Goal: Task Accomplishment & Management: Use online tool/utility

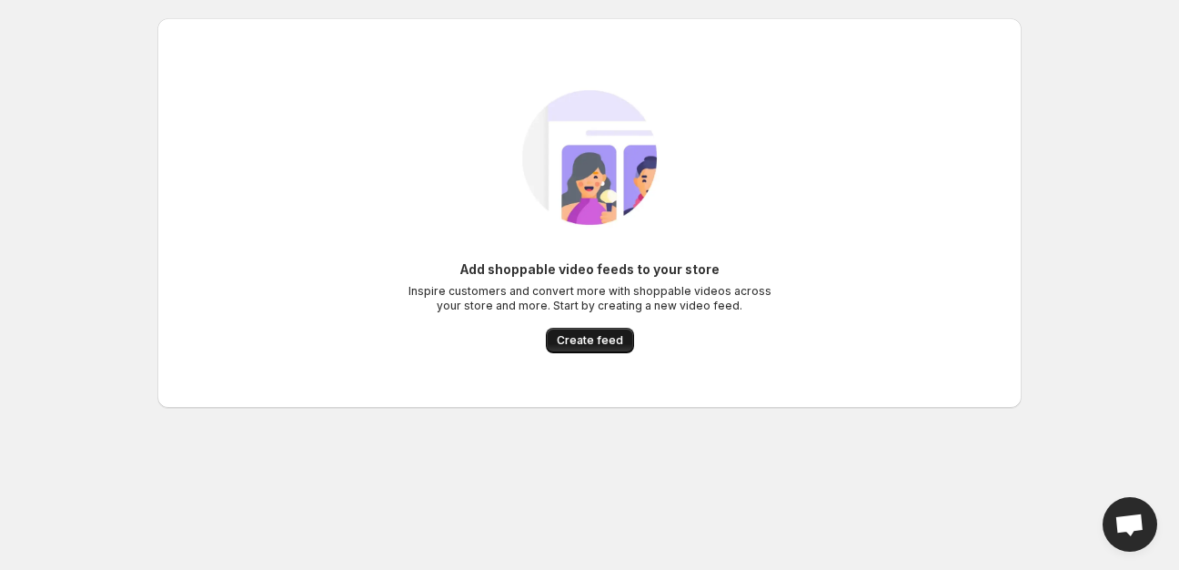
click at [573, 339] on span "Create feed" at bounding box center [590, 340] width 66 height 15
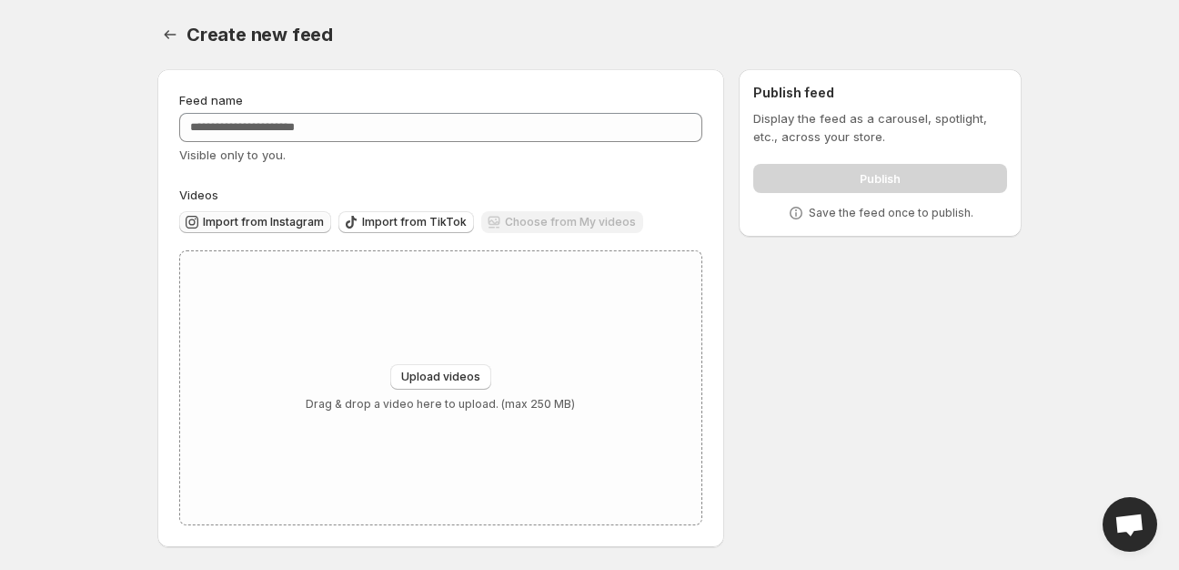
click at [281, 220] on span "Import from Instagram" at bounding box center [263, 222] width 121 height 15
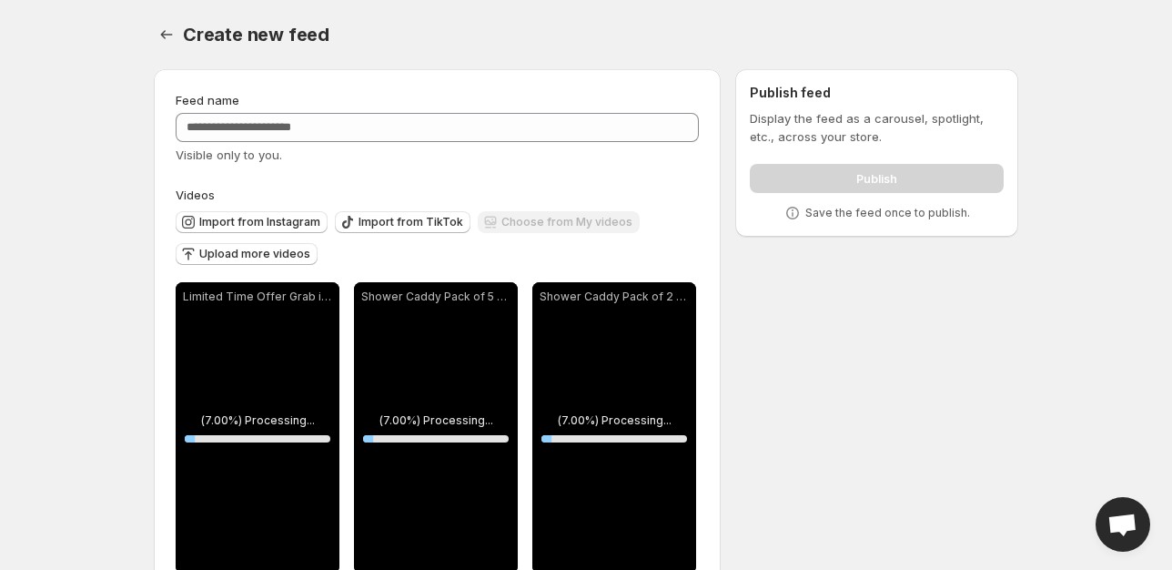
scroll to position [47, 0]
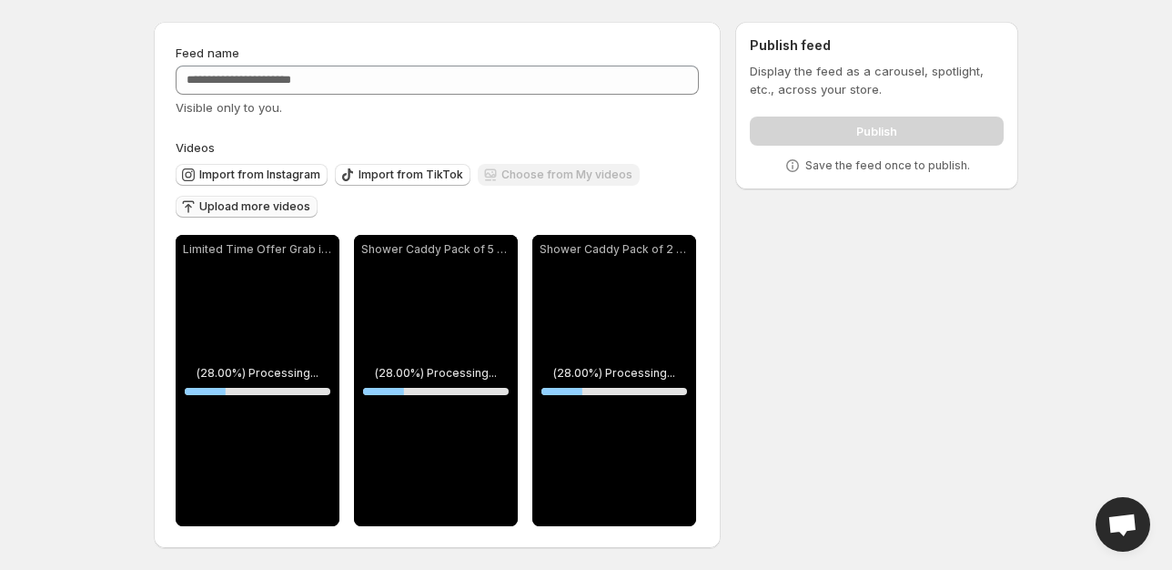
click at [298, 199] on button "Upload more videos" at bounding box center [247, 207] width 142 height 22
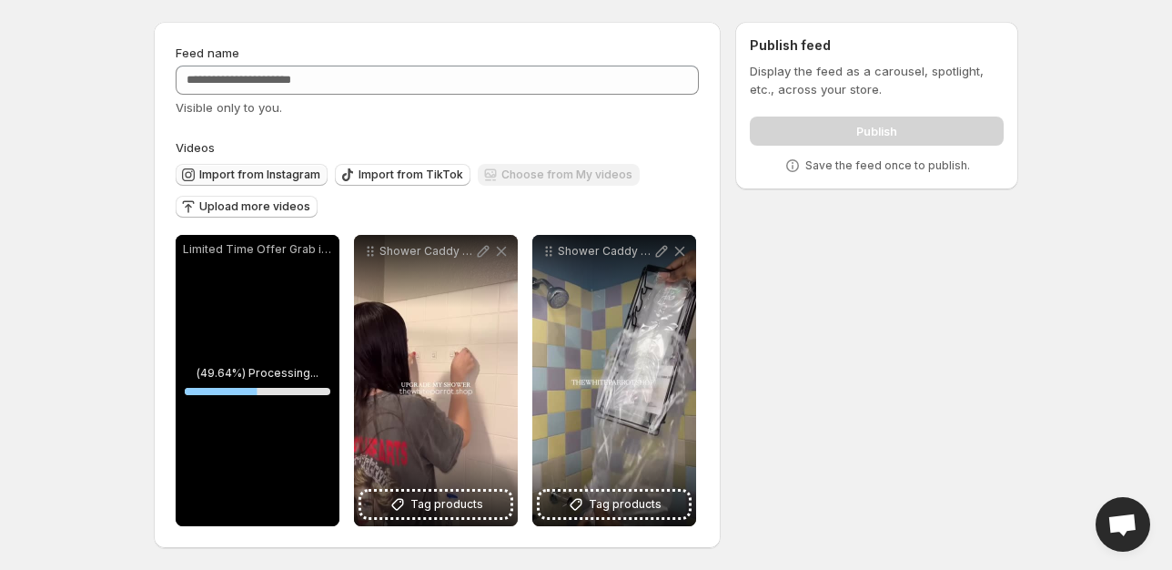
click at [268, 176] on span "Import from Instagram" at bounding box center [259, 174] width 121 height 15
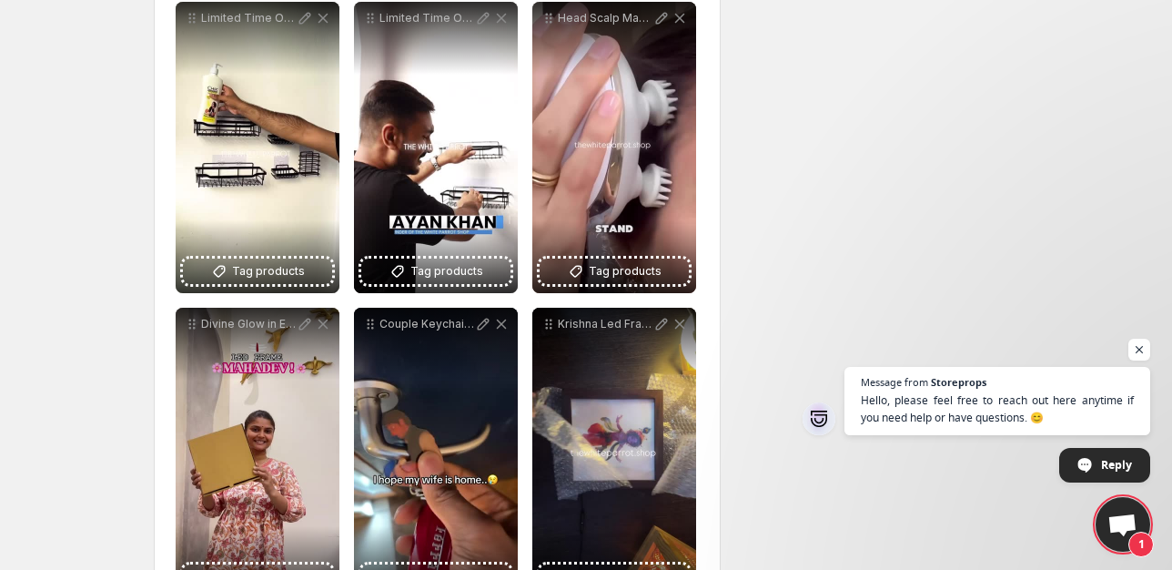
scroll to position [323, 0]
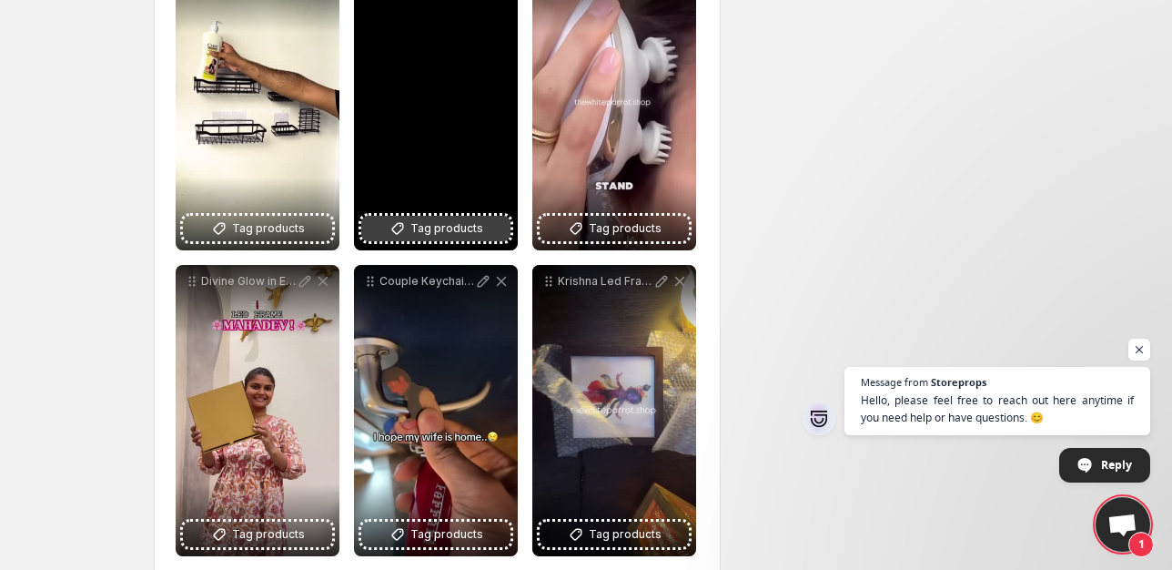
click at [435, 229] on span "Tag products" at bounding box center [446, 228] width 73 height 18
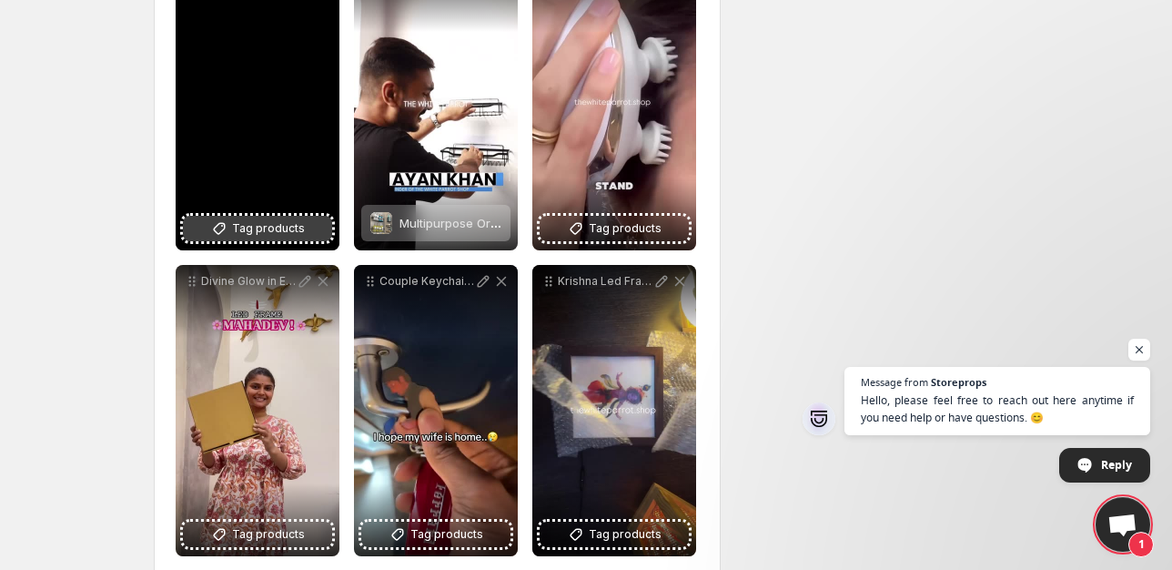
click at [238, 224] on span "Tag products" at bounding box center [268, 228] width 73 height 18
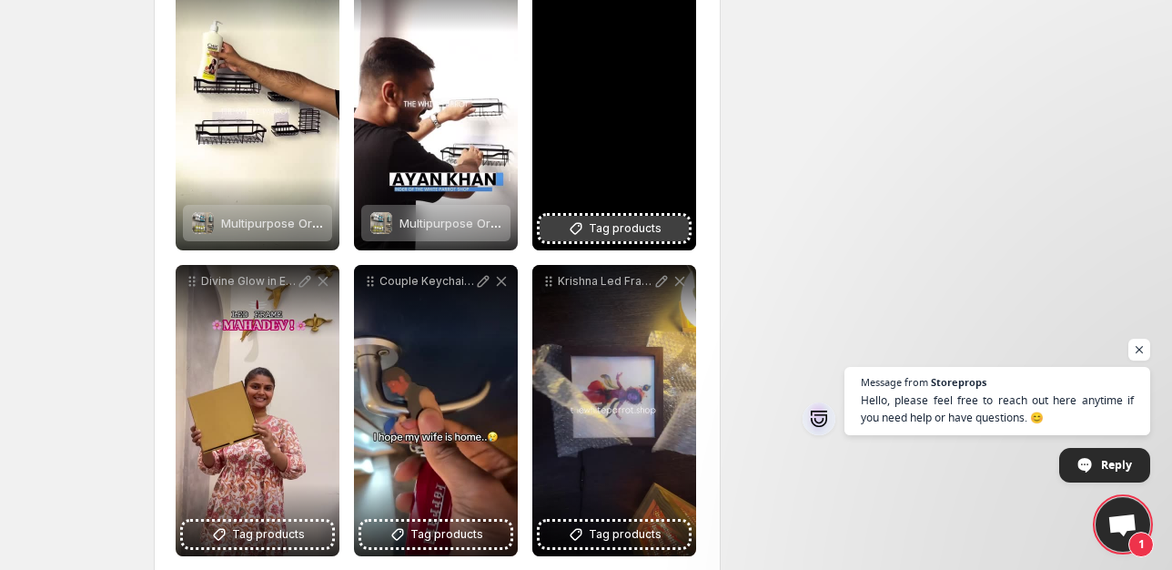
click at [616, 223] on span "Tag products" at bounding box center [625, 228] width 73 height 18
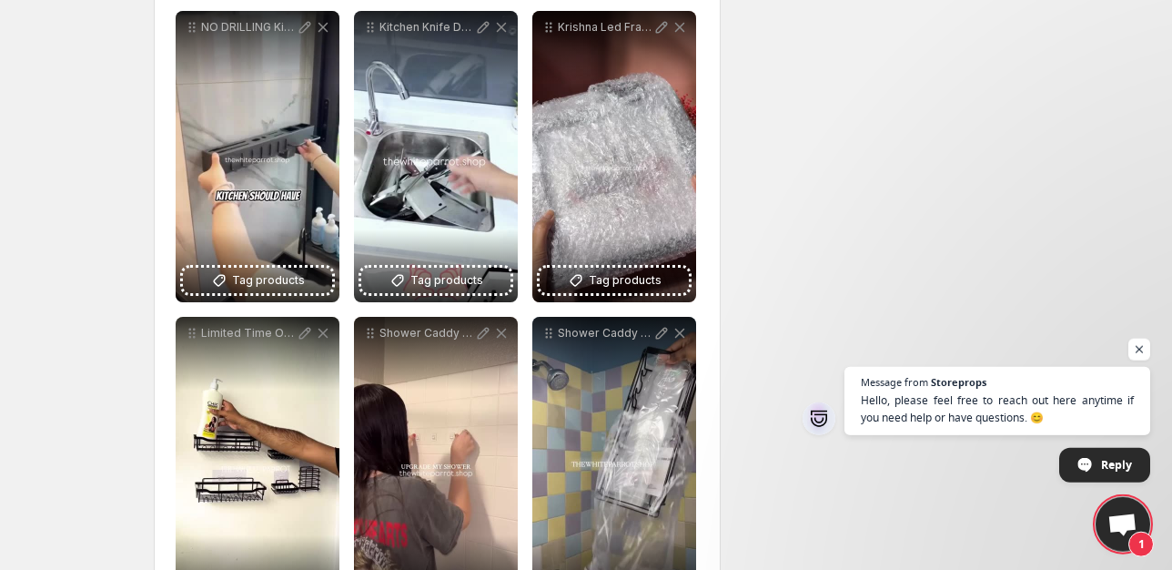
scroll to position [965, 0]
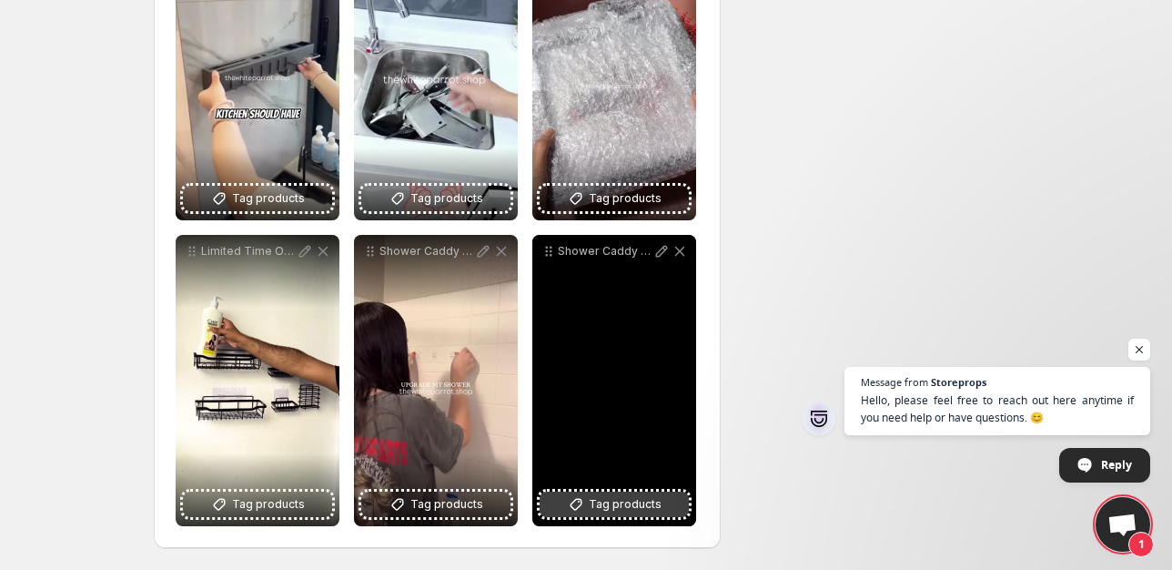
click at [612, 507] on span "Tag products" at bounding box center [625, 504] width 73 height 18
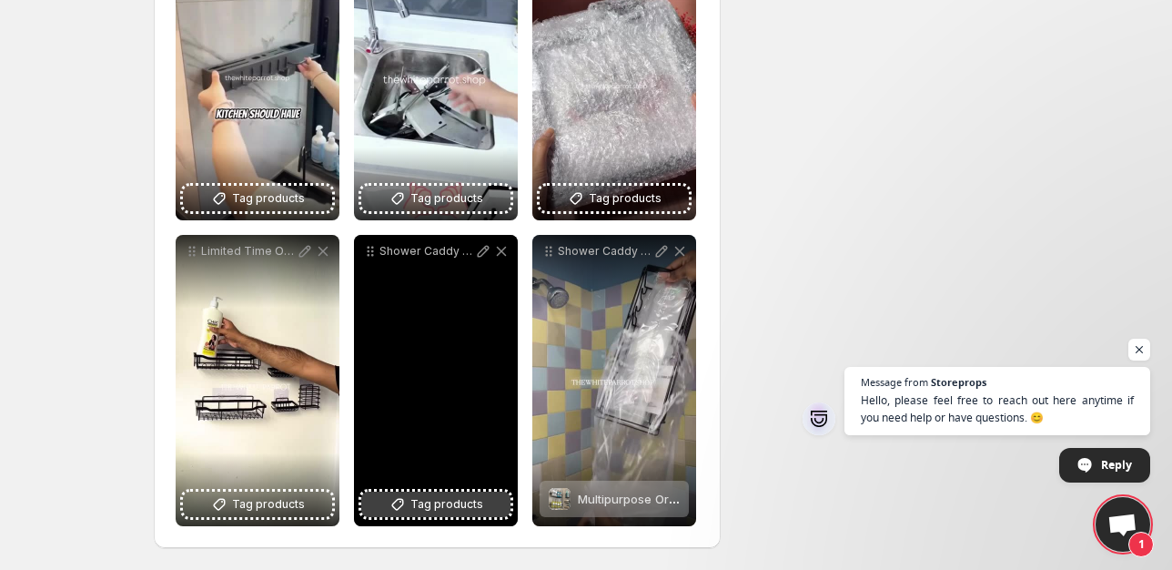
click at [398, 500] on icon at bounding box center [398, 504] width 18 height 18
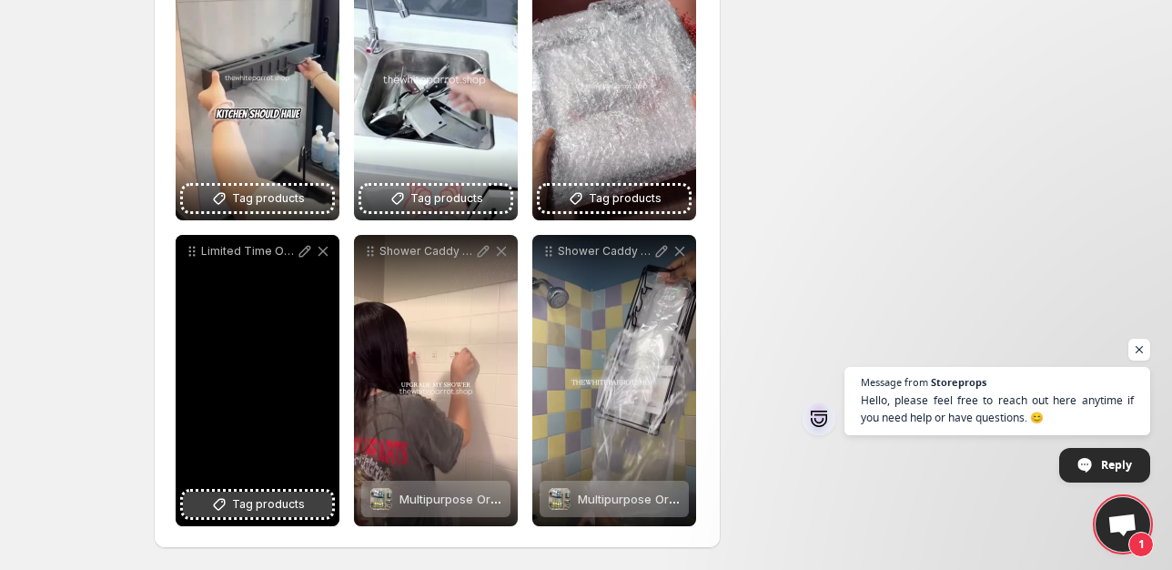
click at [276, 502] on span "Tag products" at bounding box center [268, 504] width 73 height 18
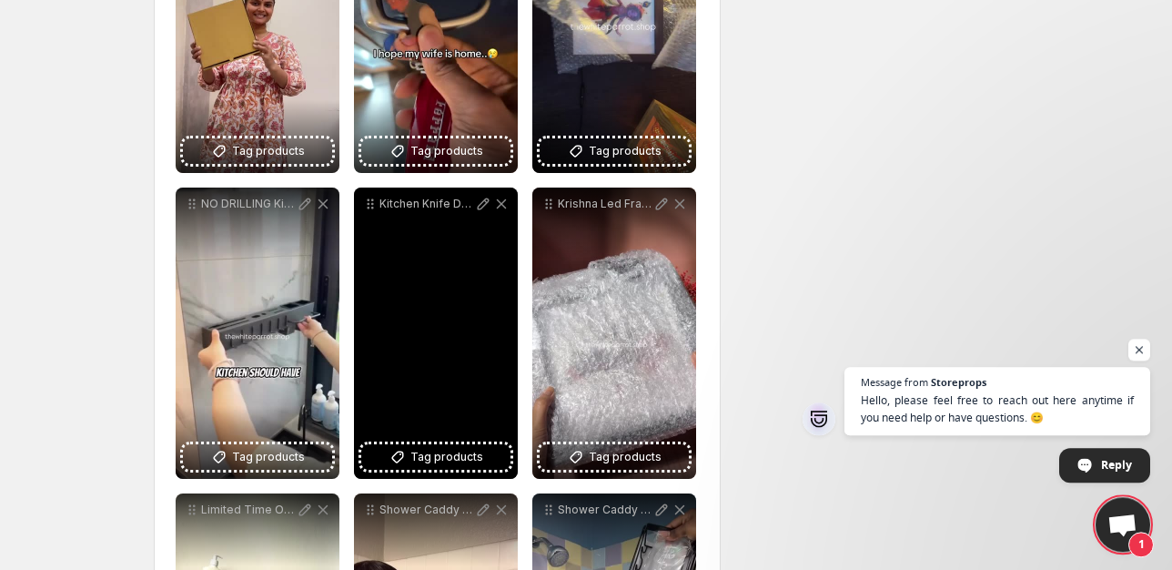
scroll to position [694, 0]
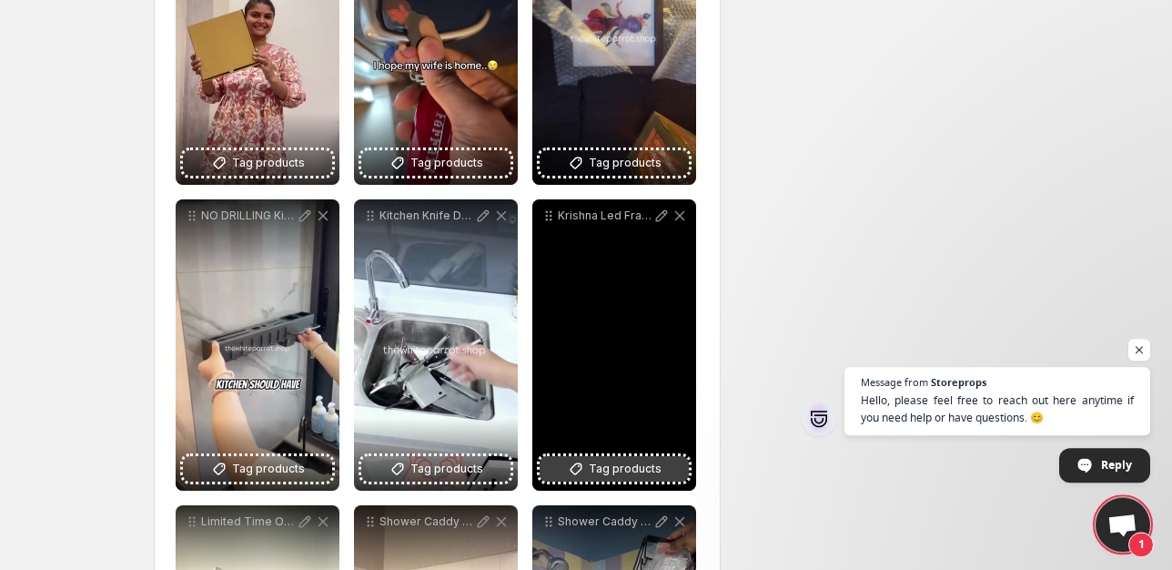
click at [631, 471] on span "Tag products" at bounding box center [625, 469] width 73 height 18
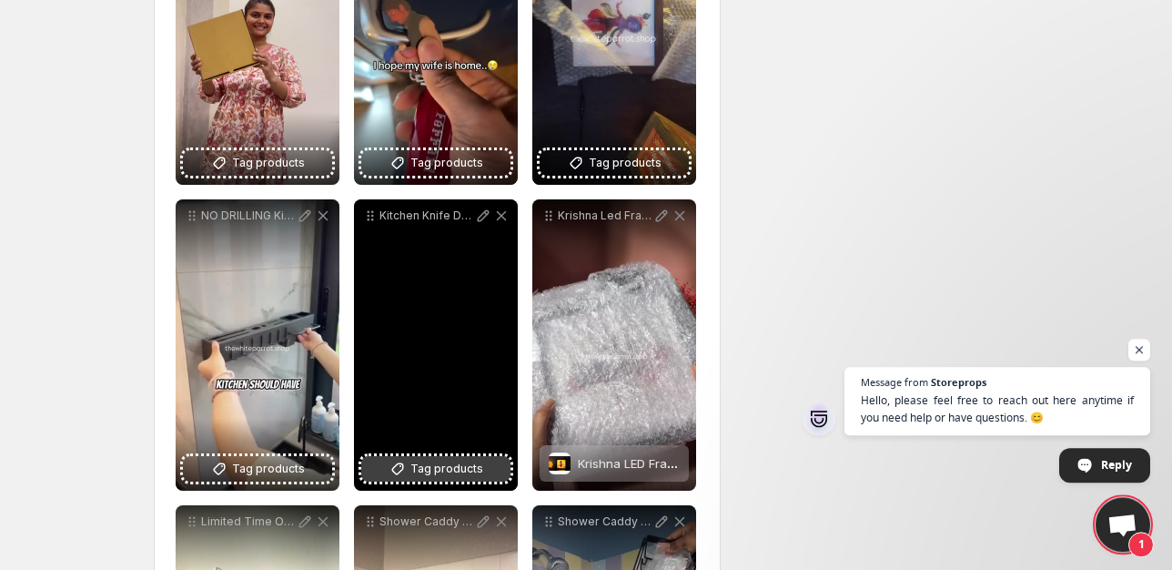
click at [470, 463] on span "Tag products" at bounding box center [446, 469] width 73 height 18
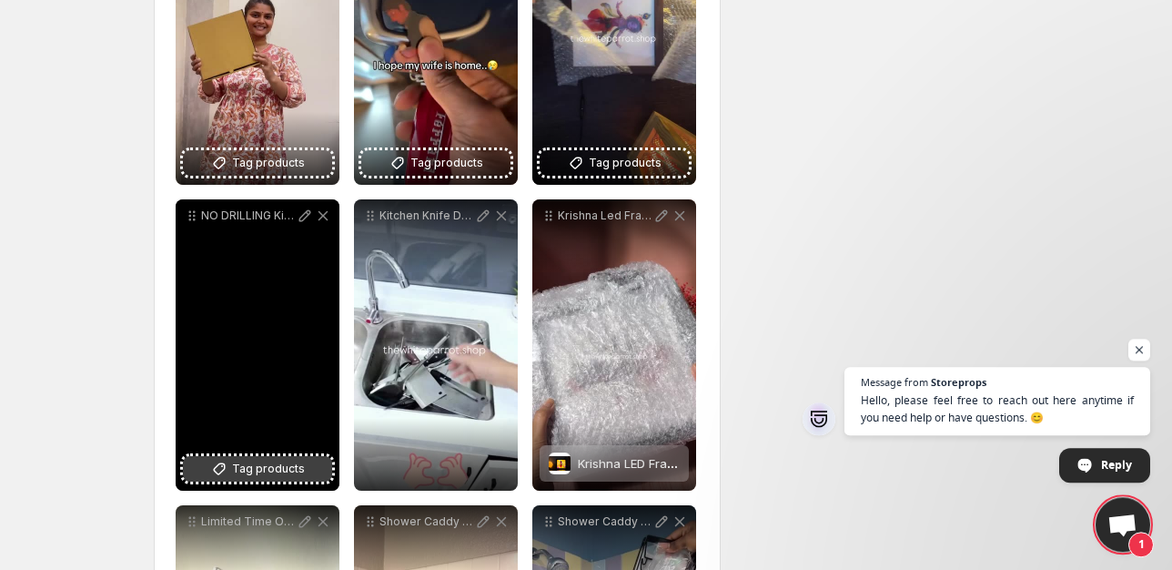
click at [289, 472] on span "Tag products" at bounding box center [268, 469] width 73 height 18
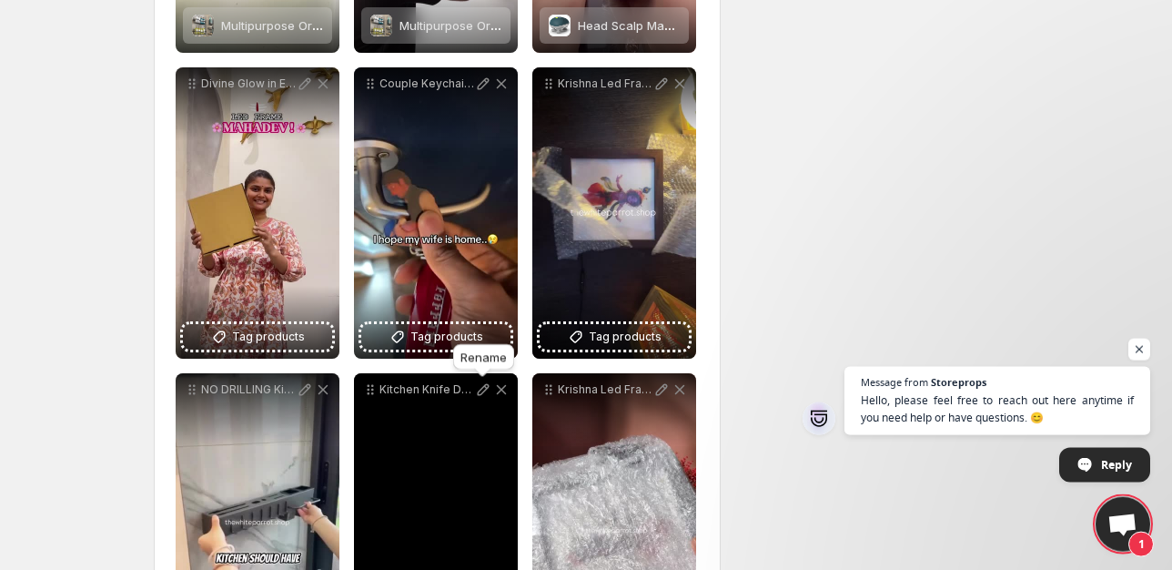
scroll to position [520, 0]
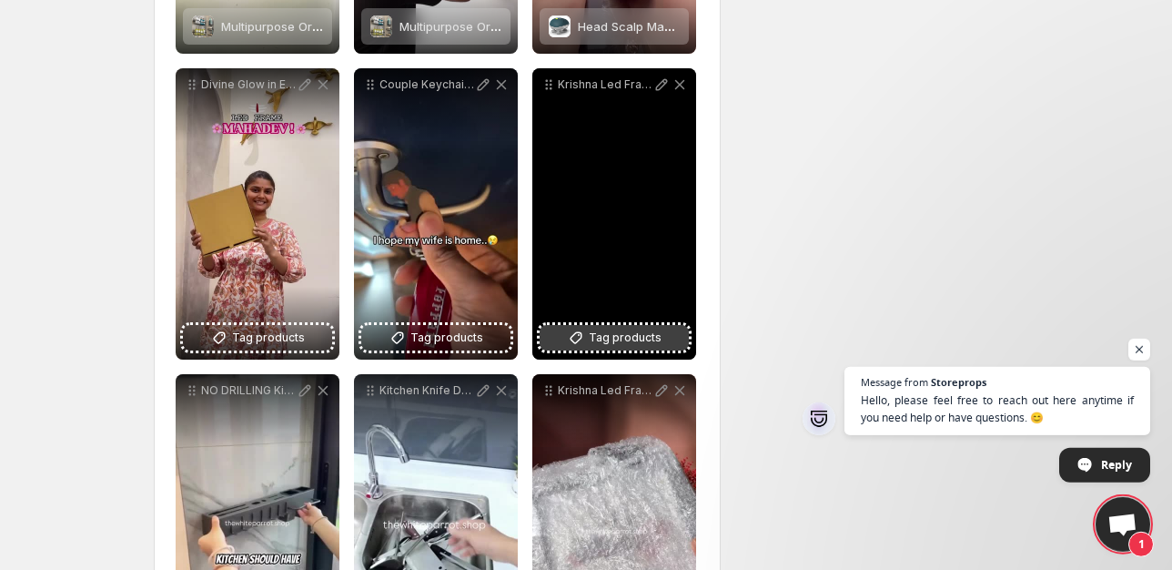
click at [614, 328] on button "Tag products" at bounding box center [614, 337] width 149 height 25
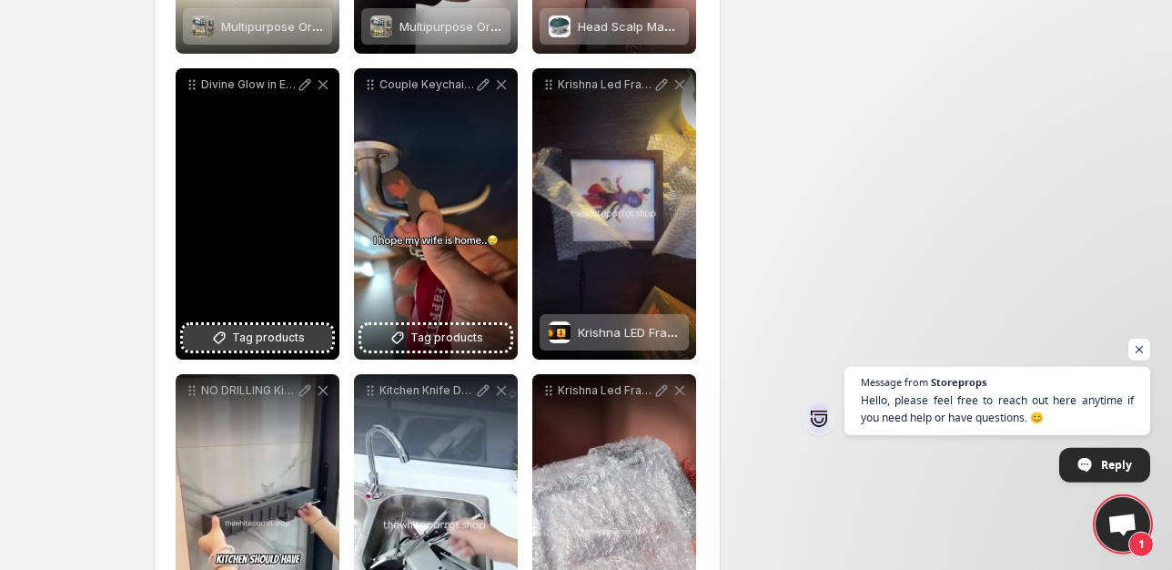
click at [274, 341] on span "Tag products" at bounding box center [268, 337] width 73 height 18
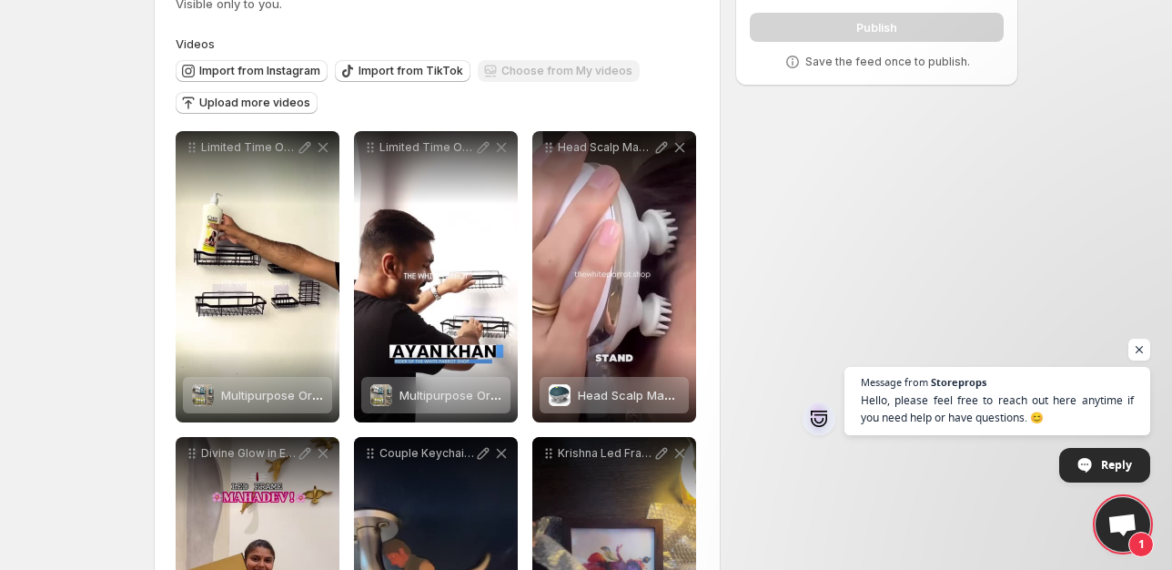
scroll to position [0, 0]
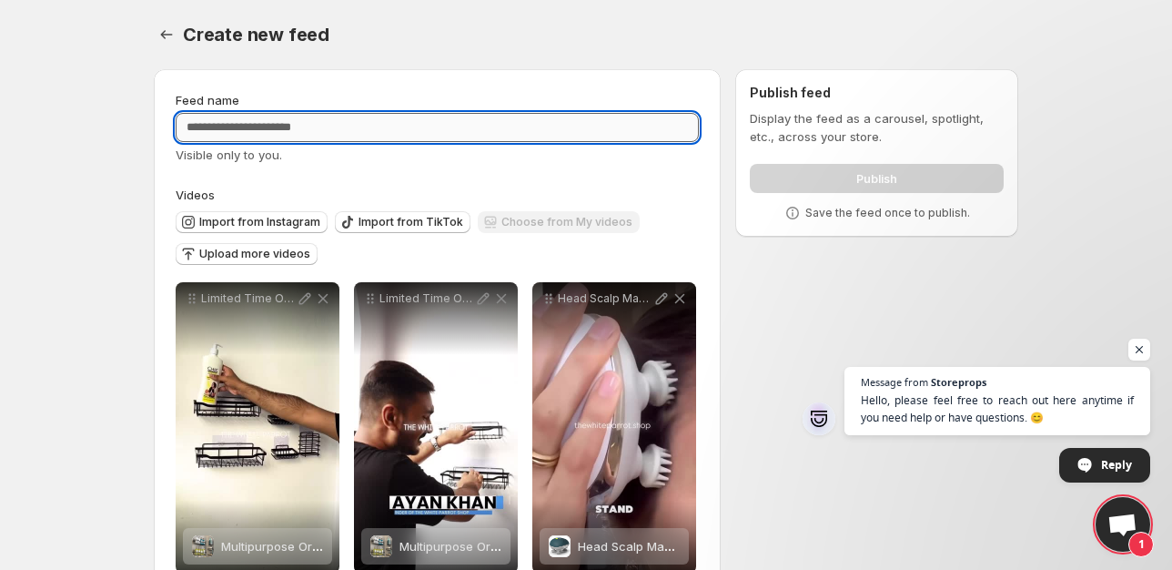
click at [483, 118] on input "Feed name" at bounding box center [437, 127] width 523 height 29
type input "********"
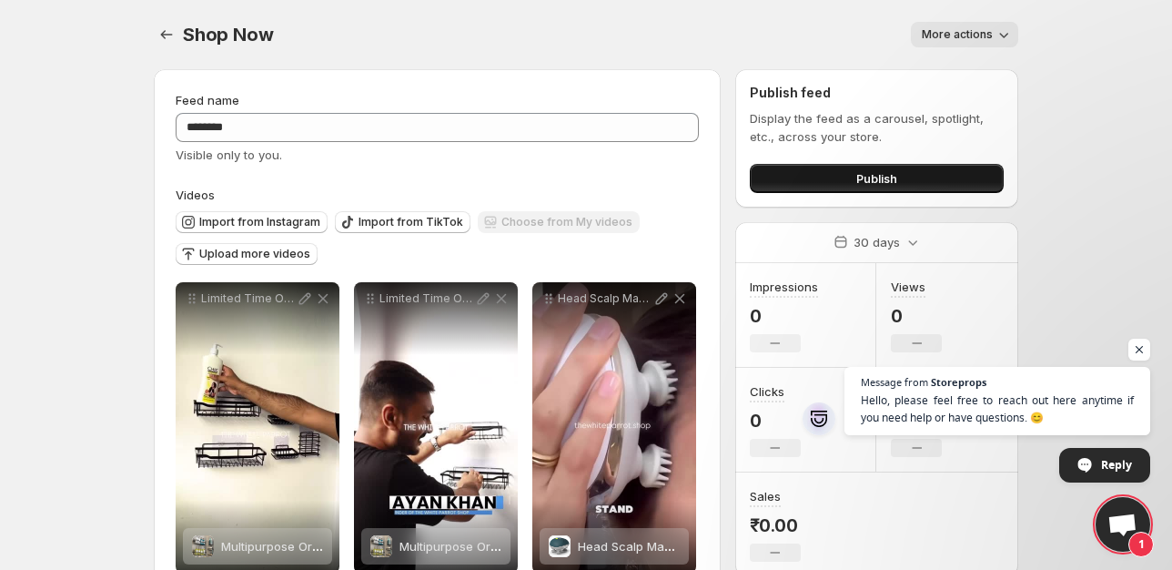
click at [854, 171] on button "Publish" at bounding box center [877, 178] width 254 height 29
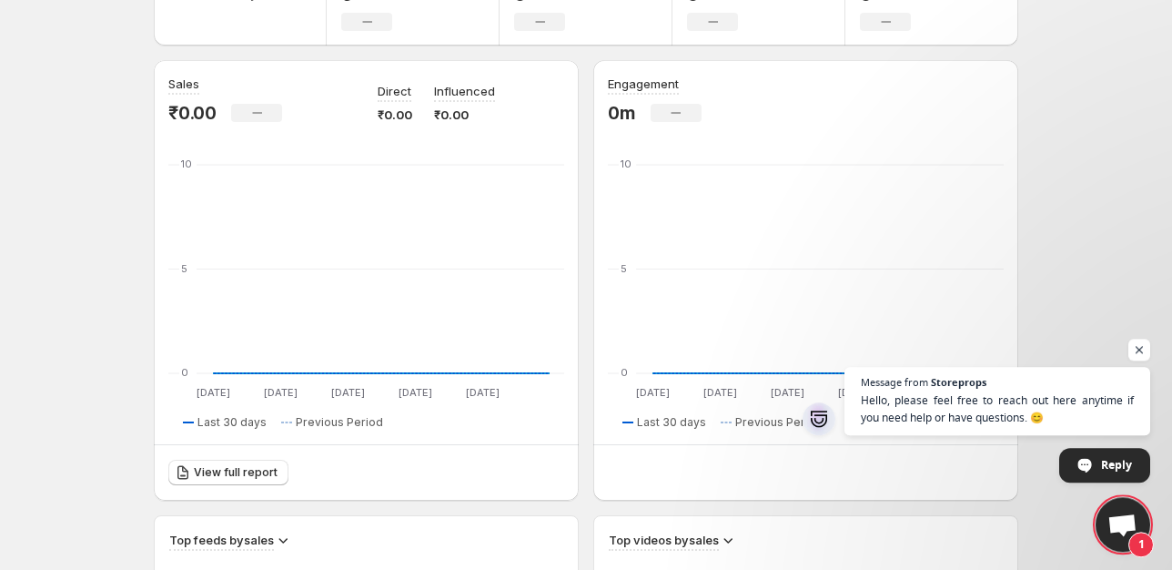
scroll to position [126, 0]
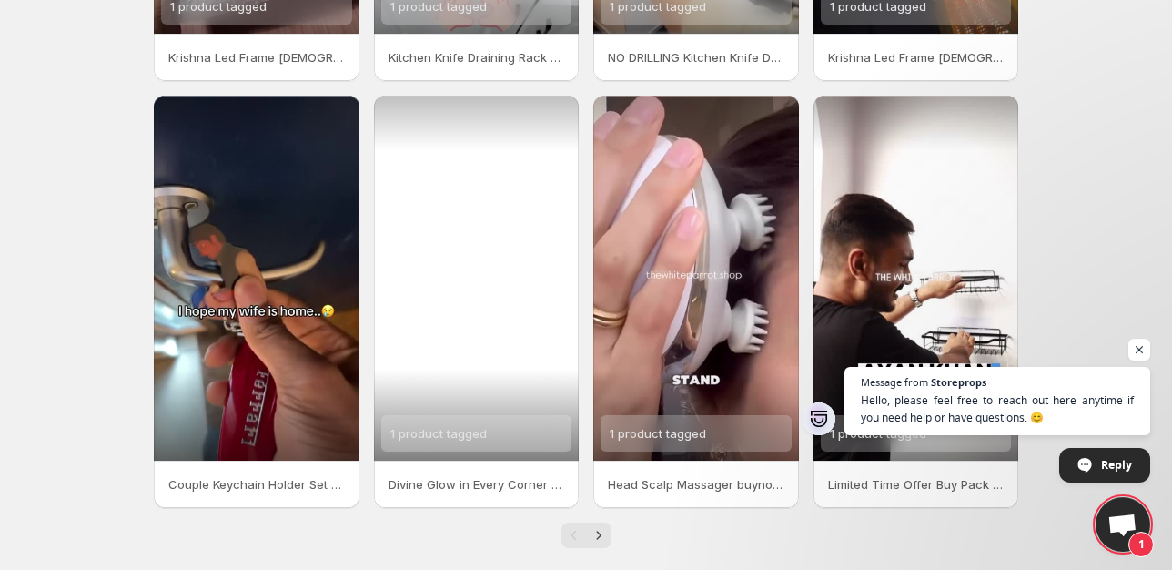
scroll to position [421, 0]
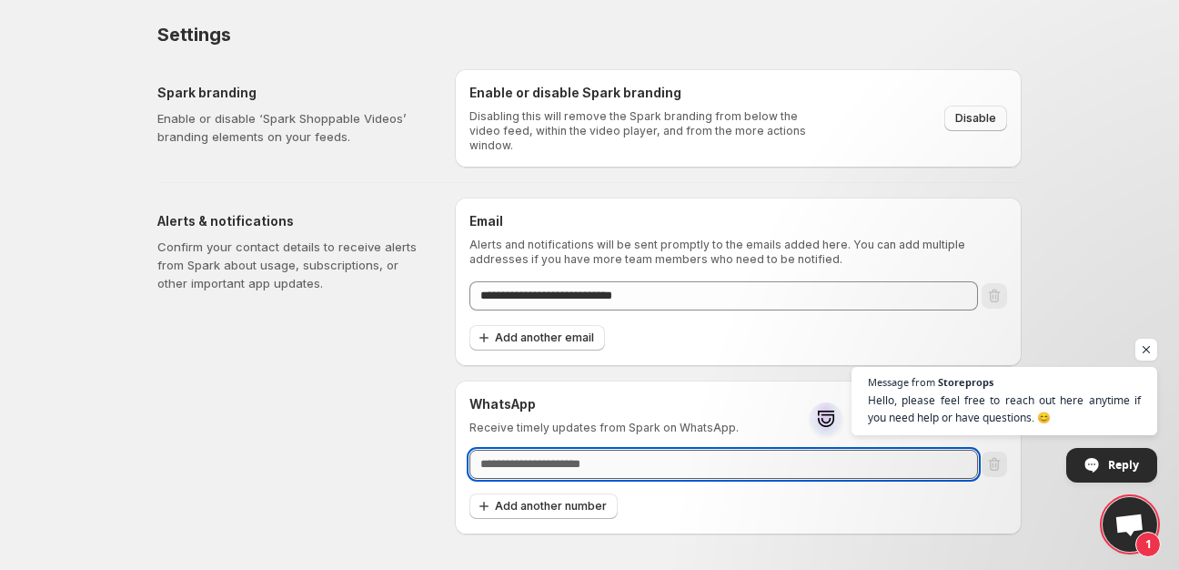
click at [622, 457] on input "text" at bounding box center [724, 464] width 509 height 29
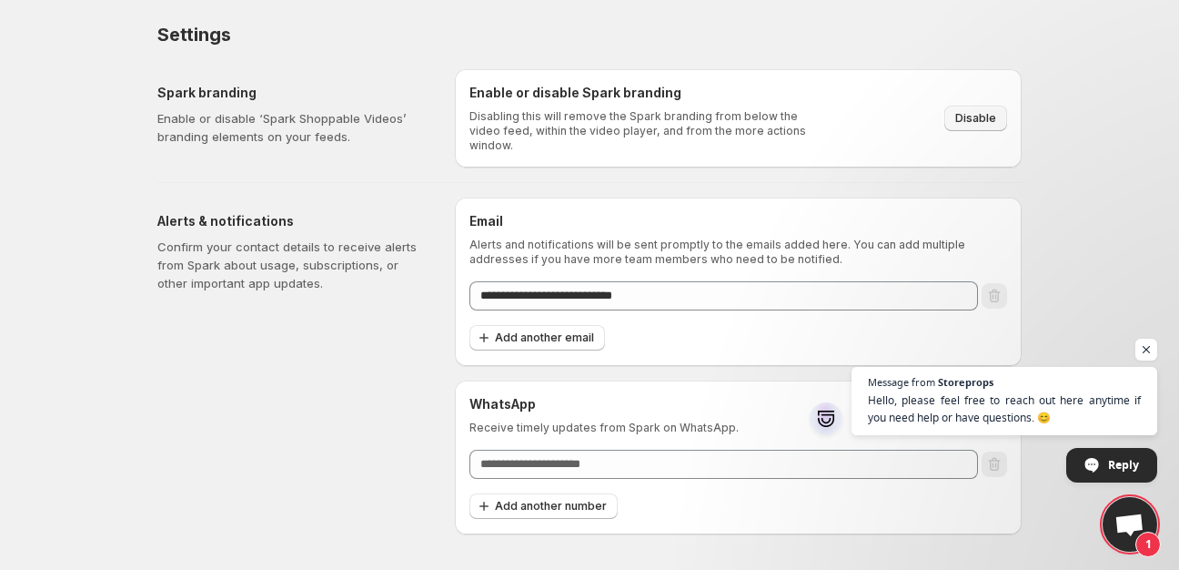
click at [960, 111] on span "Disable" at bounding box center [975, 118] width 41 height 15
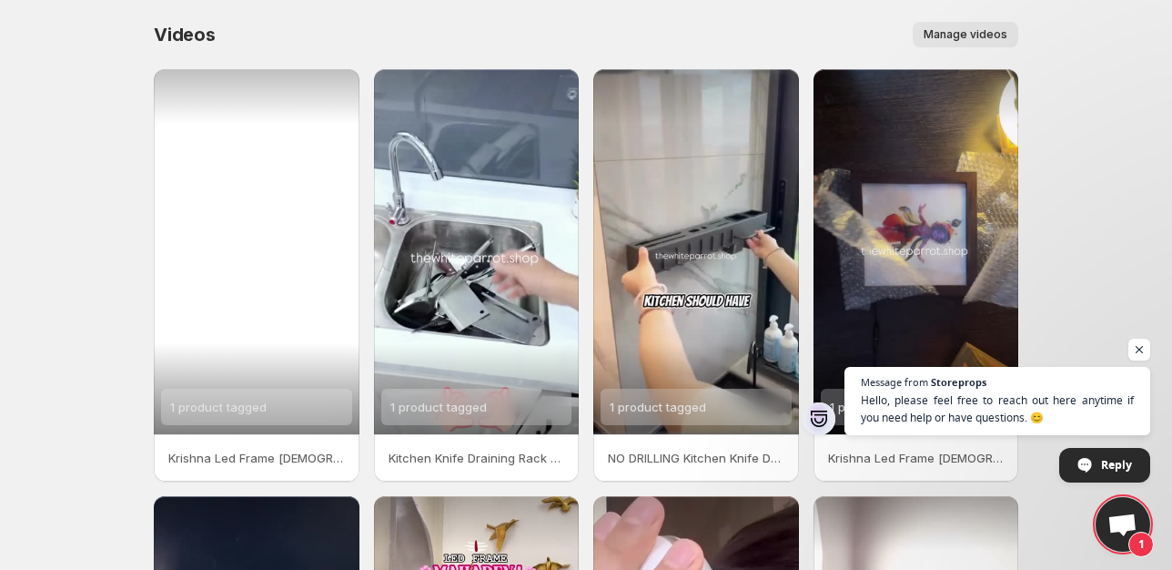
scroll to position [421, 0]
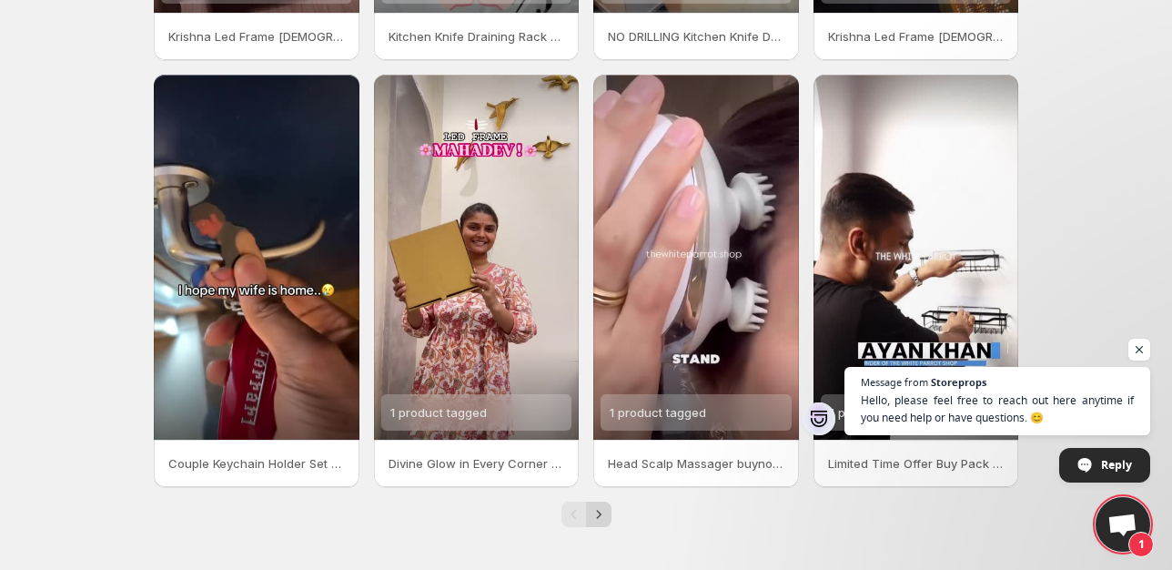
click at [601, 522] on icon "Next" at bounding box center [599, 514] width 18 height 18
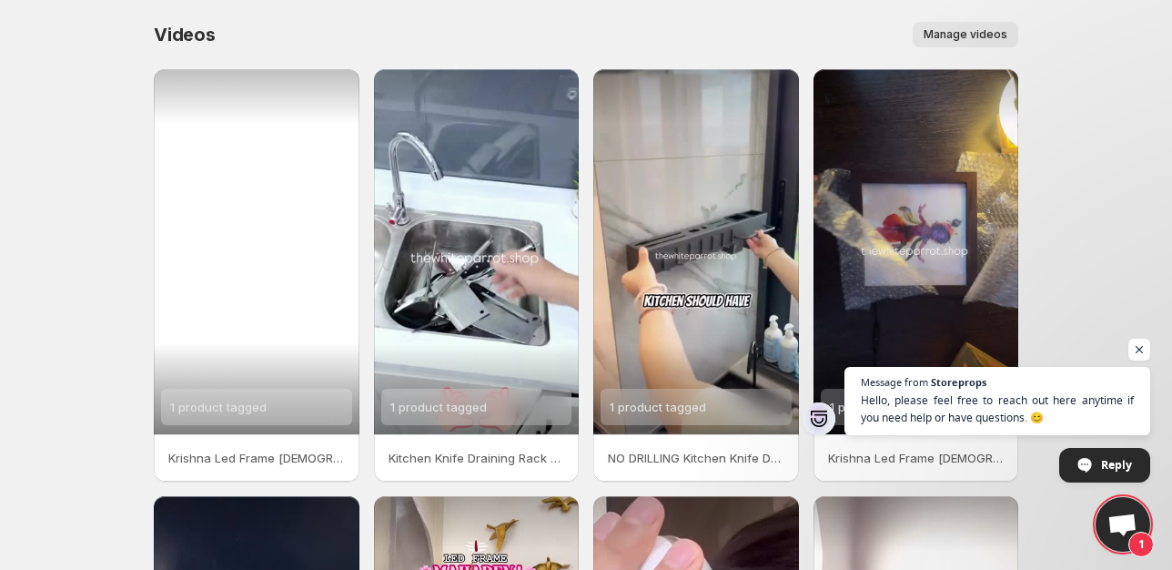
scroll to position [421, 0]
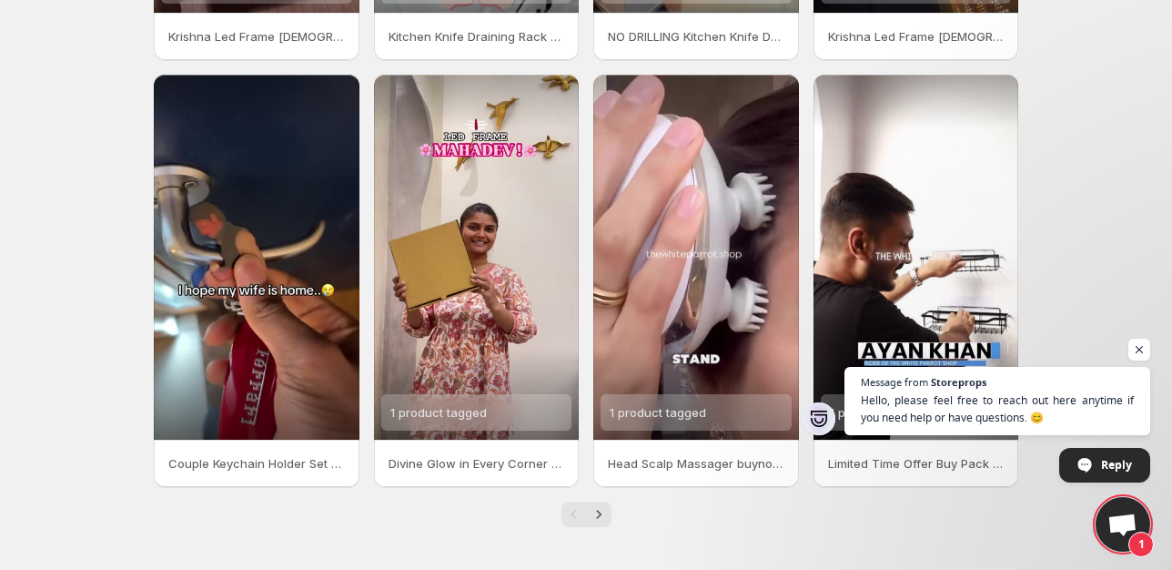
click at [930, 464] on span "Message from Storeprops Hello, please feel free to reach out here anytime if yo…" at bounding box center [997, 425] width 306 height 116
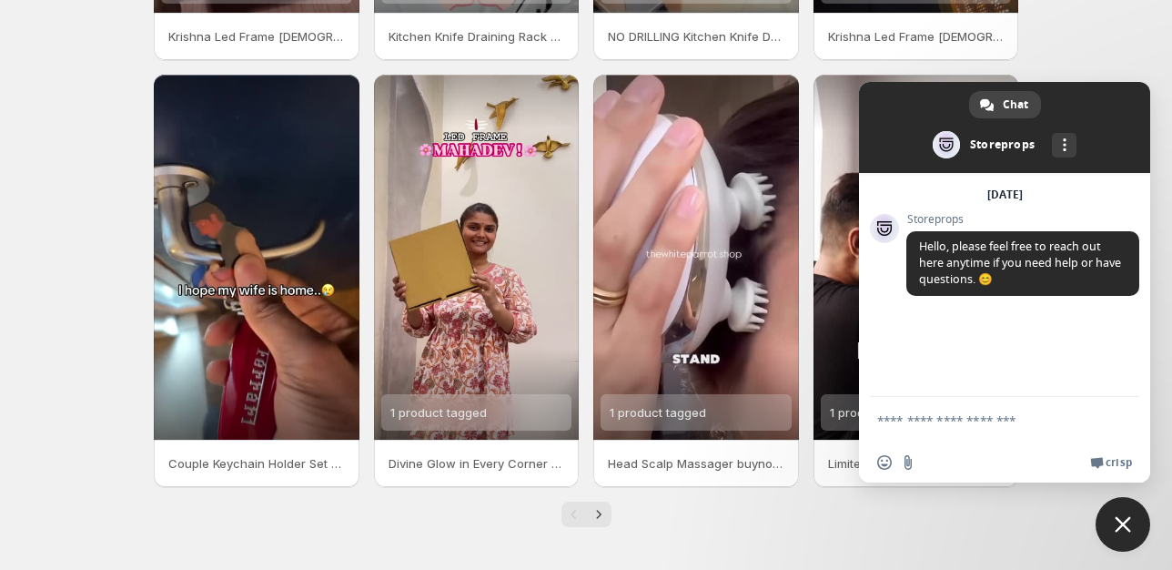
click at [854, 460] on p "Limited Time Offer Buy Pack of 5 Get Pack of 2 Free trending buynow home shower…" at bounding box center [916, 463] width 177 height 18
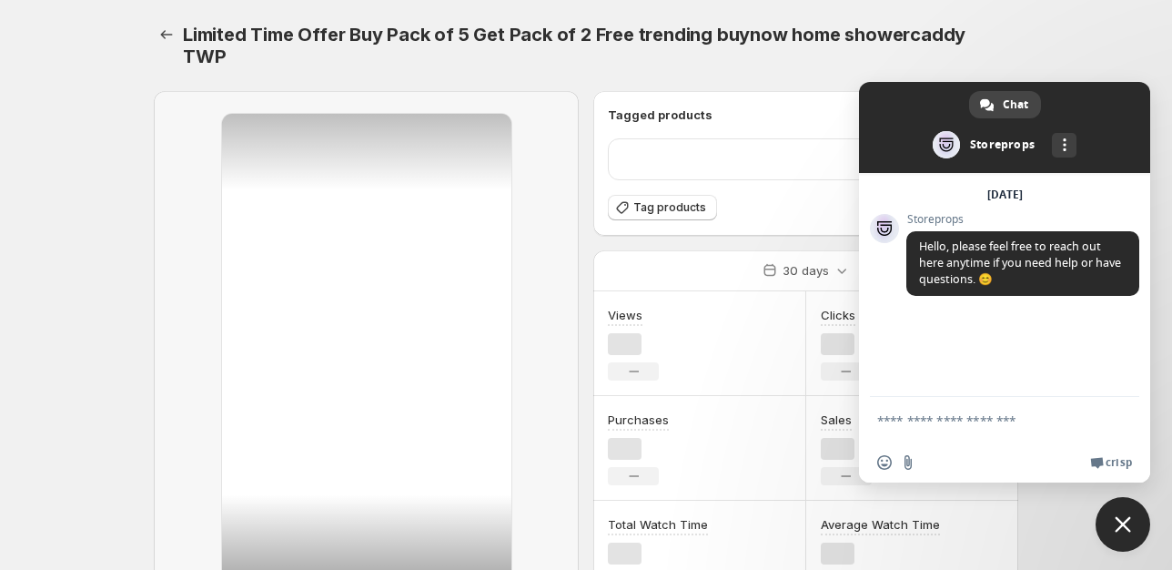
click at [854, 460] on div "Sales No change" at bounding box center [846, 447] width 51 height 75
click at [835, 506] on div "Views 0 No change Clicks 0 No change Purchases 0 No change Sales ₹0.00 No chang…" at bounding box center [805, 447] width 425 height 313
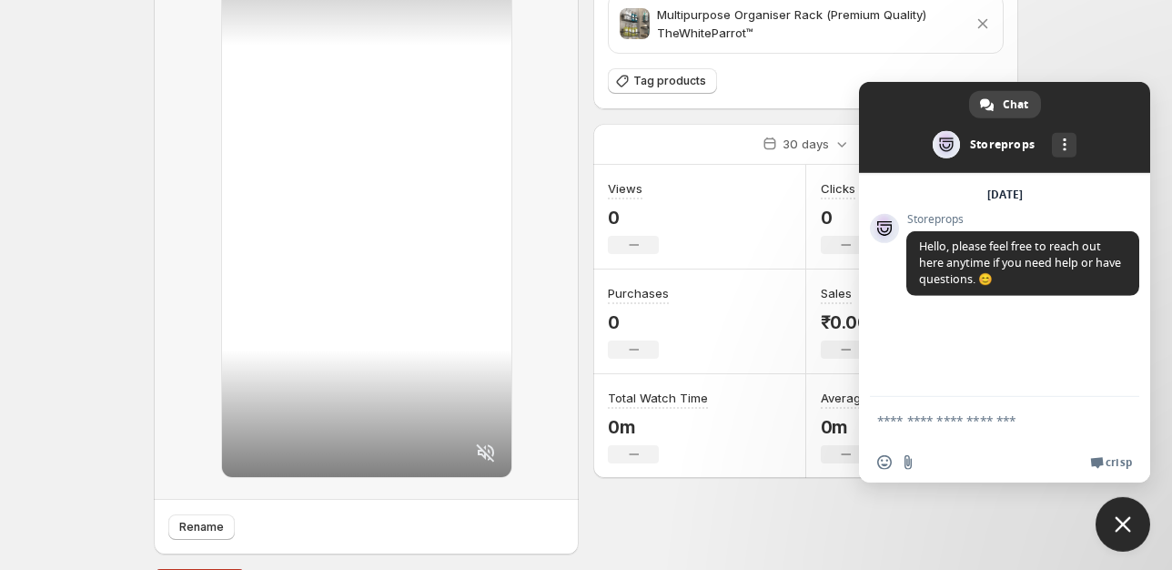
scroll to position [187, 0]
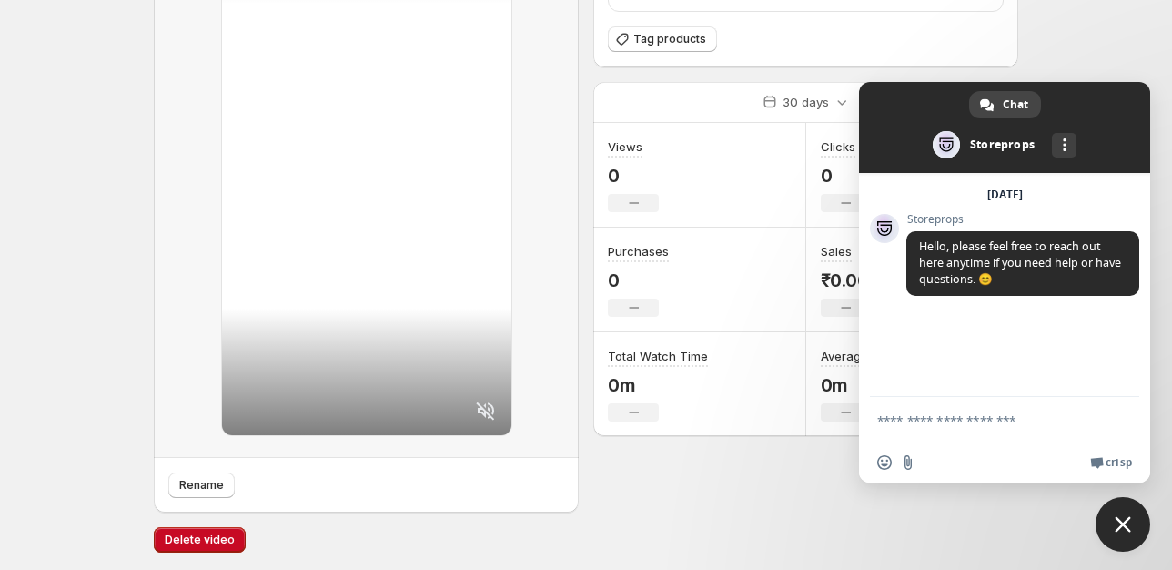
click at [1138, 29] on body "Home Feeds Videos Subscription Settings Limited Time Offer Buy Pack of 5 Get Pa…" at bounding box center [586, 98] width 1172 height 570
click at [1123, 530] on span "Close chat" at bounding box center [1123, 524] width 16 height 16
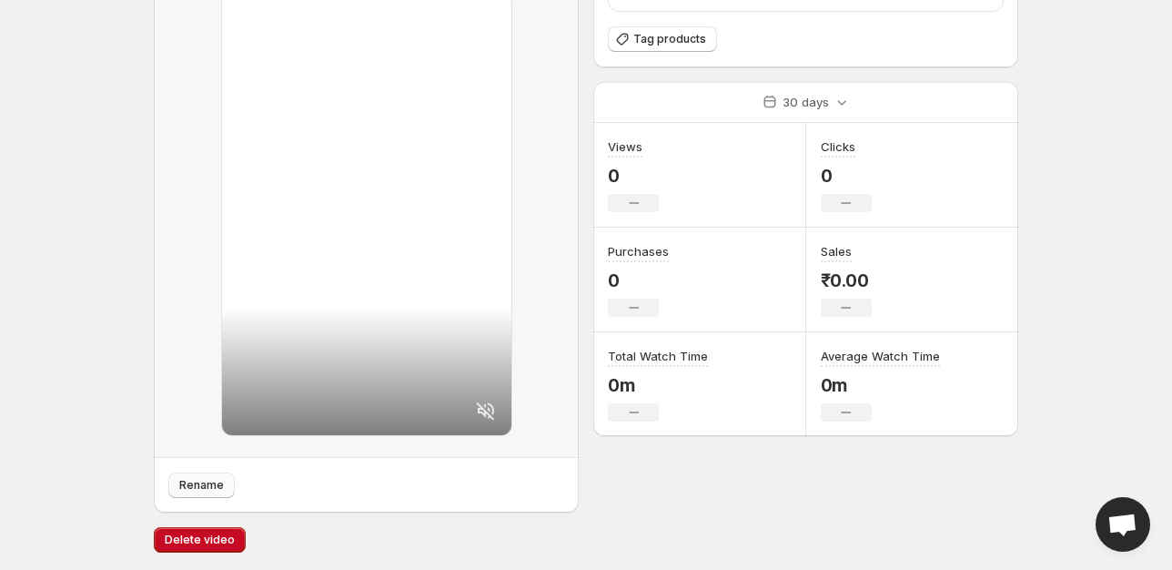
click at [211, 479] on span "Rename" at bounding box center [201, 485] width 45 height 15
type input "**********"
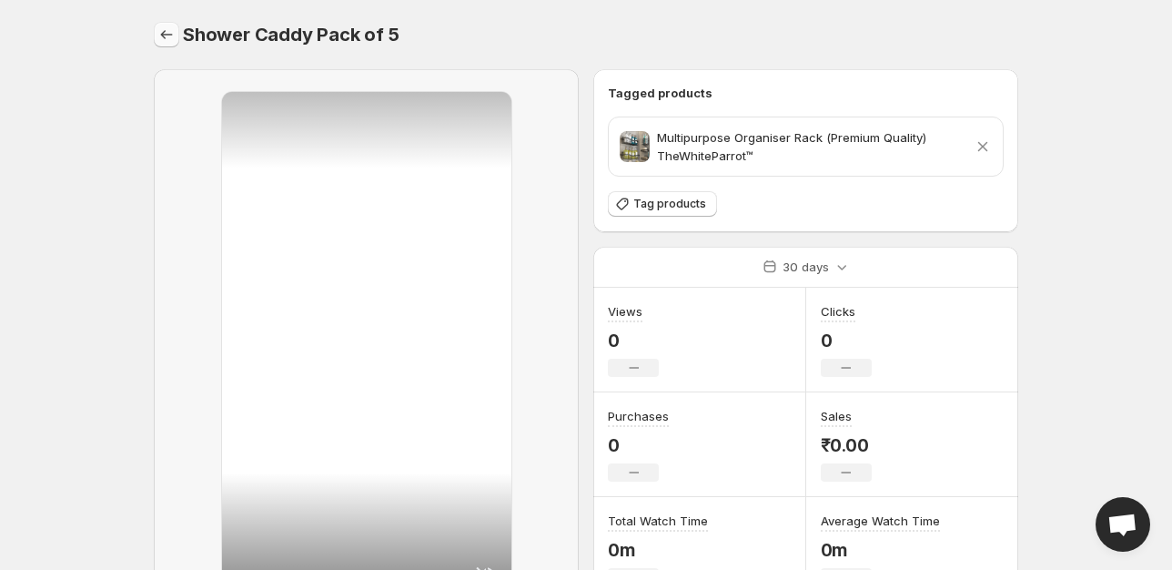
click at [167, 30] on icon "Settings" at bounding box center [166, 34] width 18 height 18
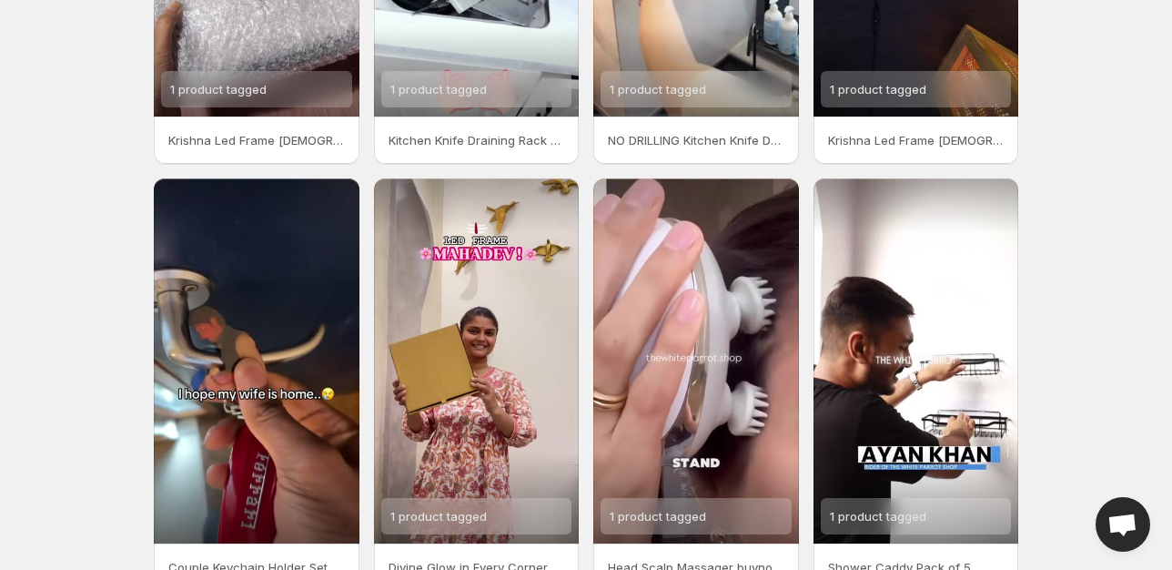
scroll to position [421, 0]
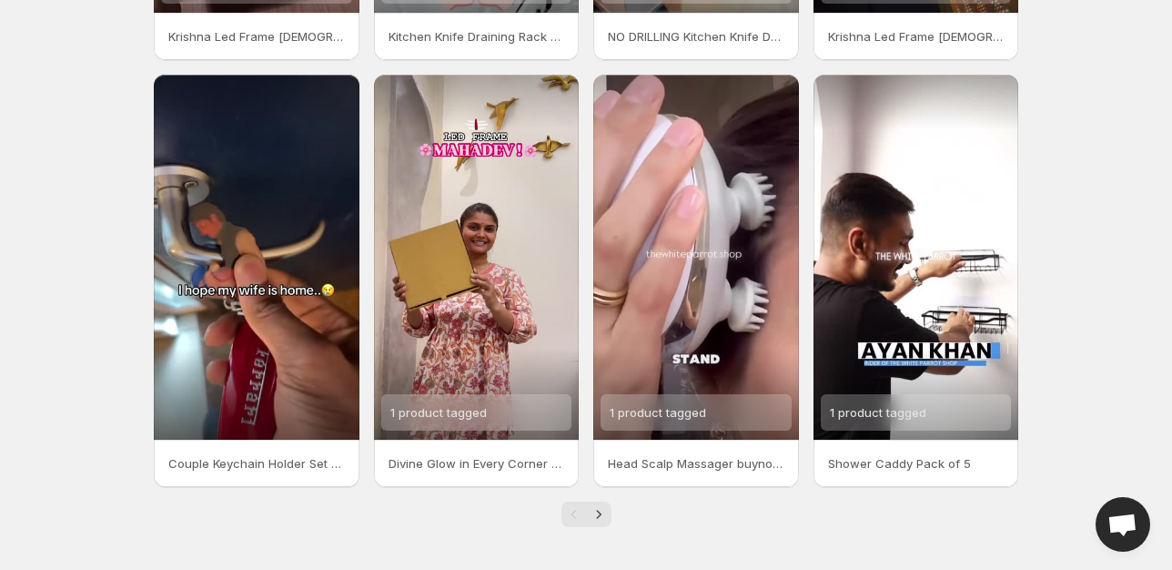
click at [744, 463] on p "Head Scalp Massager buynow trending care bodycare TWP" at bounding box center [696, 463] width 177 height 18
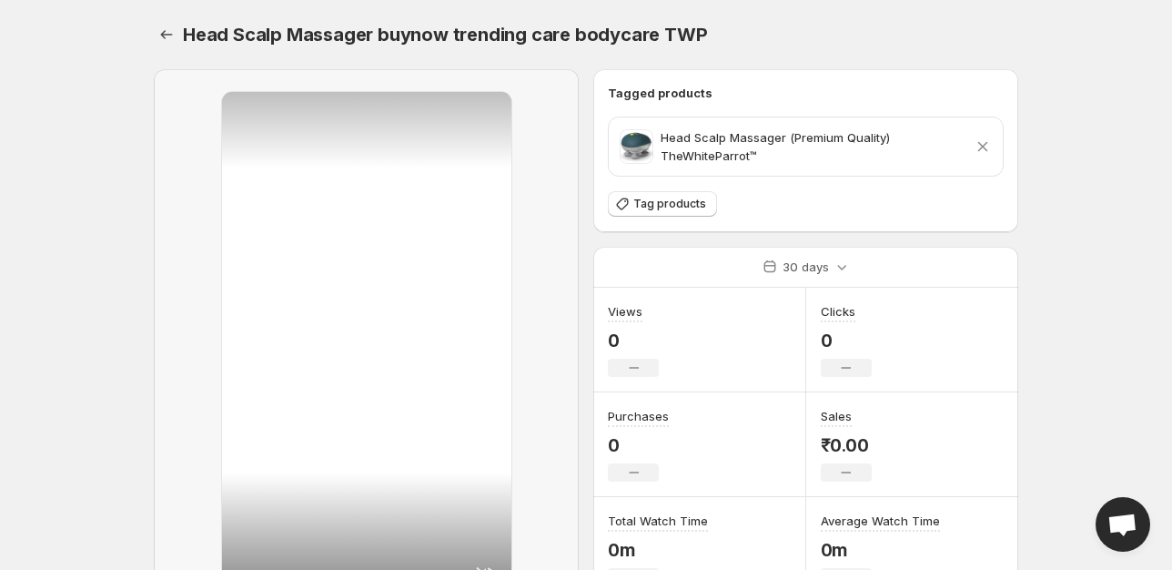
scroll to position [165, 0]
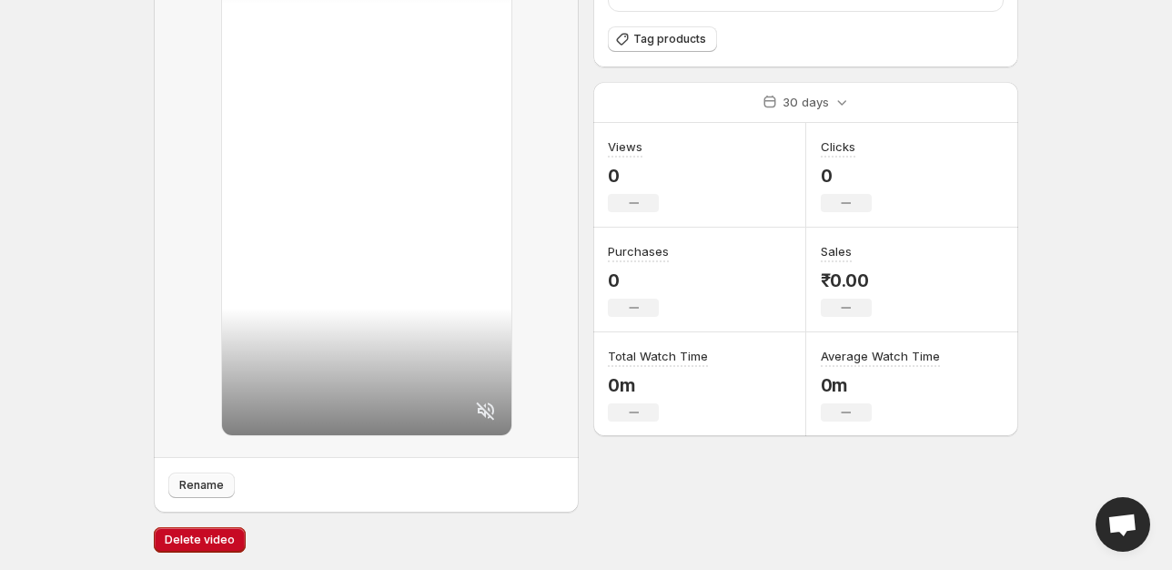
click at [203, 480] on span "Rename" at bounding box center [201, 485] width 45 height 15
type input "**********"
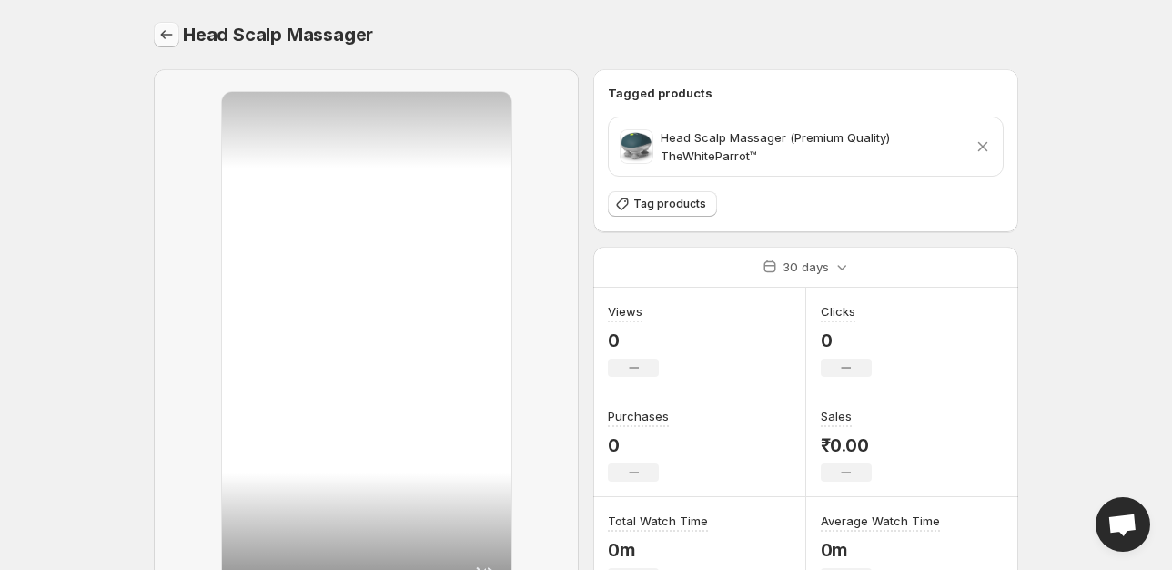
click at [164, 40] on icon "Settings" at bounding box center [166, 34] width 18 height 18
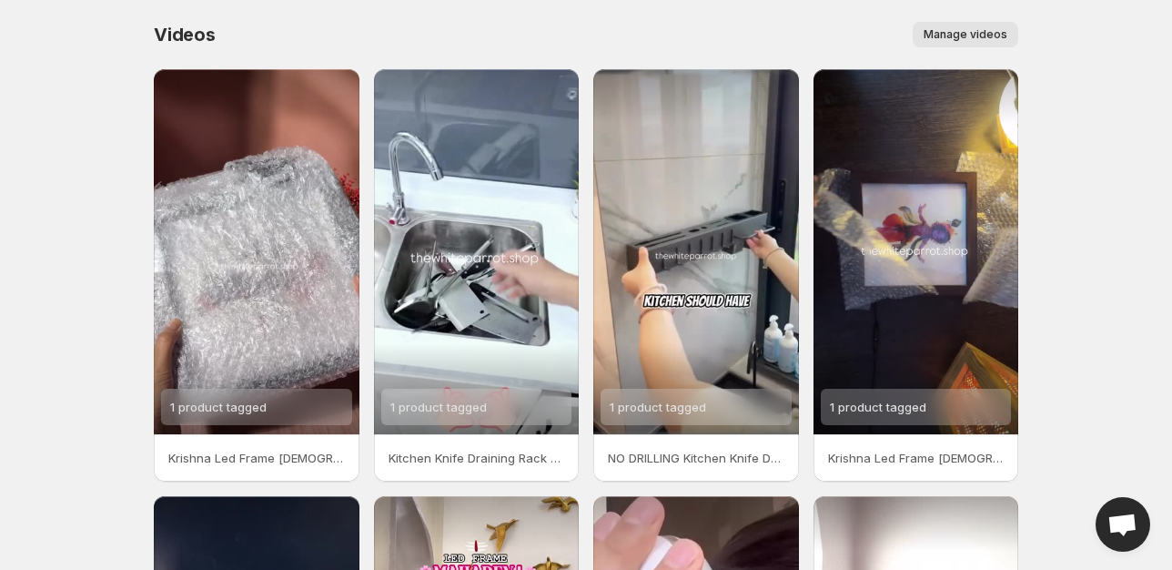
click at [264, 460] on p "Krishna Led Frame [DEMOGRAPHIC_DATA] trending buynow nightlamp gifts TWP" at bounding box center [256, 458] width 177 height 18
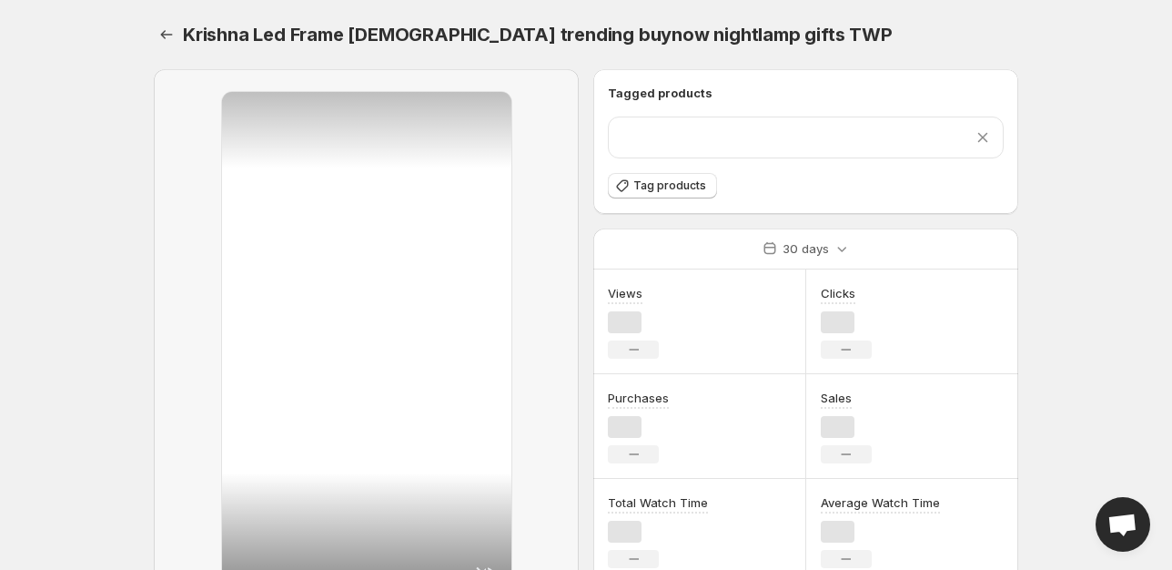
click at [264, 460] on div at bounding box center [366, 346] width 289 height 508
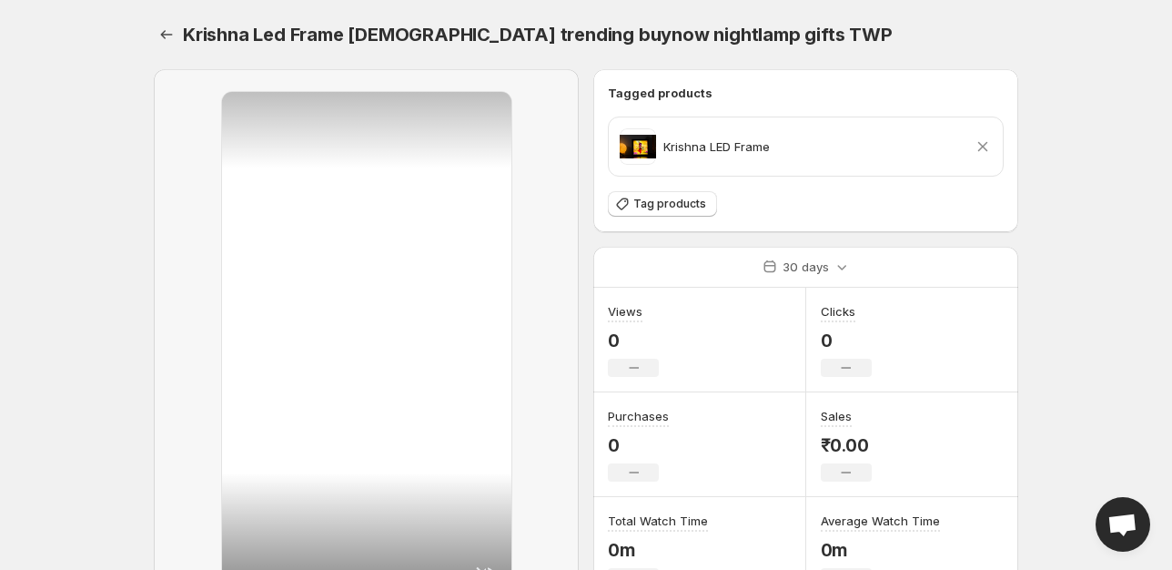
scroll to position [165, 0]
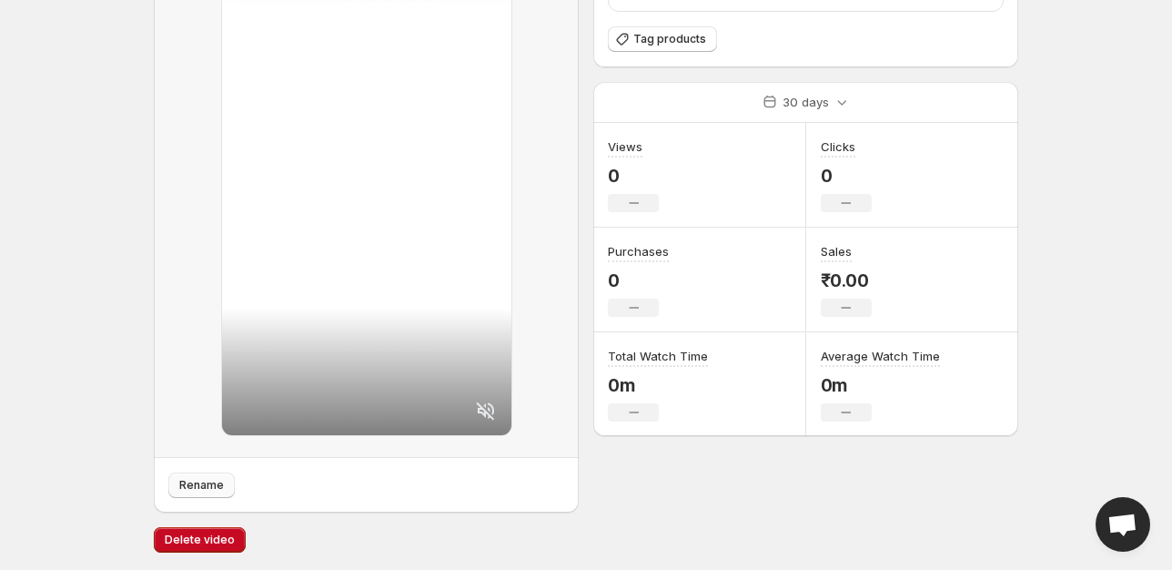
click at [202, 486] on span "Rename" at bounding box center [201, 485] width 45 height 15
type input "**********"
click at [201, 490] on span "Rename" at bounding box center [201, 485] width 45 height 15
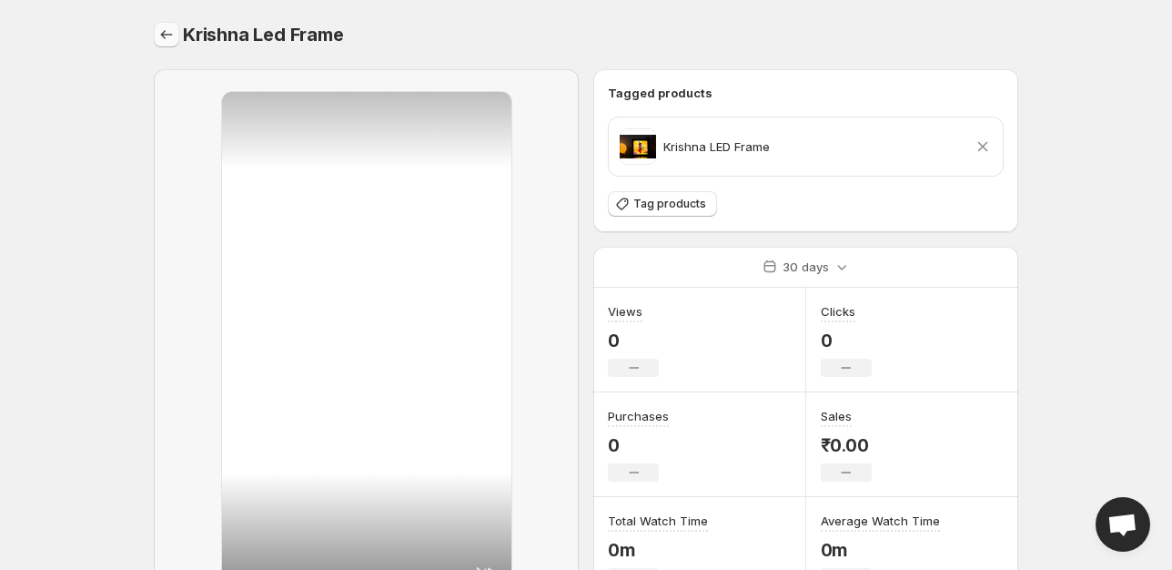
click at [164, 35] on icon "Settings" at bounding box center [166, 34] width 18 height 18
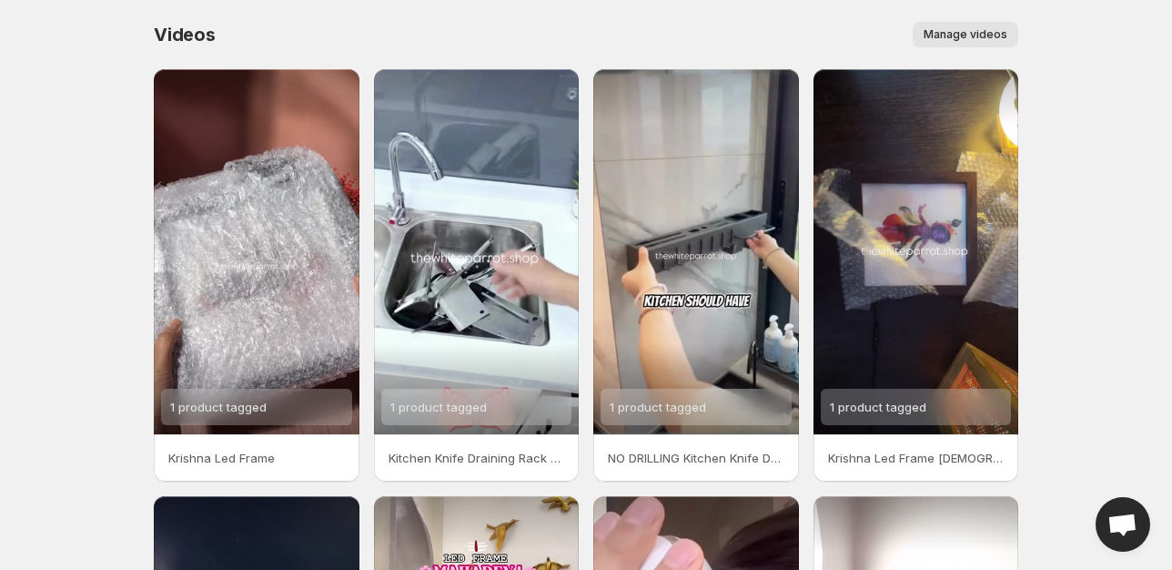
click at [470, 455] on p "Kitchen Knife Draining Rack only Peel Paste kitchensofinstagram homeessential t…" at bounding box center [477, 458] width 177 height 18
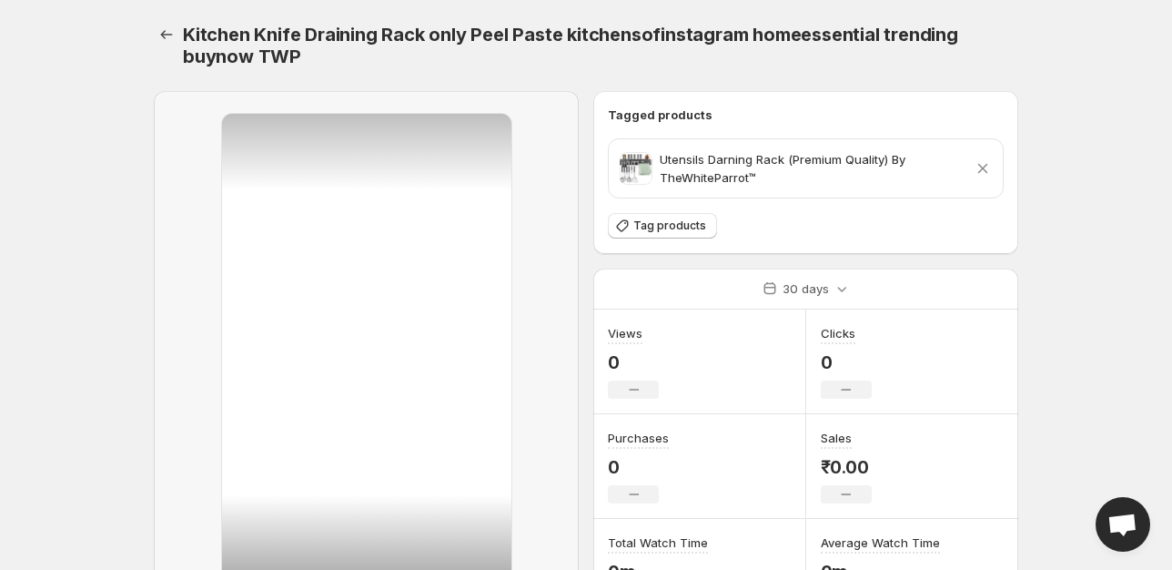
scroll to position [187, 0]
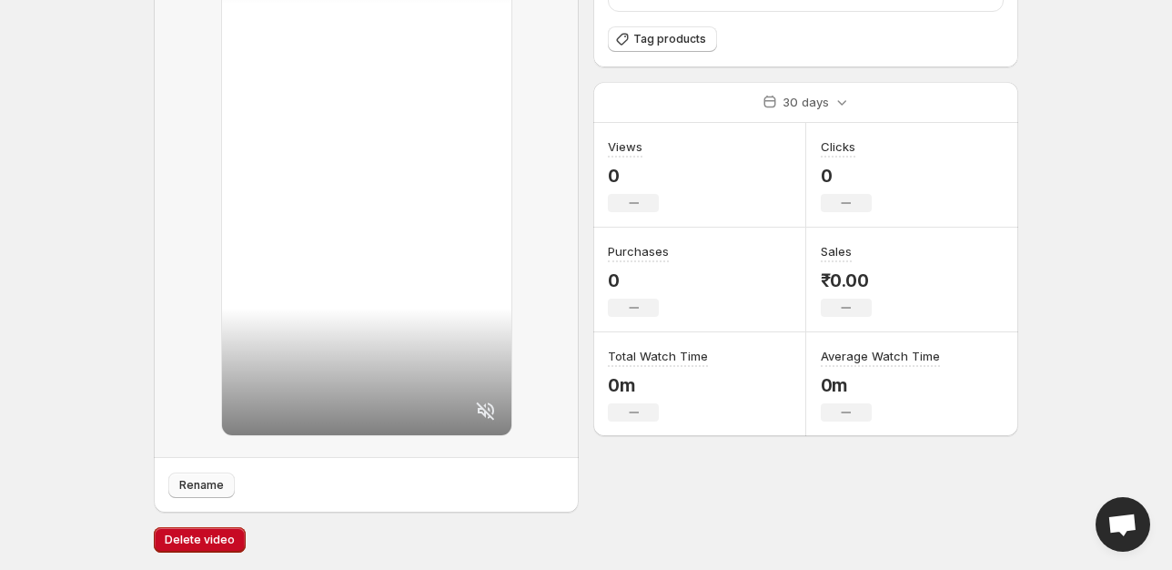
click at [201, 475] on button "Rename" at bounding box center [201, 484] width 66 height 25
type input "**********"
click at [615, 315] on div "No change" at bounding box center [633, 307] width 51 height 18
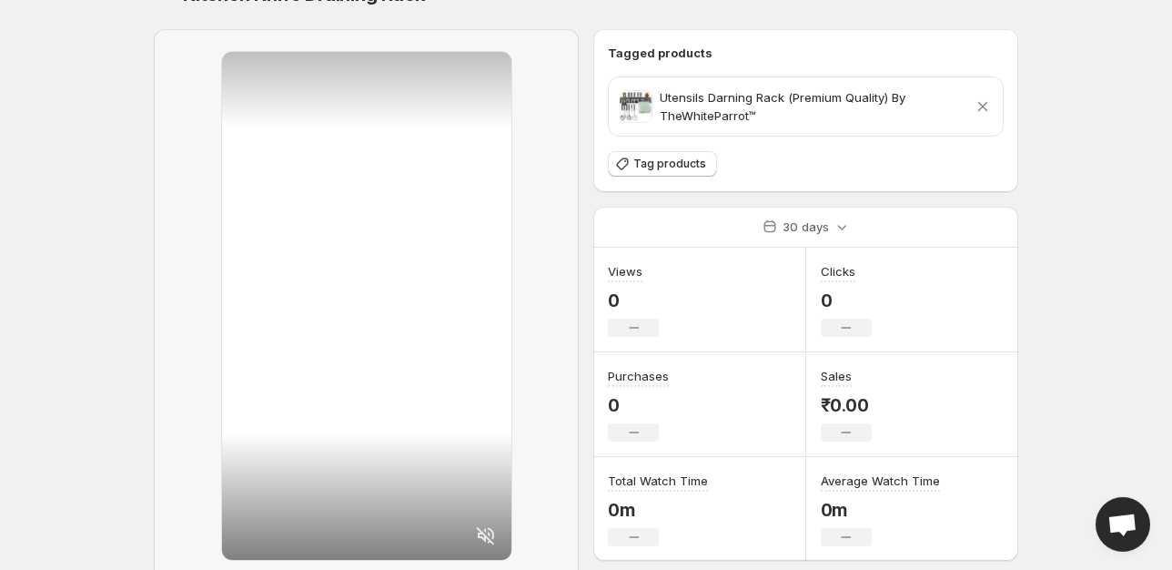
scroll to position [0, 0]
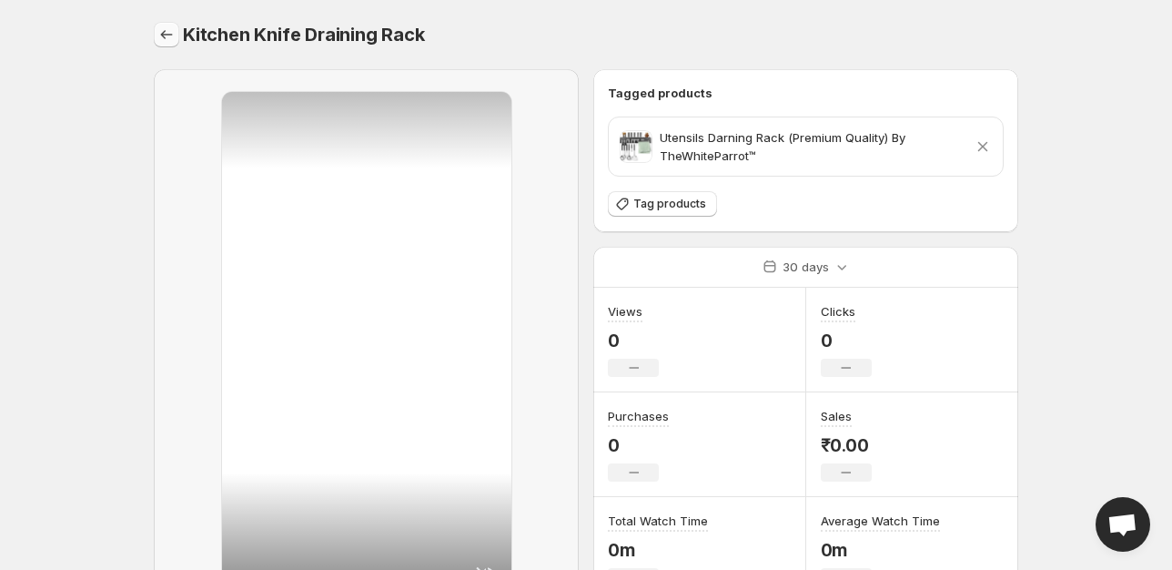
click at [167, 32] on icon "Settings" at bounding box center [166, 34] width 18 height 18
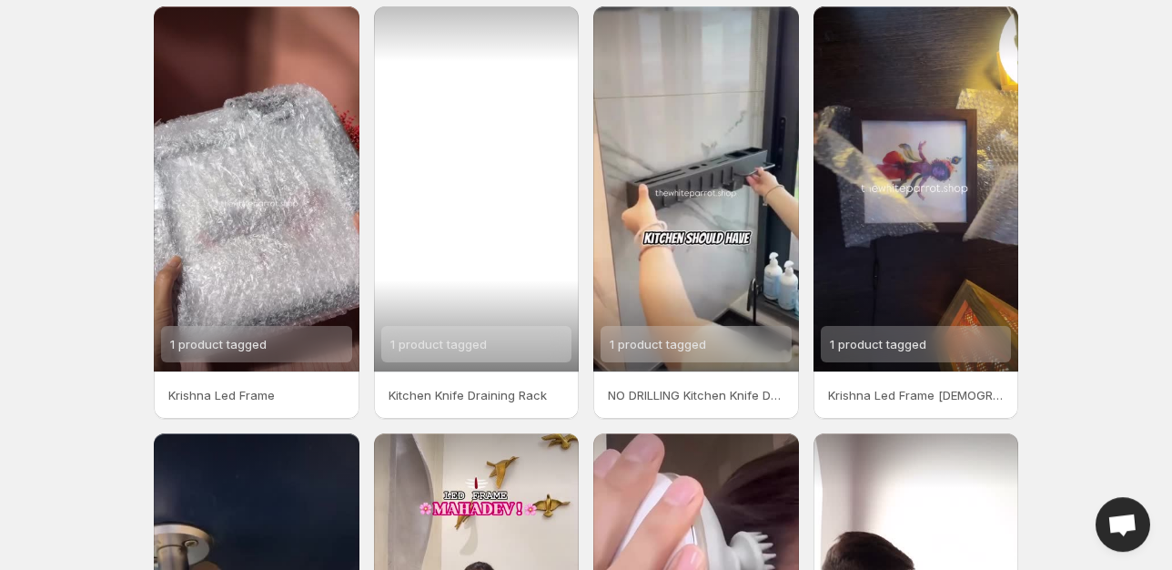
scroll to position [64, 0]
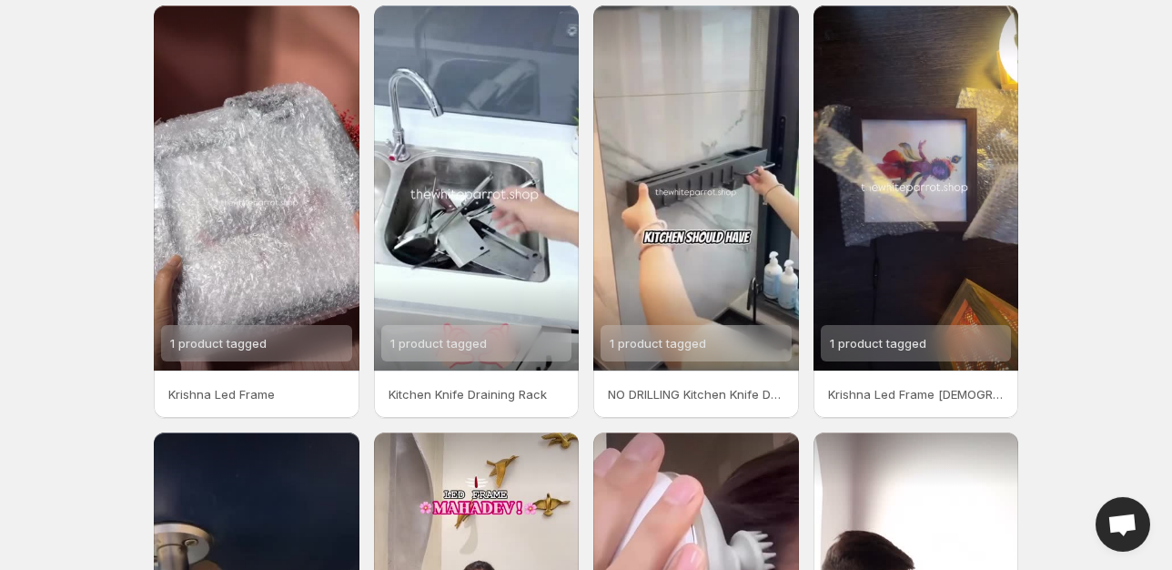
click at [743, 388] on p "NO DRILLING Kitchen Knife Draining Rack buynow trending kitchen home kitchendes…" at bounding box center [696, 394] width 177 height 18
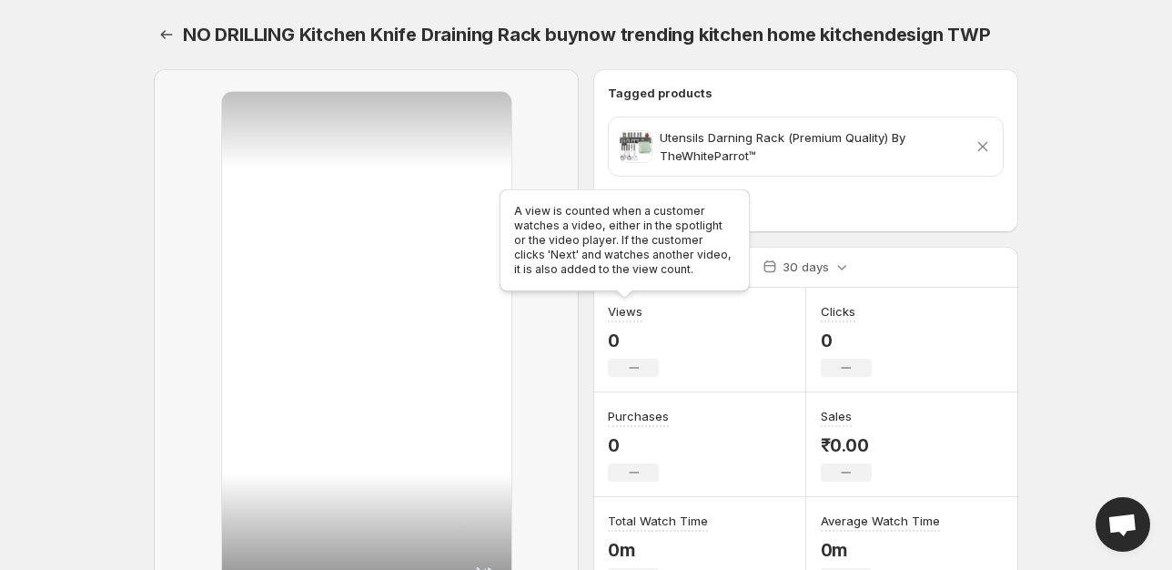
scroll to position [165, 0]
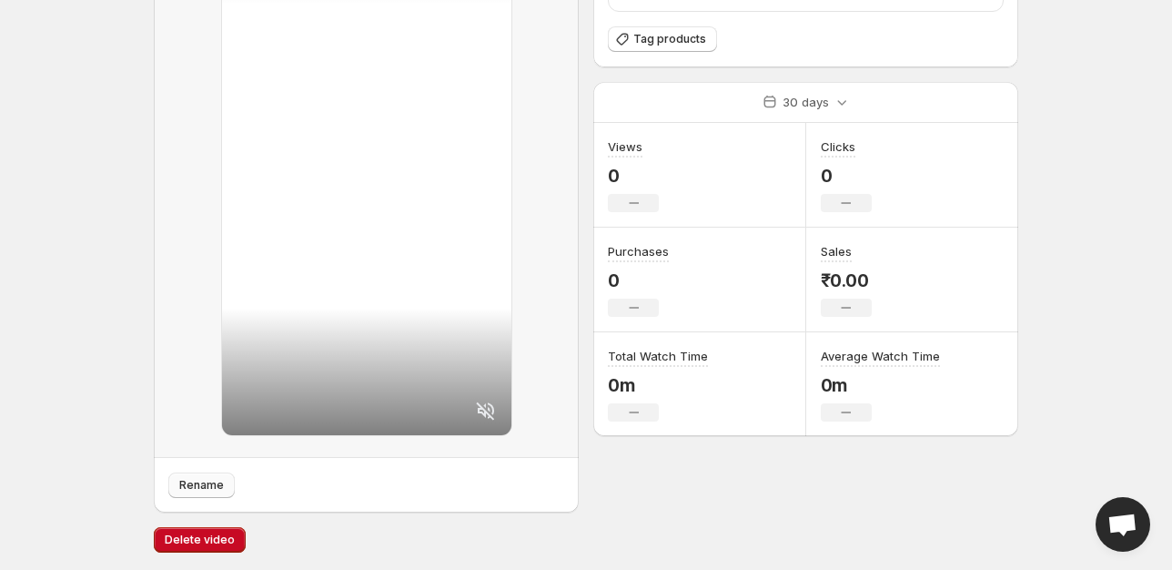
click at [209, 492] on button "Rename" at bounding box center [201, 484] width 66 height 25
type input "**********"
click at [623, 310] on div "No change" at bounding box center [633, 307] width 51 height 18
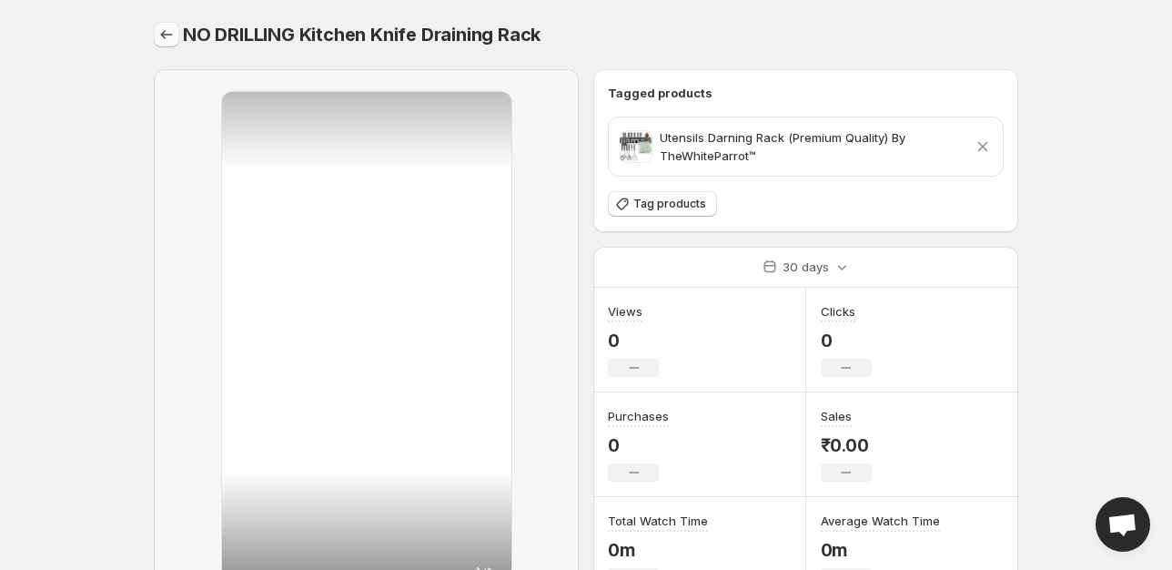
click at [165, 39] on icon "Settings" at bounding box center [166, 34] width 18 height 18
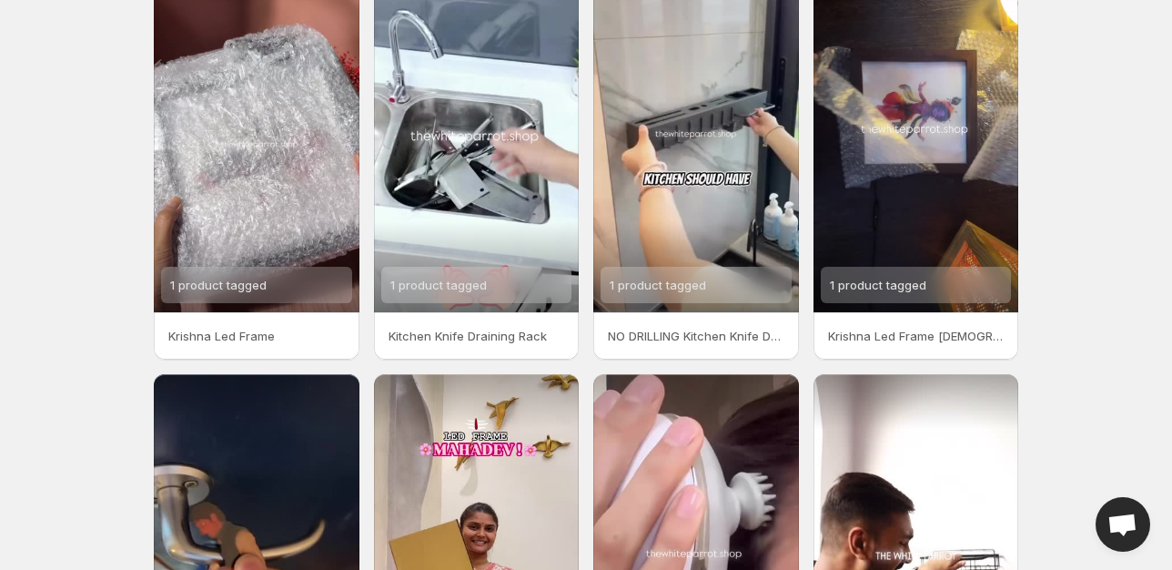
scroll to position [421, 0]
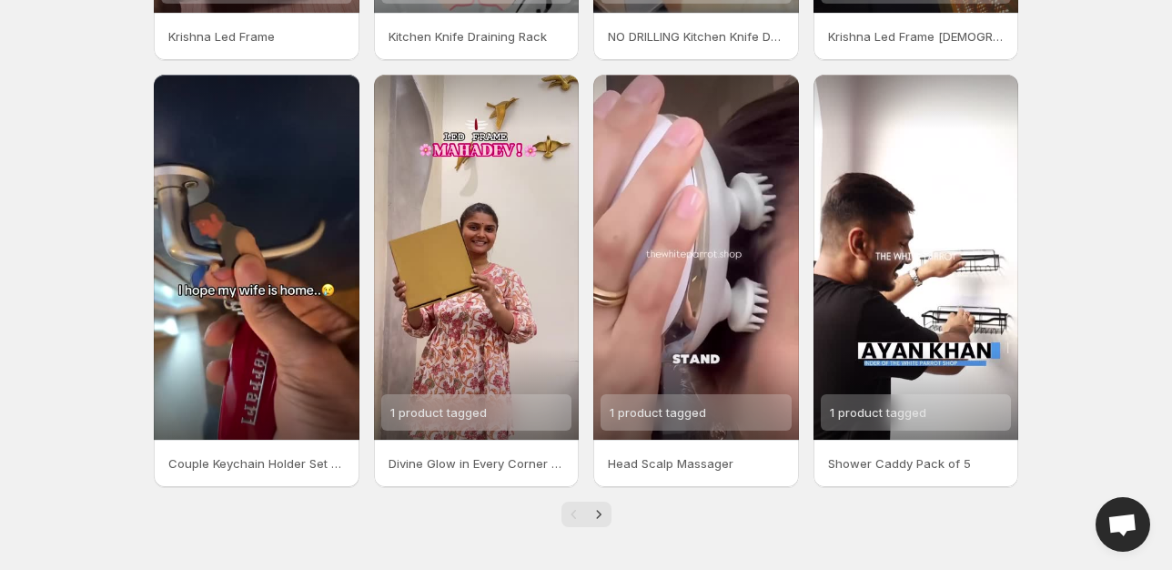
click at [296, 470] on p "Couple Keychain Holder Set buynow trending home homedecor TWP" at bounding box center [256, 463] width 177 height 18
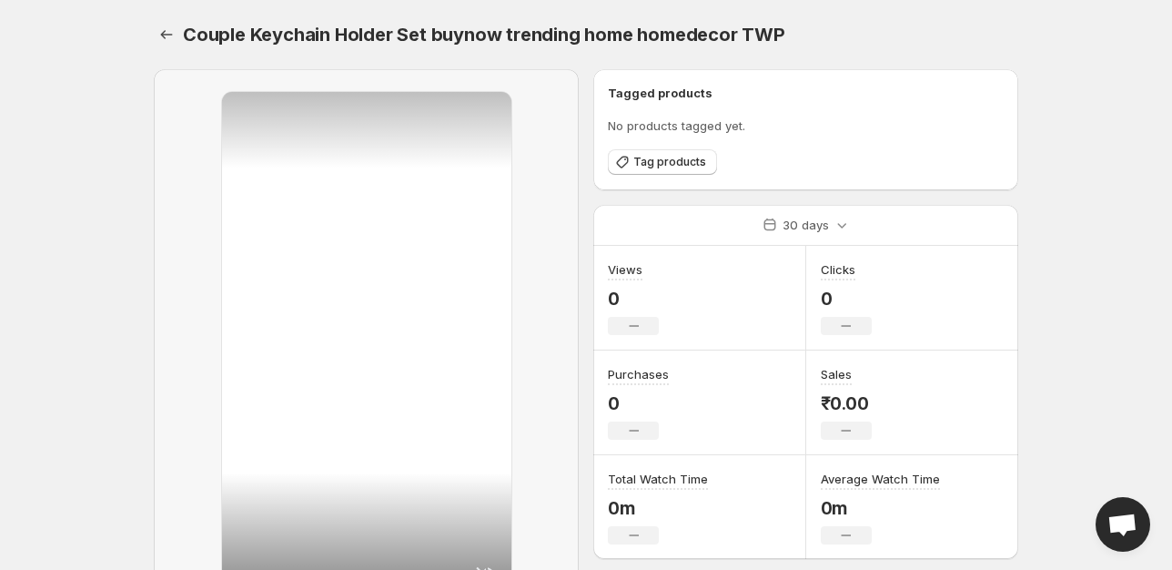
scroll to position [165, 0]
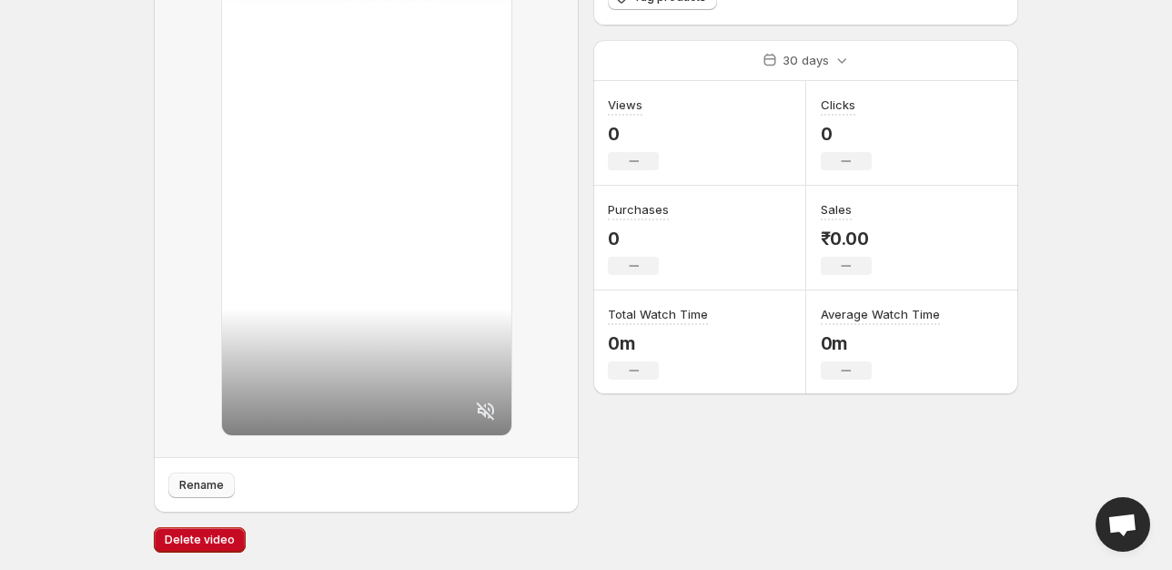
click at [215, 482] on span "Rename" at bounding box center [201, 485] width 45 height 15
type input "**********"
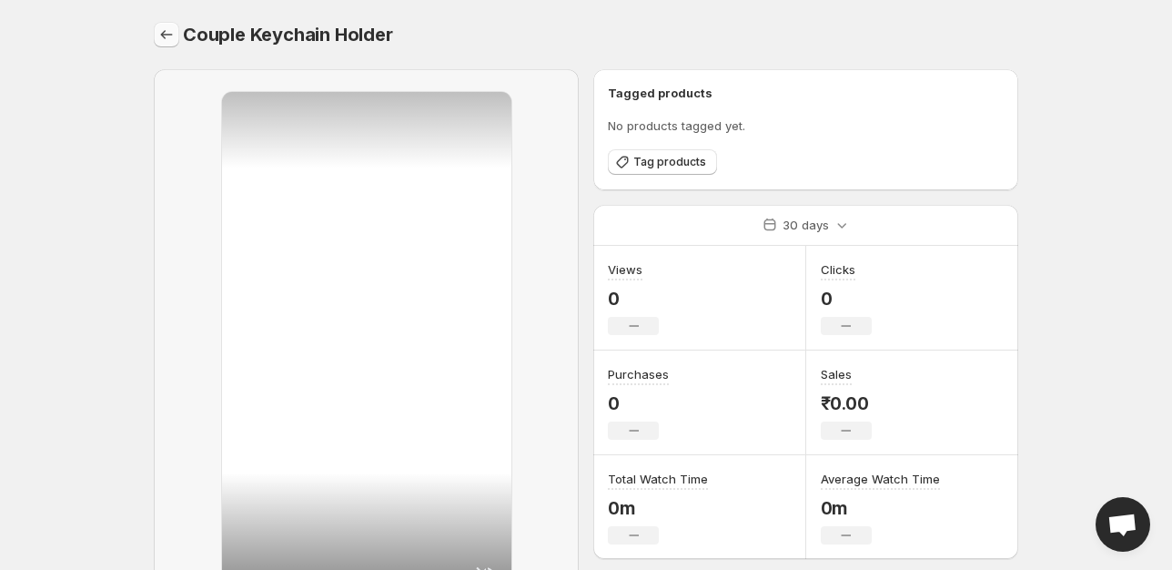
click at [167, 27] on icon "Settings" at bounding box center [166, 34] width 18 height 18
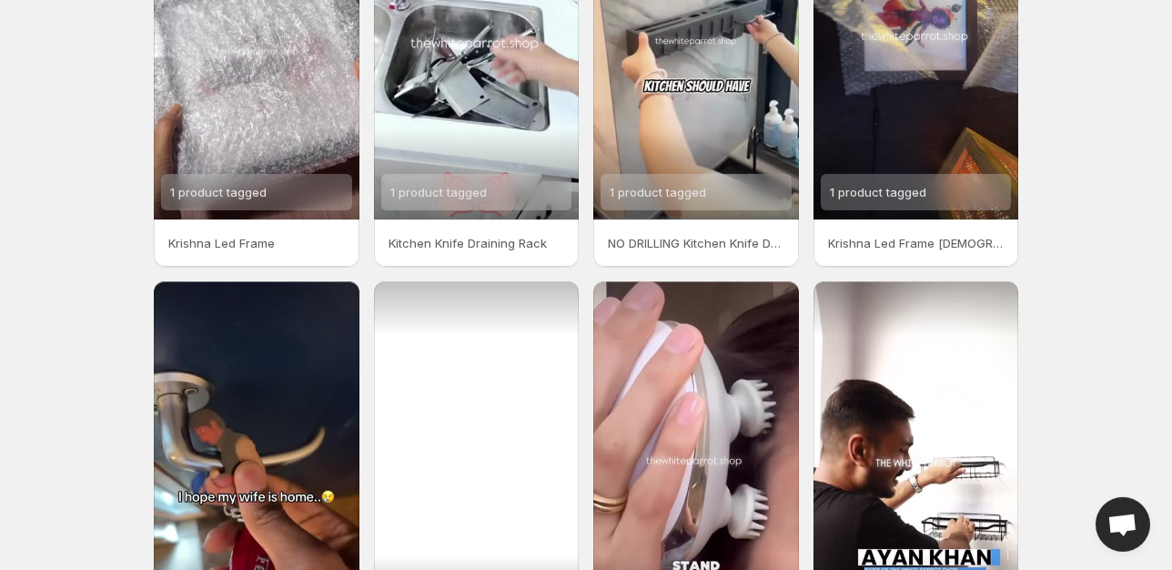
scroll to position [421, 0]
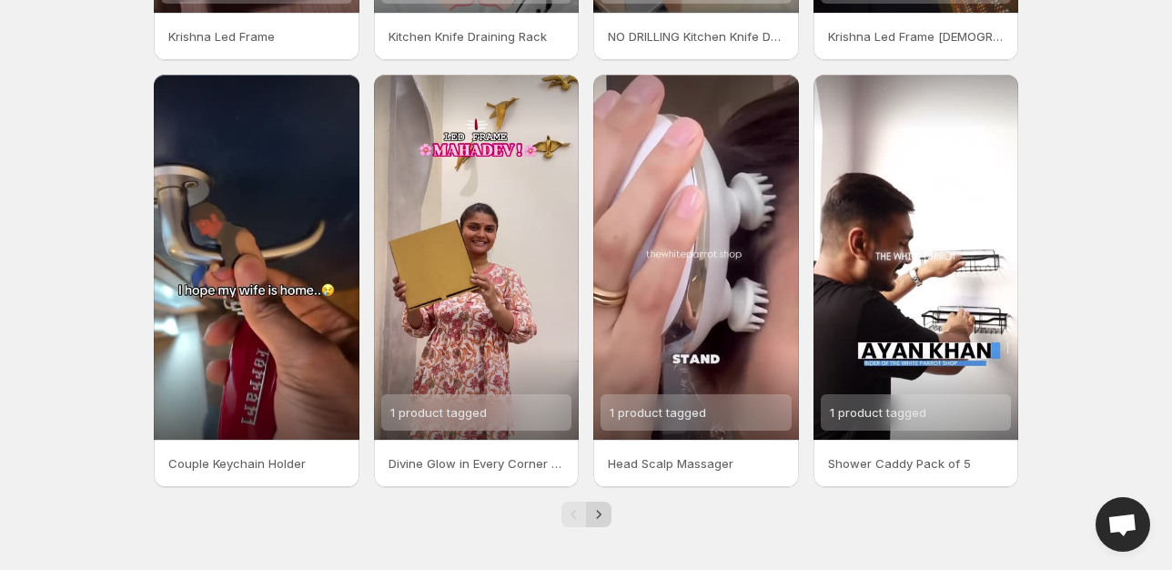
click at [591, 511] on icon "Next" at bounding box center [599, 514] width 18 height 18
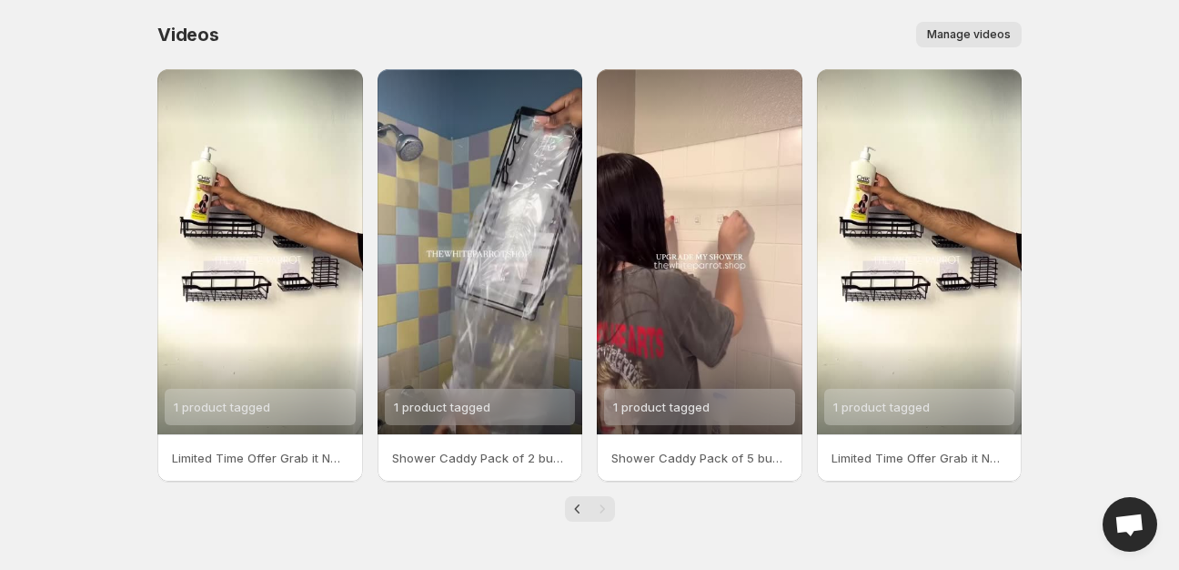
click at [308, 457] on p "Limited Time Offer Grab it NOW buynow homeessentials showercaddy trending TWP" at bounding box center [260, 458] width 177 height 18
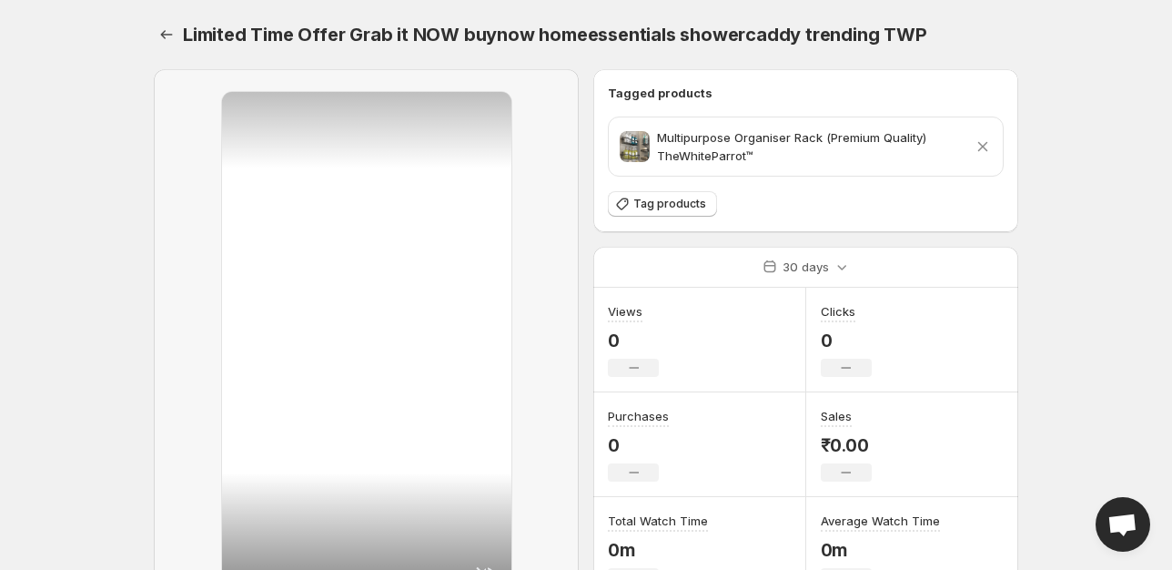
scroll to position [135, 0]
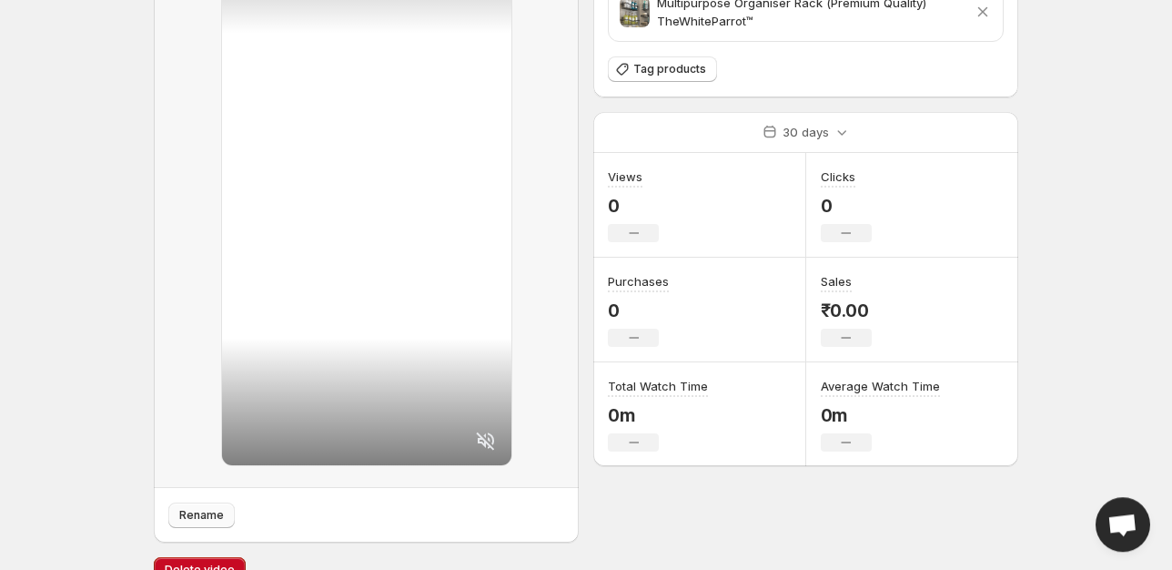
click at [206, 516] on span "Rename" at bounding box center [201, 515] width 45 height 15
type input "**********"
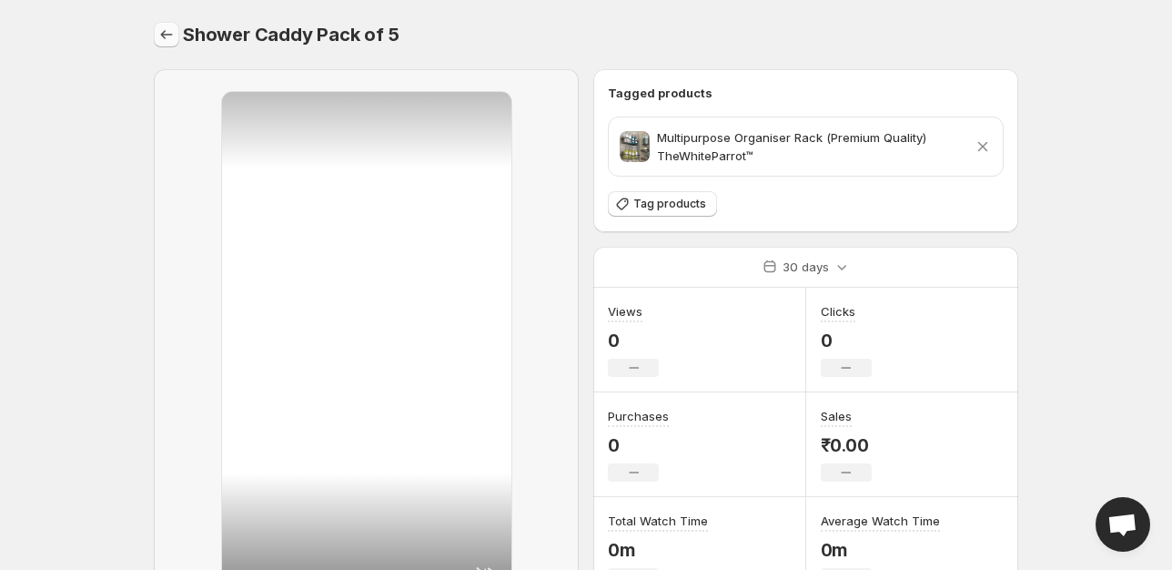
click at [166, 35] on icon "Settings" at bounding box center [166, 34] width 18 height 18
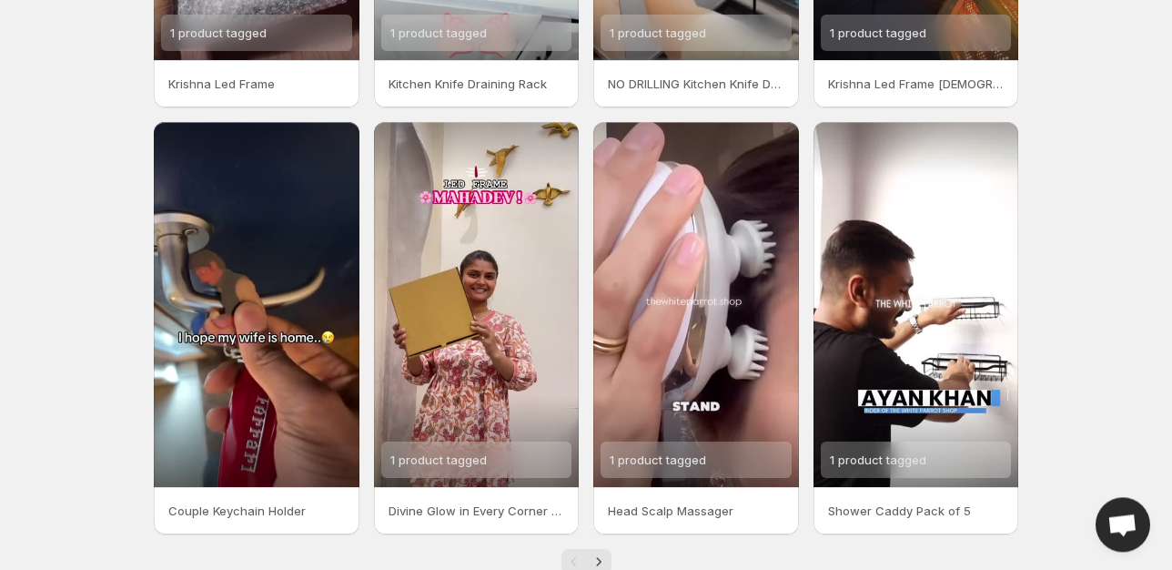
scroll to position [421, 0]
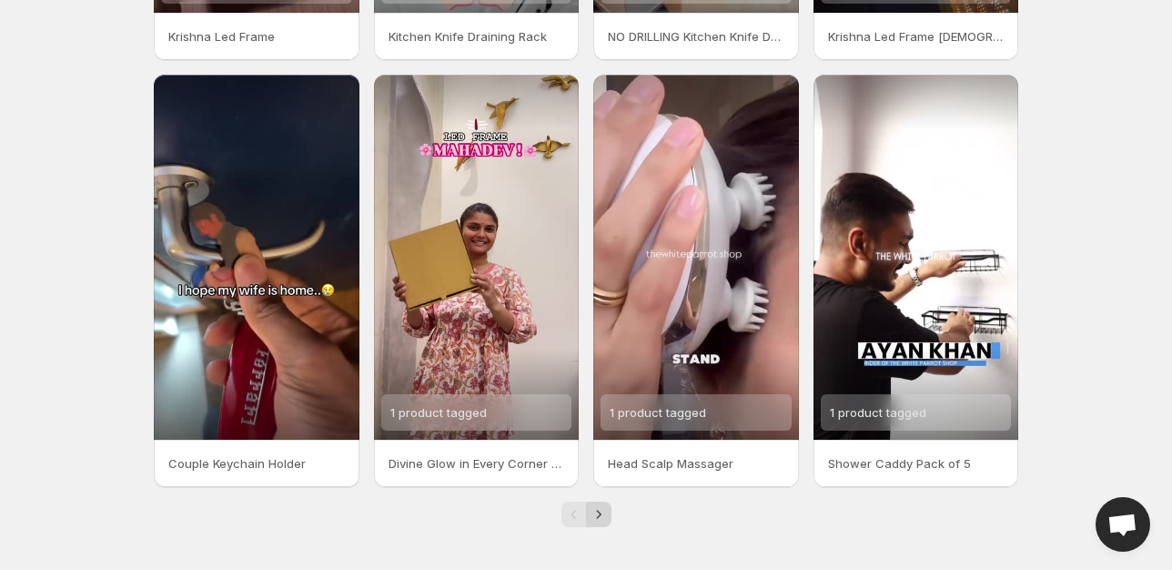
click at [596, 511] on icon "Next" at bounding box center [599, 514] width 18 height 18
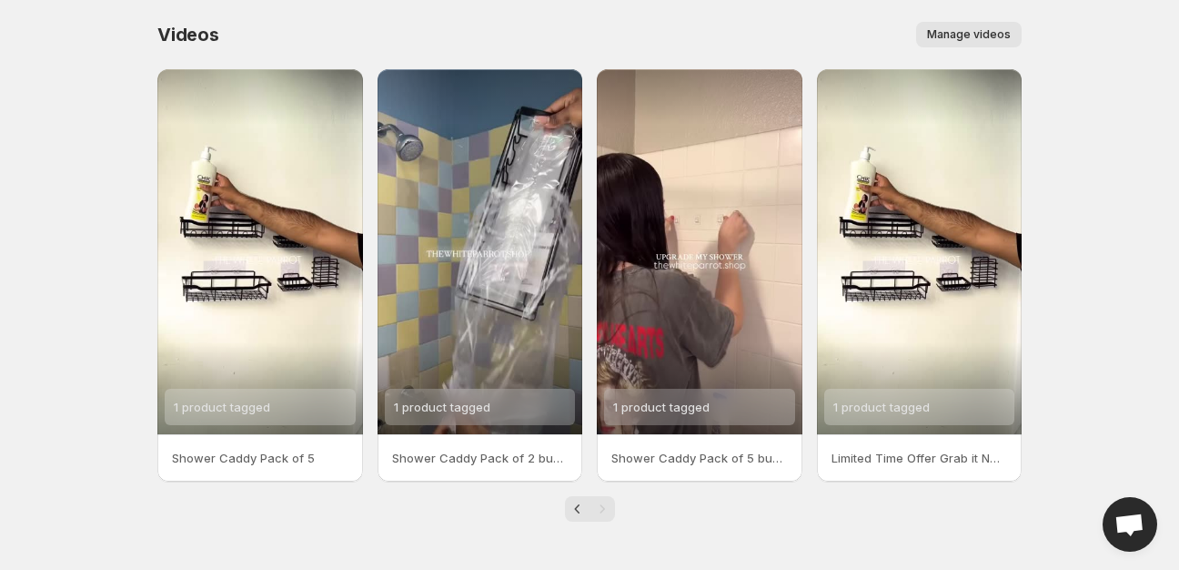
click at [519, 464] on p "Shower Caddy Pack of 2 buynow trending showercaddy homessential TWP" at bounding box center [480, 458] width 177 height 18
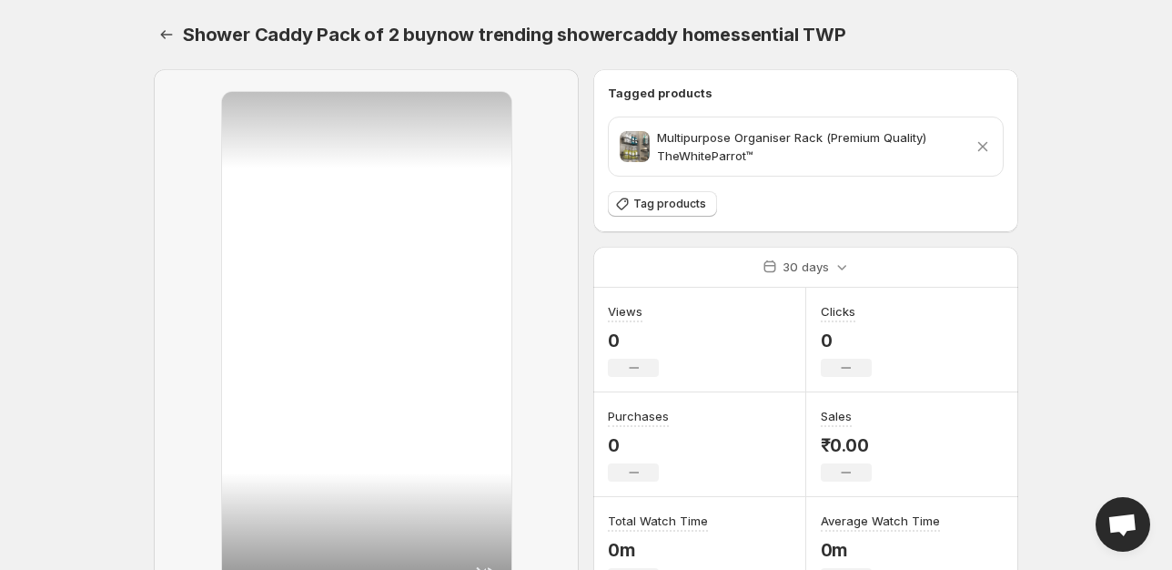
scroll to position [165, 0]
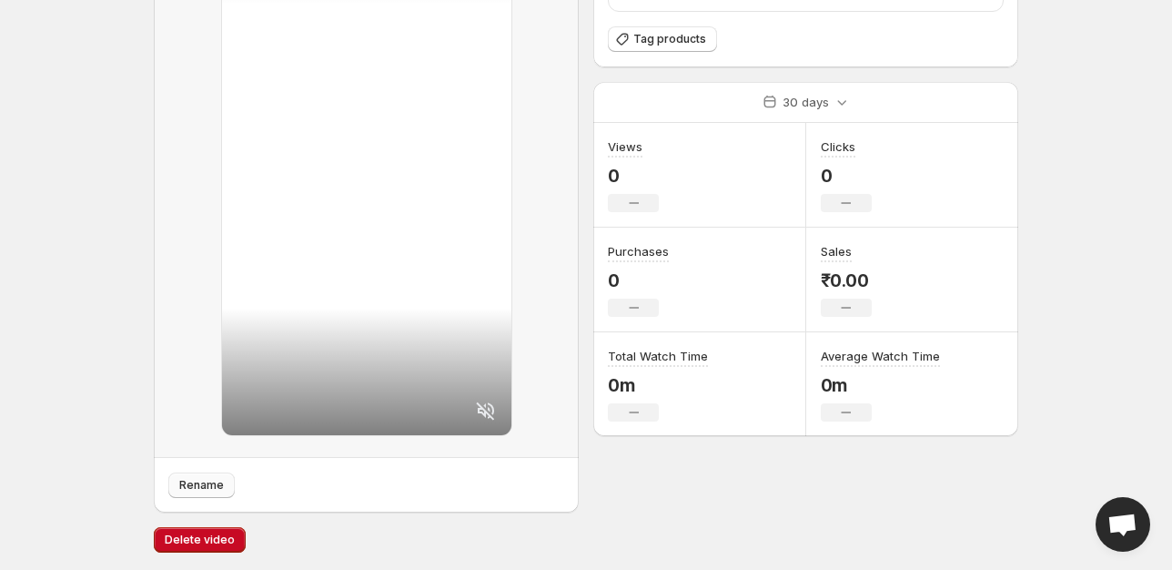
click at [213, 490] on span "Rename" at bounding box center [201, 485] width 45 height 15
type input "**********"
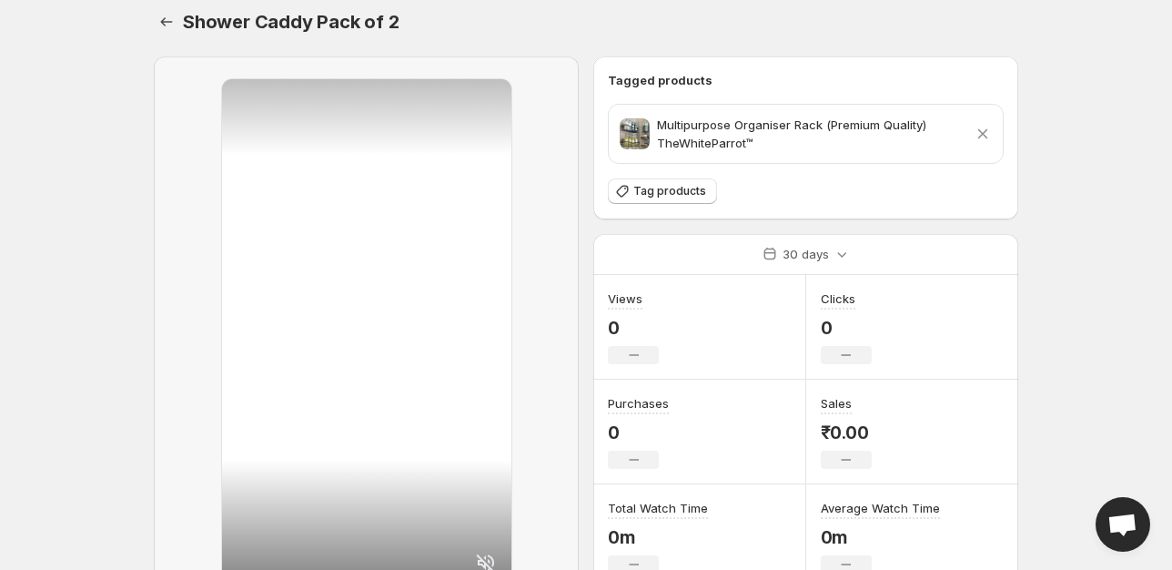
scroll to position [0, 0]
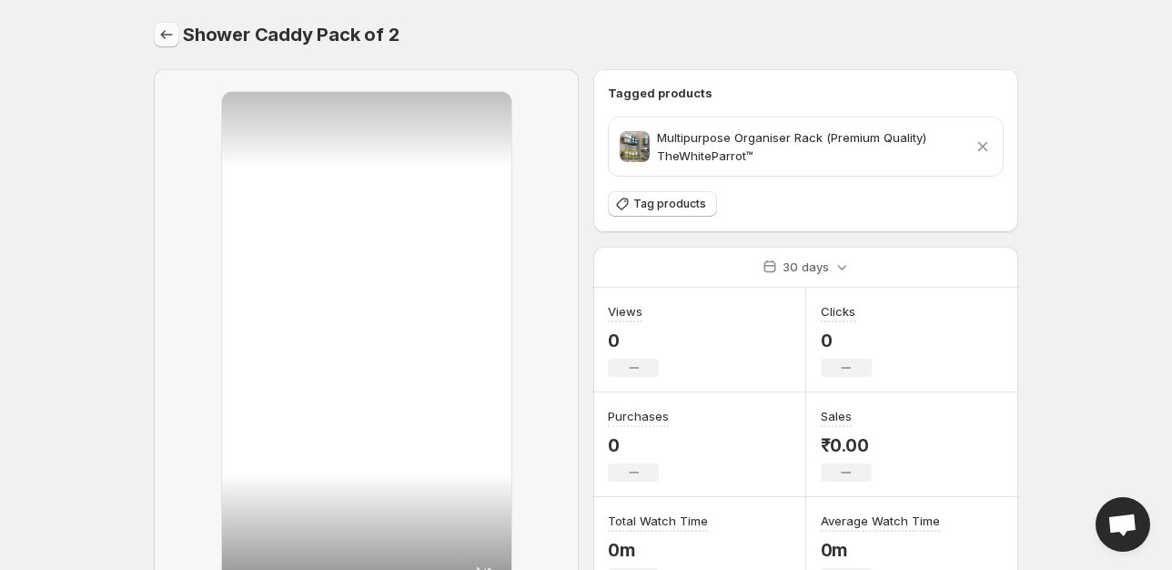
click at [167, 37] on icon "Settings" at bounding box center [166, 34] width 18 height 18
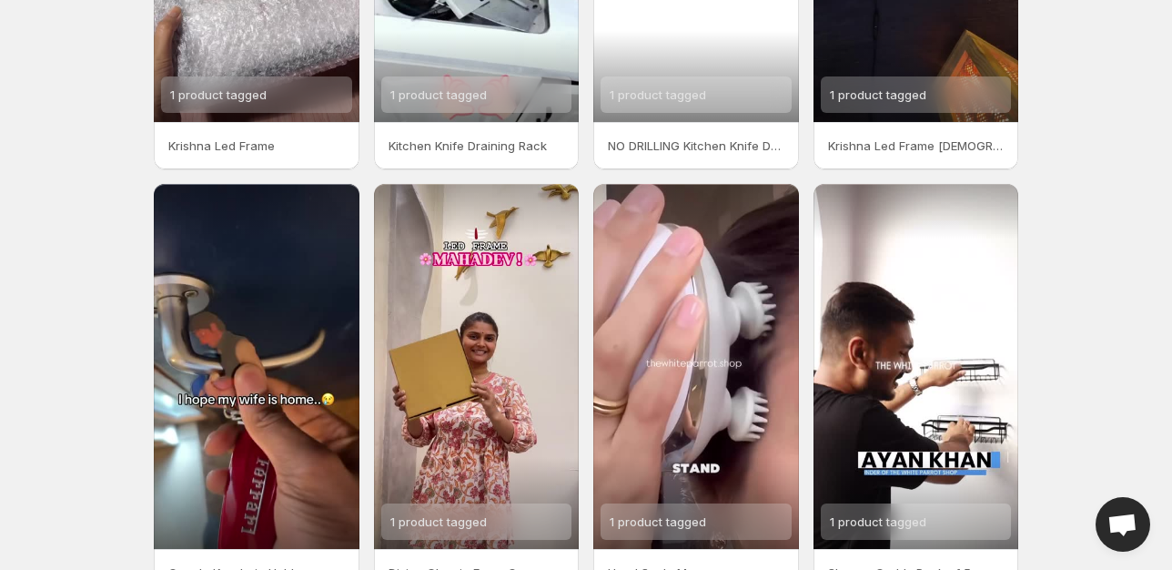
scroll to position [421, 0]
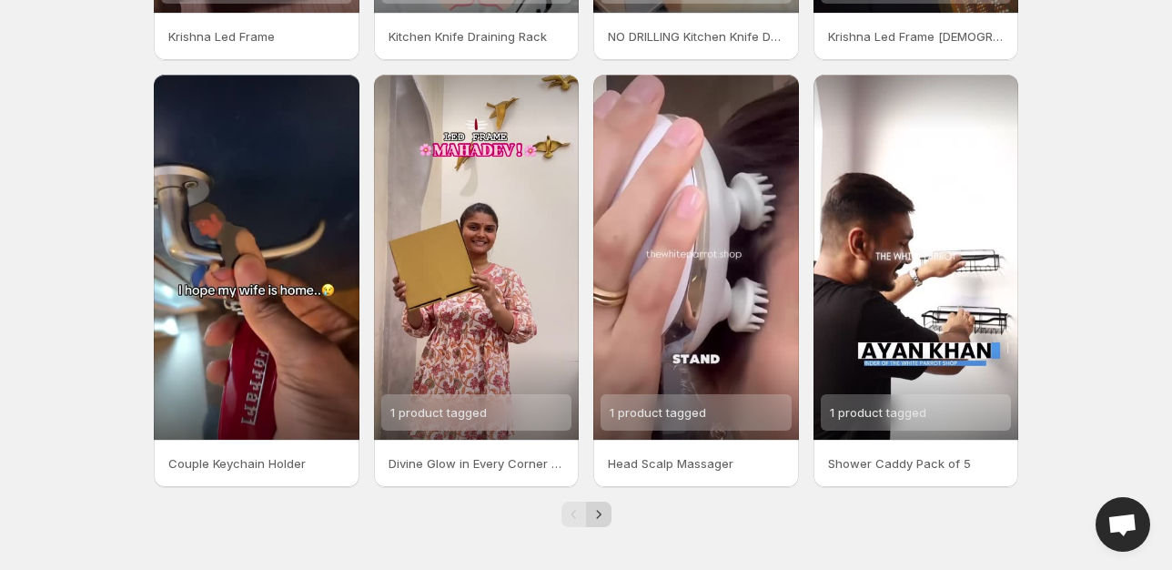
click at [599, 517] on icon "Next" at bounding box center [599, 514] width 18 height 18
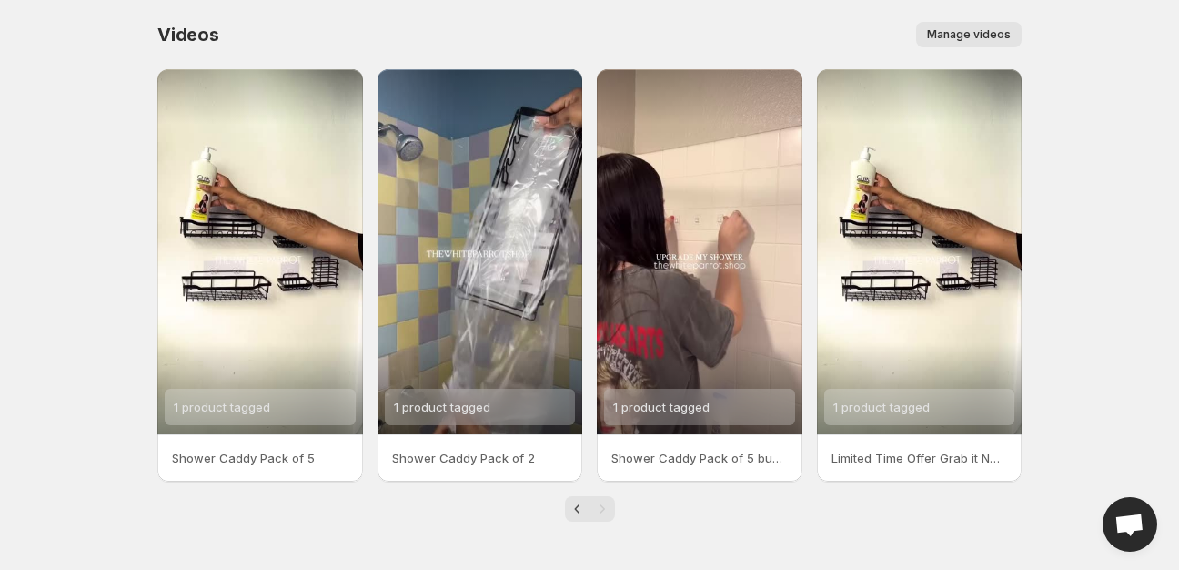
click at [679, 455] on p "Shower Caddy Pack of 5 buynow trending home bathroomdesign TWP" at bounding box center [699, 458] width 177 height 18
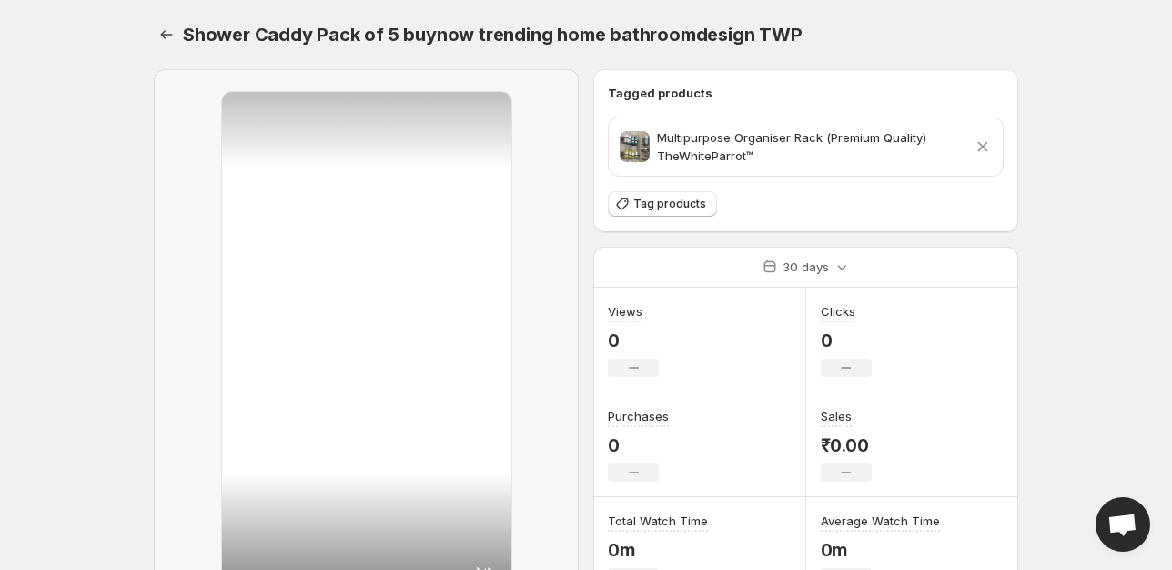
scroll to position [165, 0]
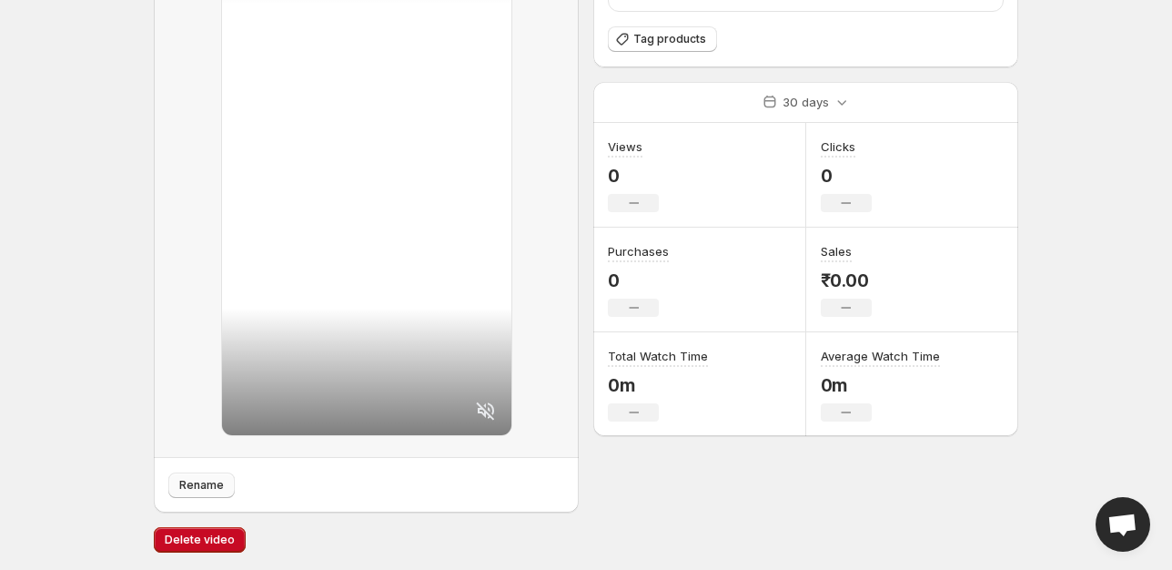
click at [206, 479] on span "Rename" at bounding box center [201, 485] width 45 height 15
type input "**********"
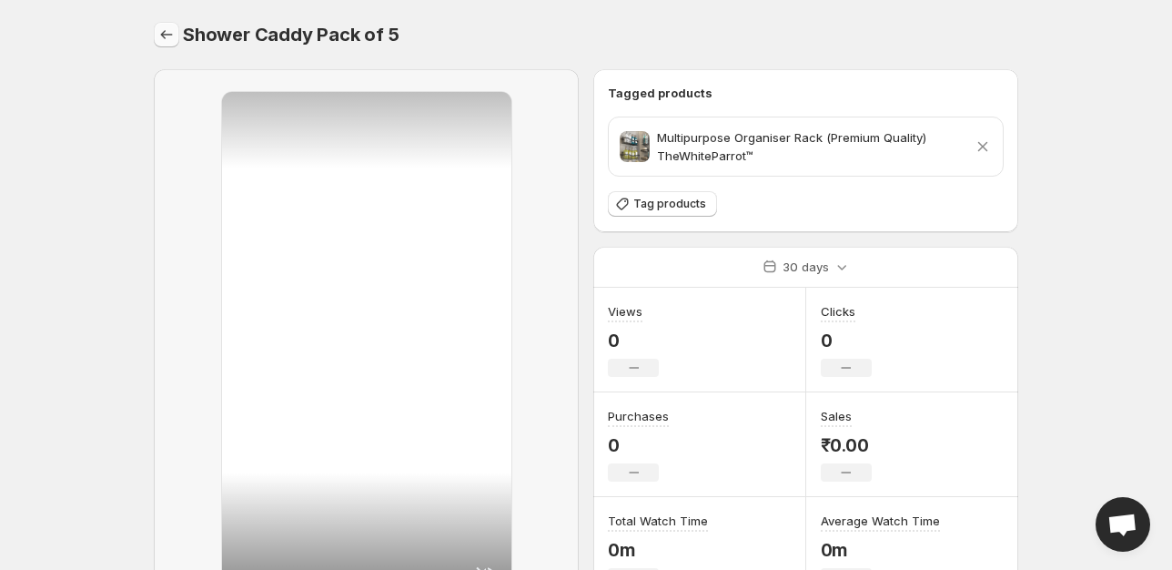
click at [172, 37] on icon "Settings" at bounding box center [166, 34] width 18 height 18
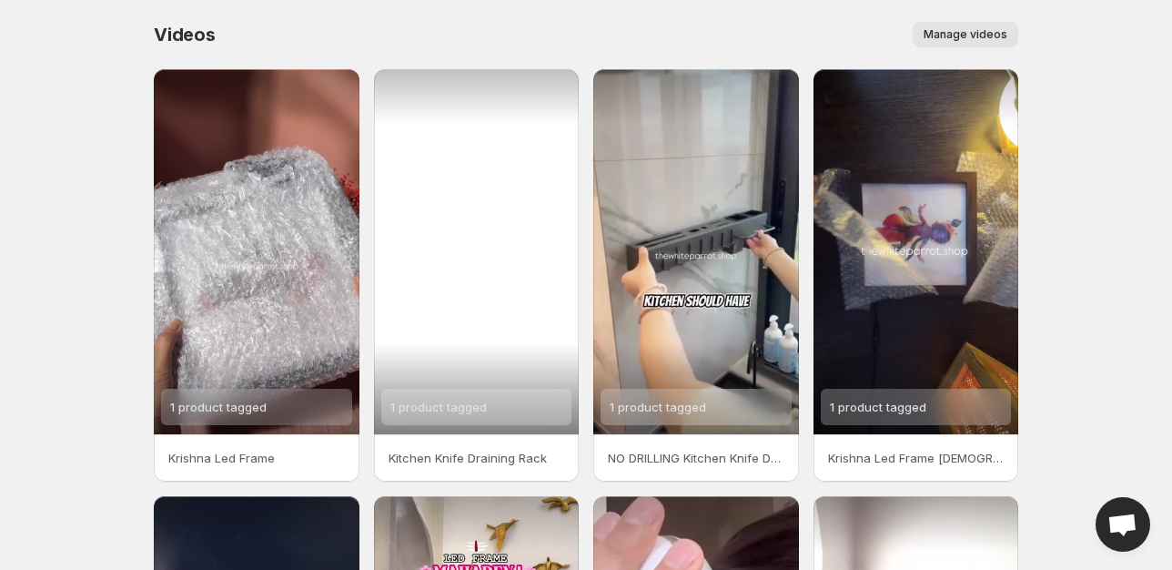
scroll to position [421, 0]
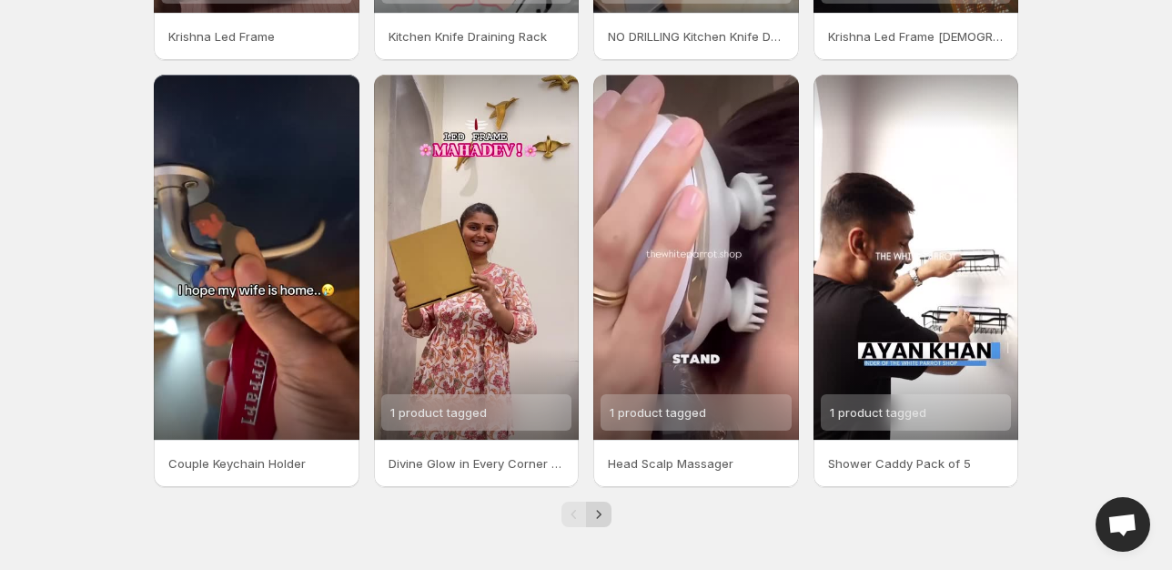
click at [602, 515] on icon "Next" at bounding box center [599, 514] width 18 height 18
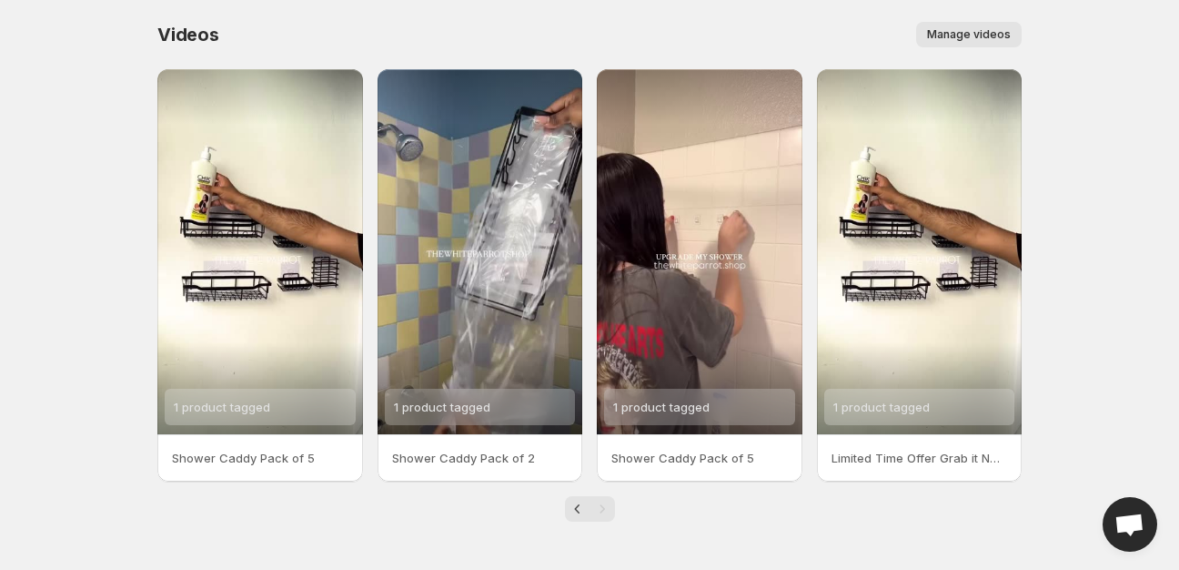
click at [915, 465] on p "Limited Time Offer Grab it NOW buynow homeessentials showercaddy trending TWP" at bounding box center [920, 458] width 177 height 18
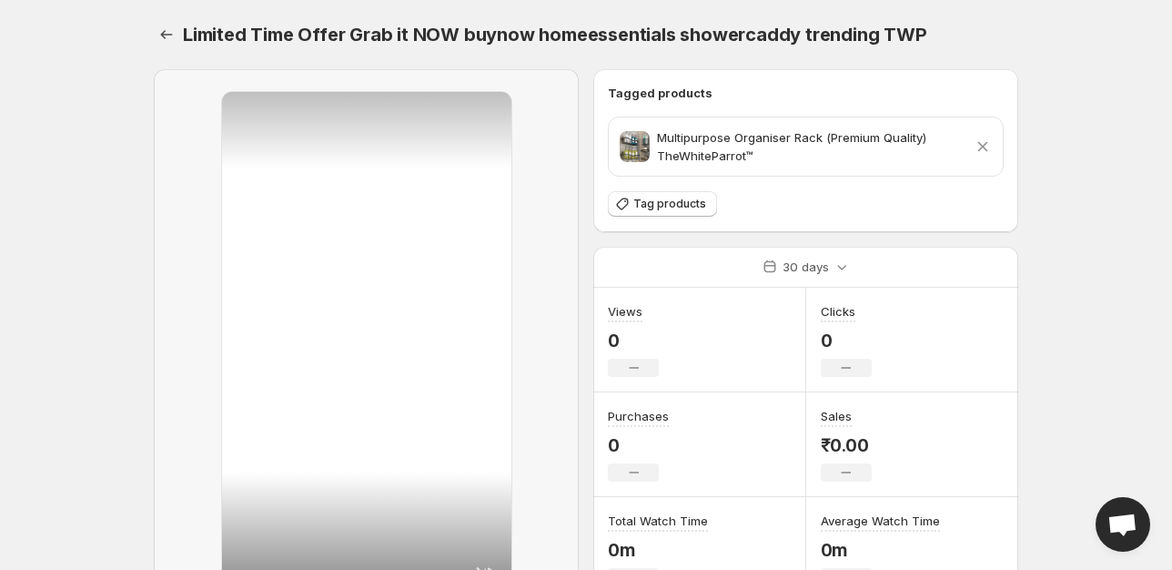
scroll to position [165, 0]
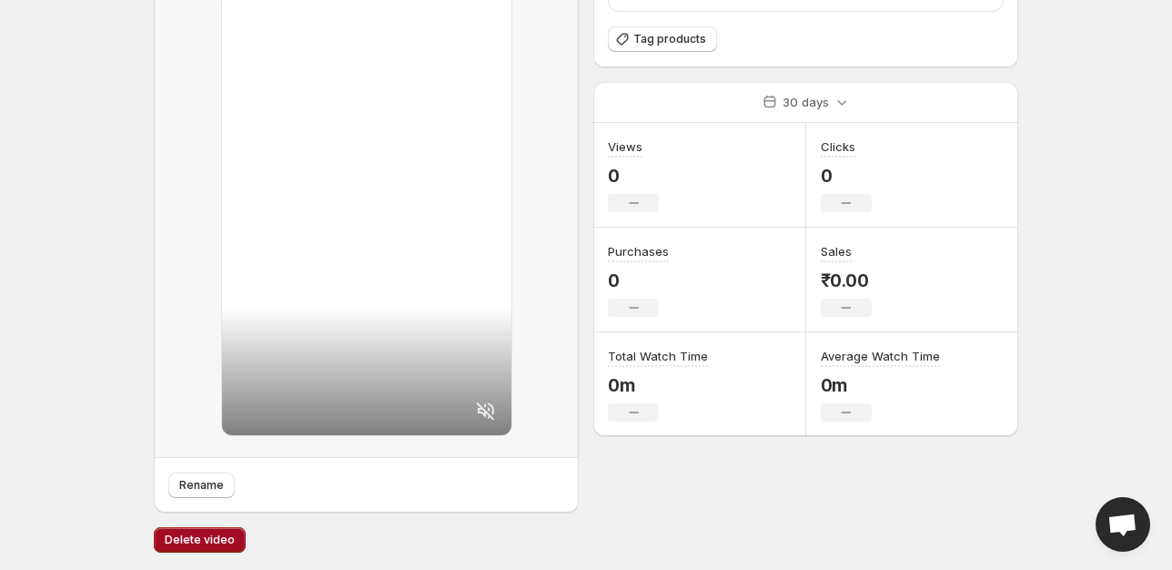
click at [202, 536] on span "Delete video" at bounding box center [200, 539] width 70 height 15
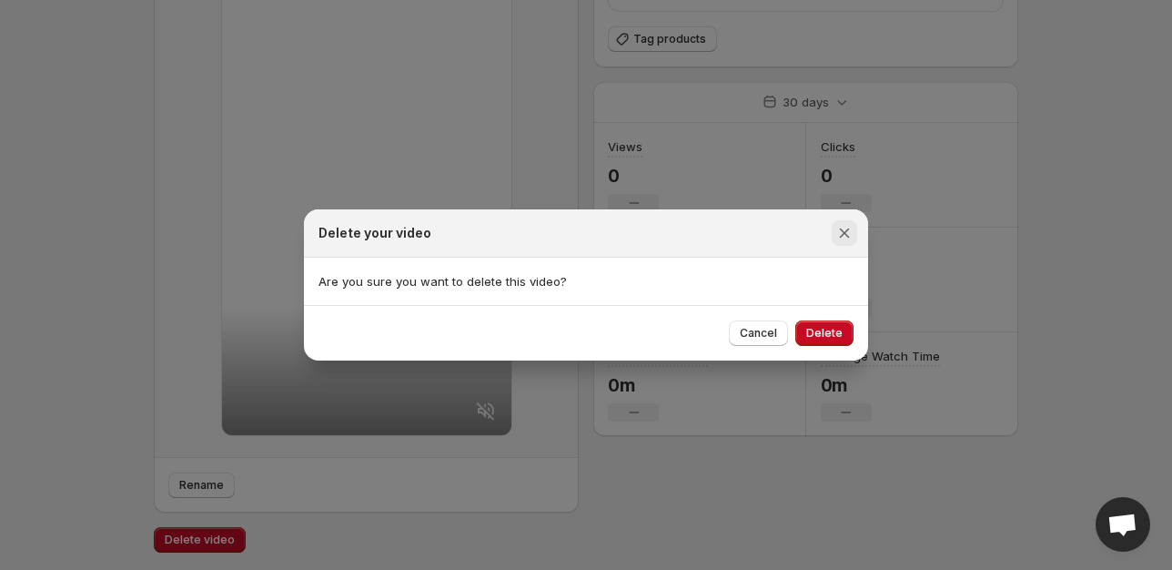
click at [839, 231] on icon "Close" at bounding box center [844, 233] width 18 height 18
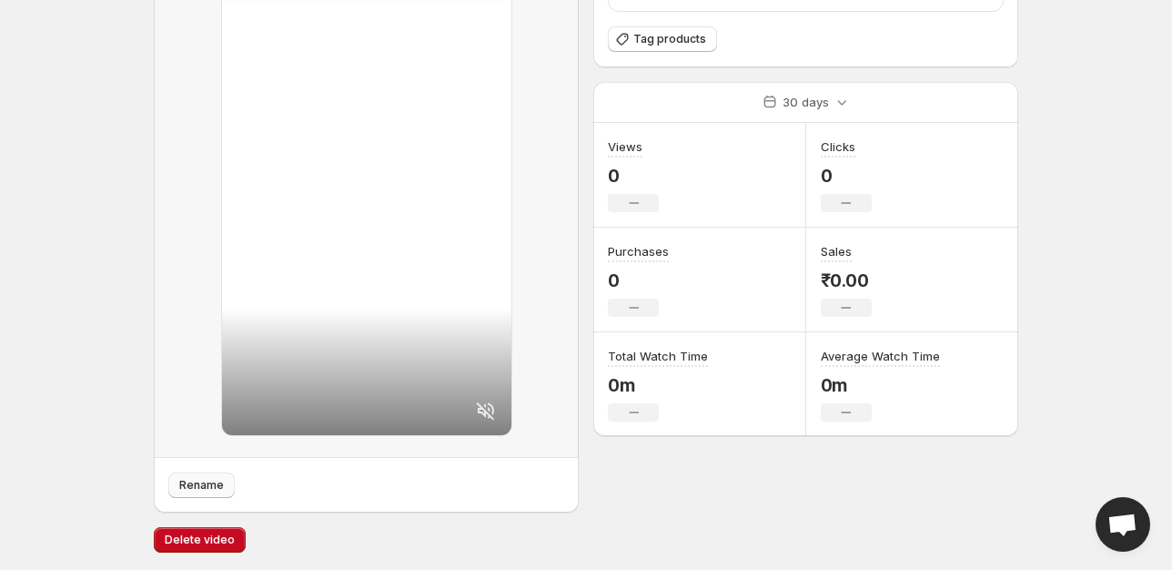
click at [209, 486] on span "Rename" at bounding box center [201, 485] width 45 height 15
type input "**********"
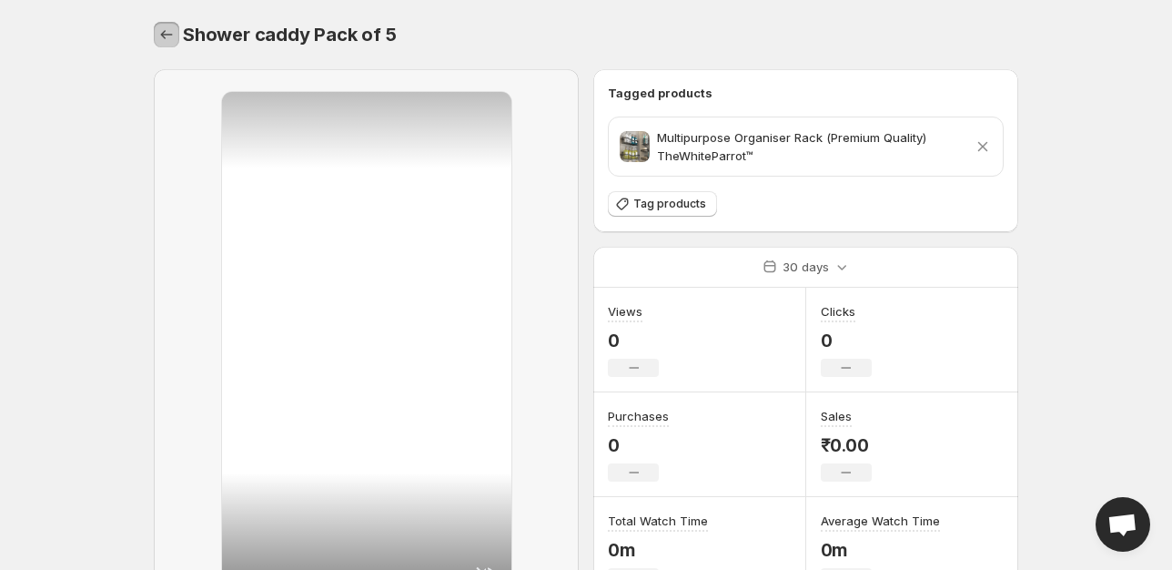
click at [157, 42] on button "Settings" at bounding box center [166, 34] width 25 height 25
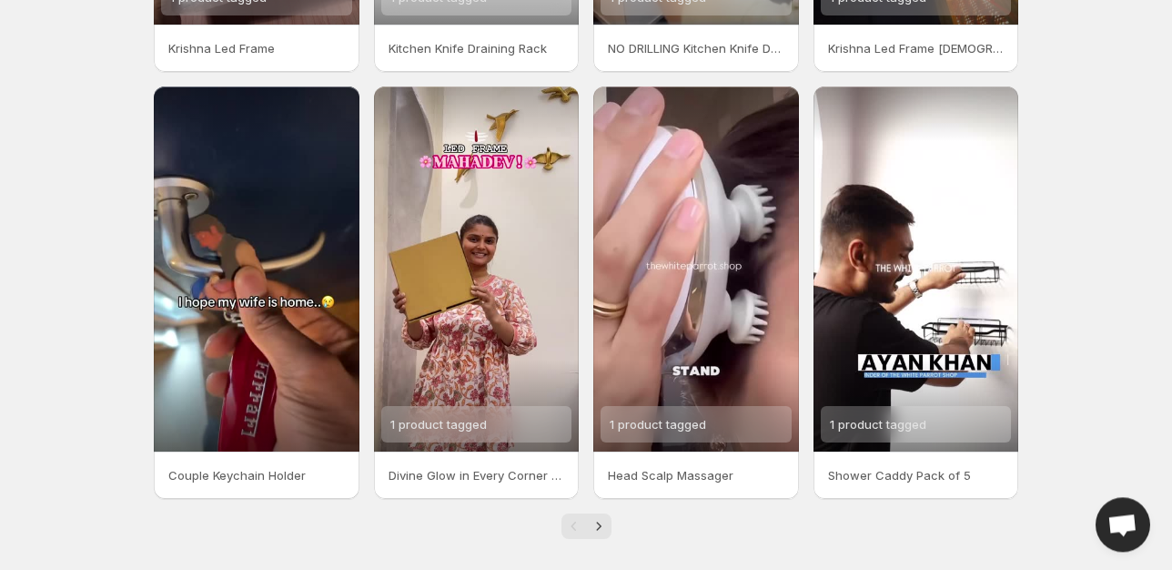
scroll to position [421, 0]
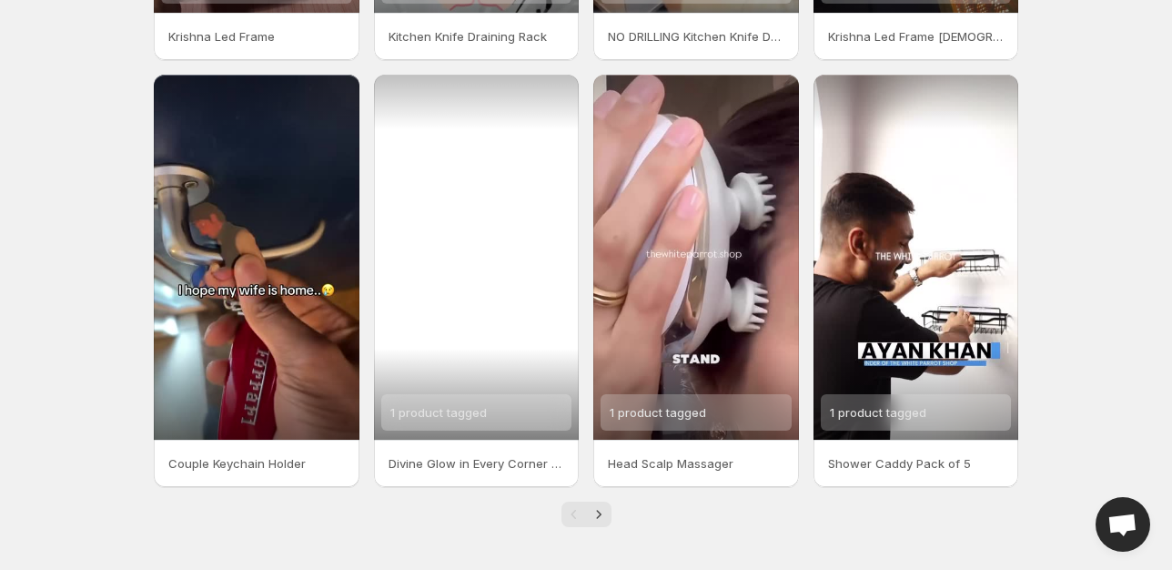
click at [504, 313] on div "1 product tagged" at bounding box center [477, 257] width 206 height 365
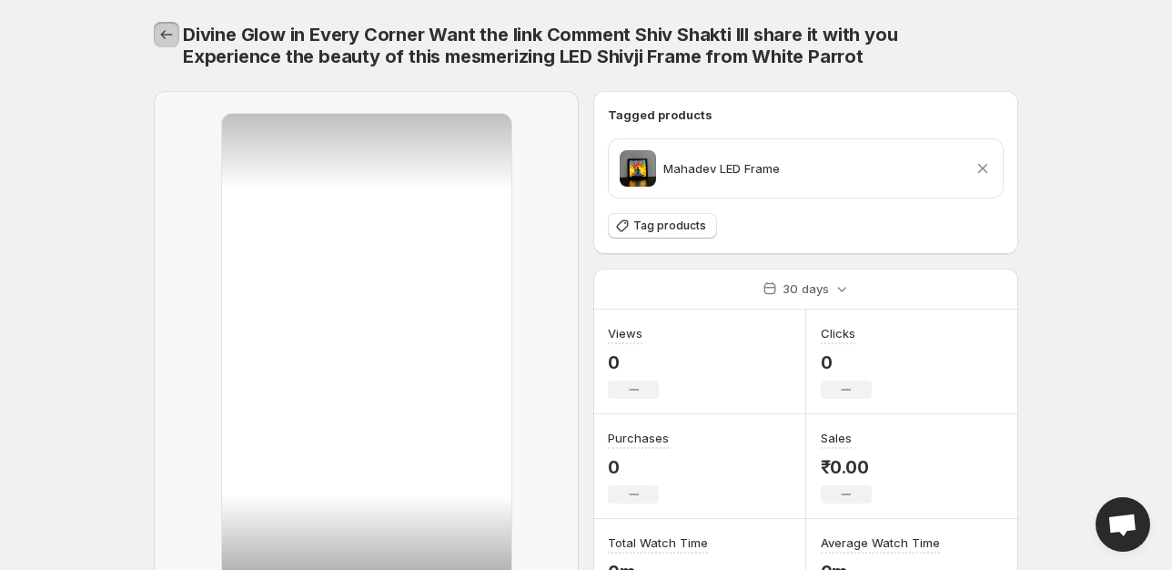
click at [160, 32] on icon "Settings" at bounding box center [166, 34] width 18 height 18
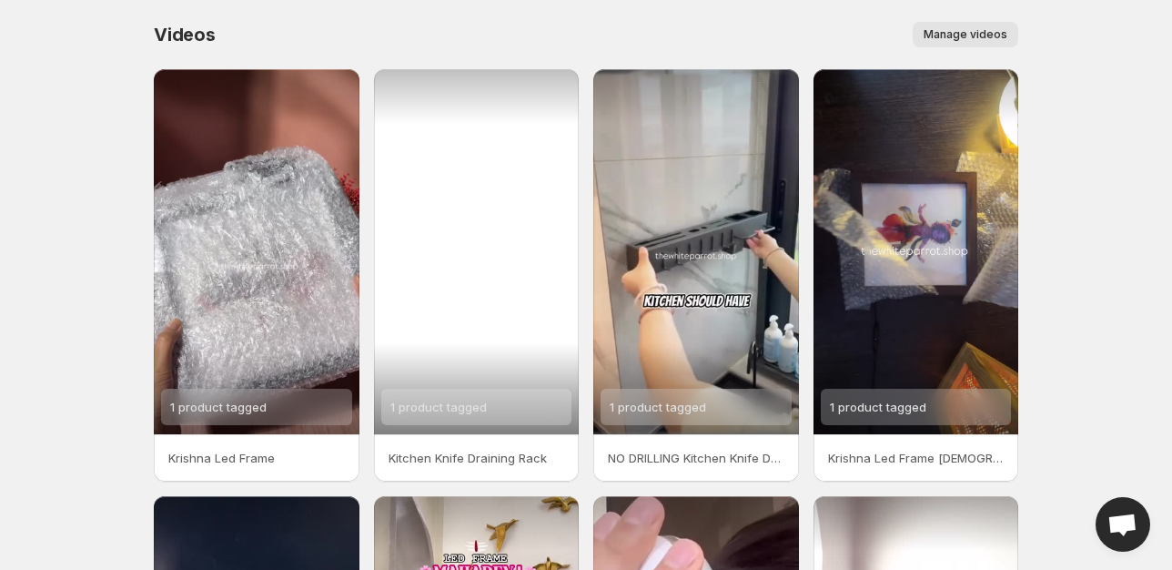
scroll to position [239, 0]
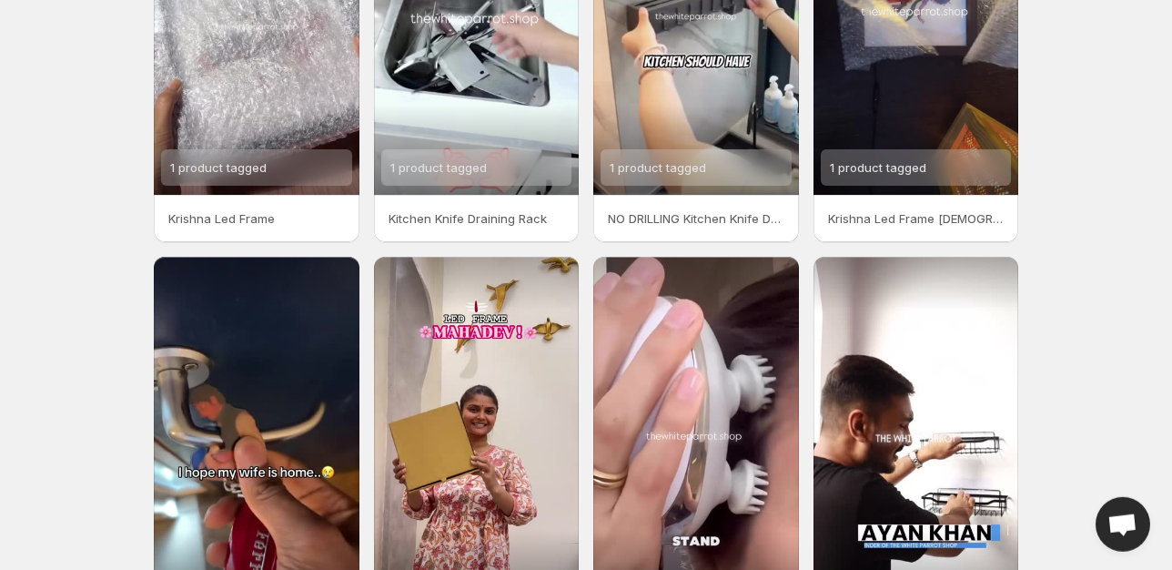
click at [916, 218] on p "Krishna Led Frame [DEMOGRAPHIC_DATA] buynow trending gifts TWP" at bounding box center [916, 218] width 177 height 18
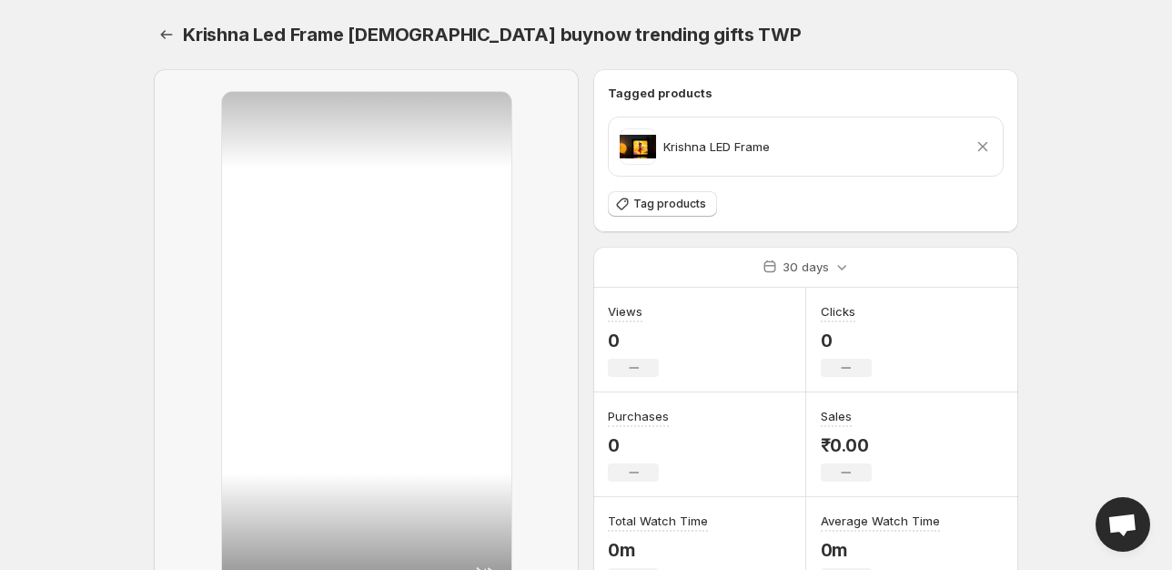
scroll to position [165, 0]
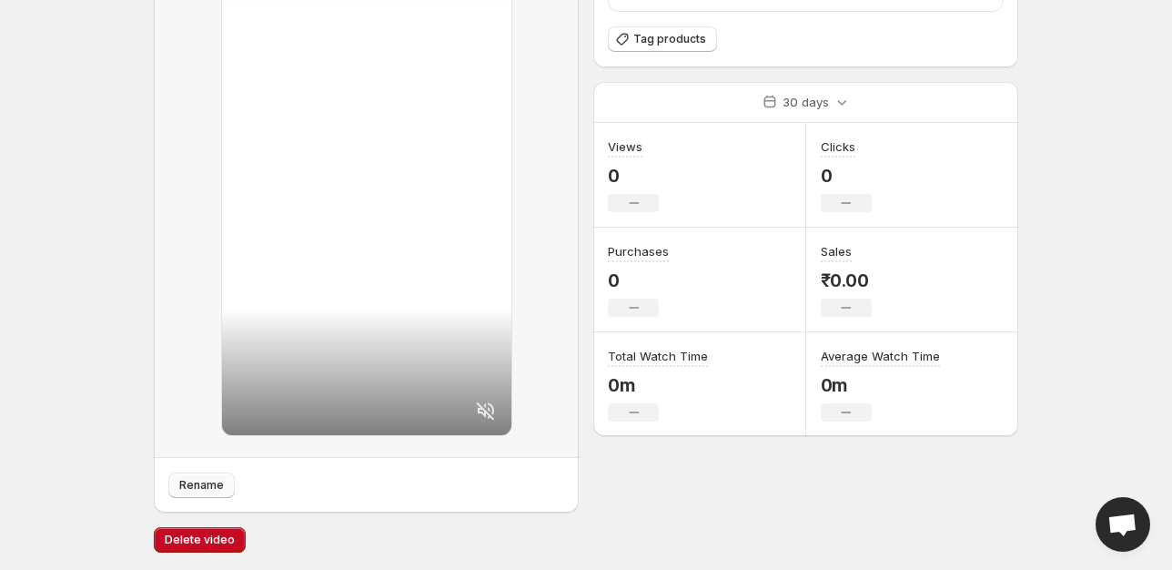
click at [214, 488] on span "Rename" at bounding box center [201, 485] width 45 height 15
type input "**********"
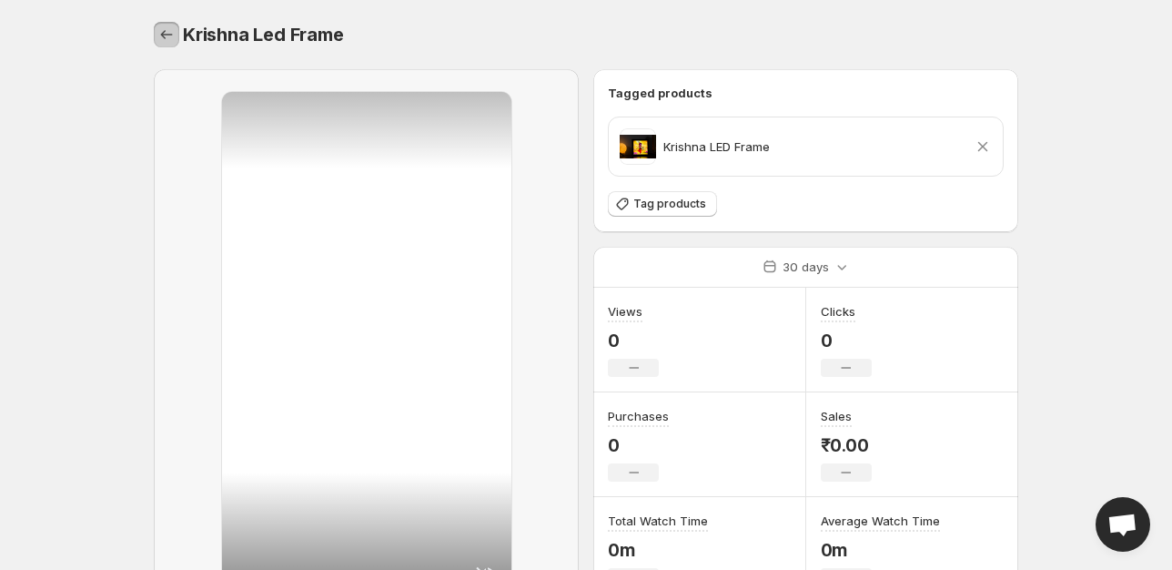
click at [171, 45] on button "Settings" at bounding box center [166, 34] width 25 height 25
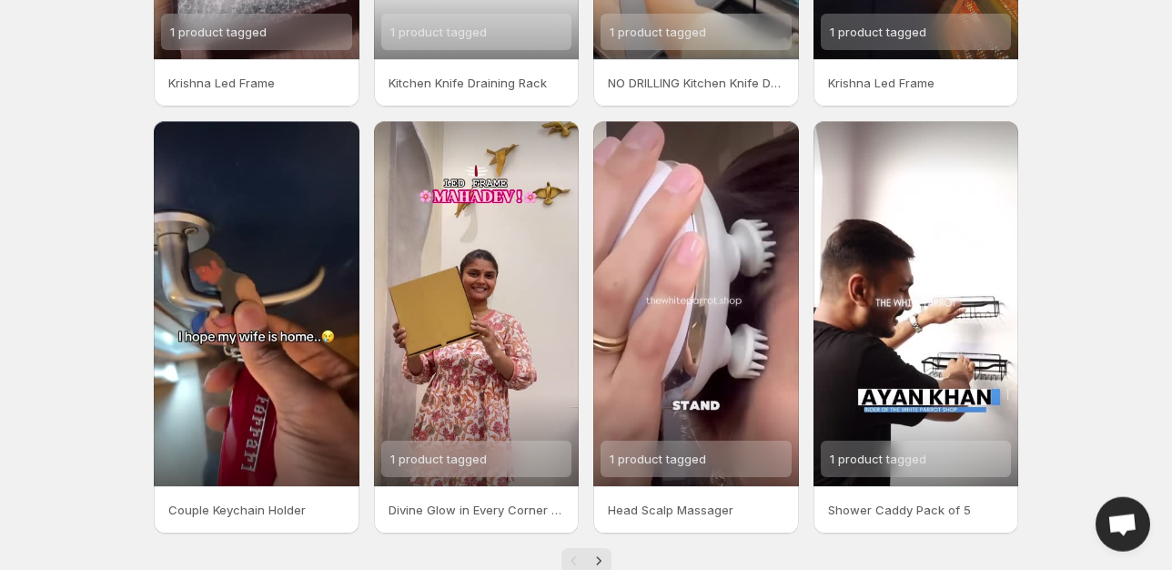
scroll to position [421, 0]
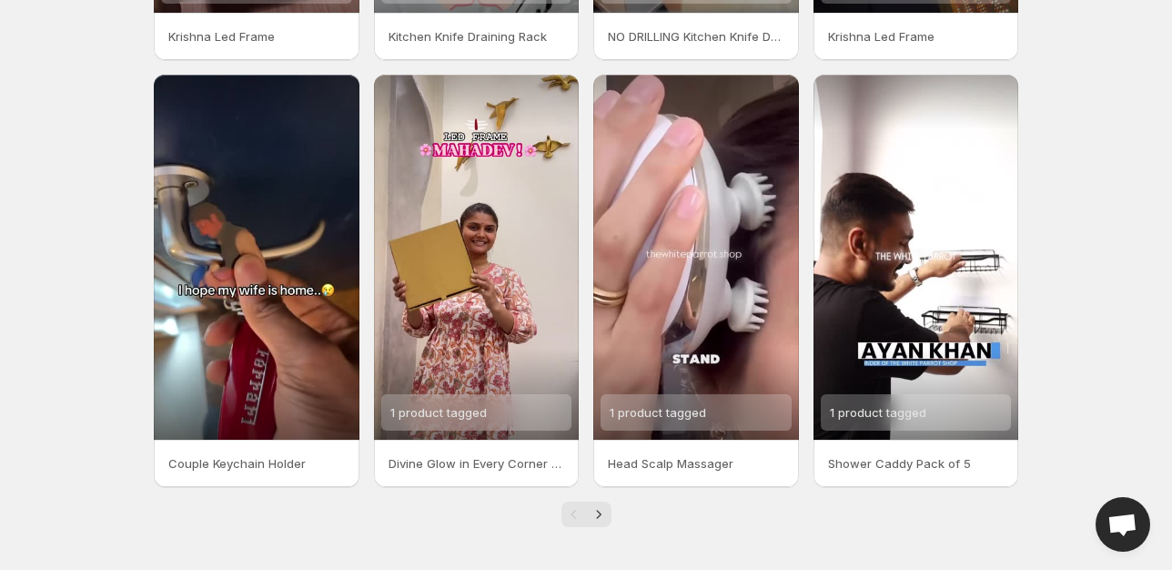
click at [502, 464] on p "Divine Glow in Every Corner Want the link Comment Shiv Shakti Ill share it with…" at bounding box center [477, 463] width 177 height 18
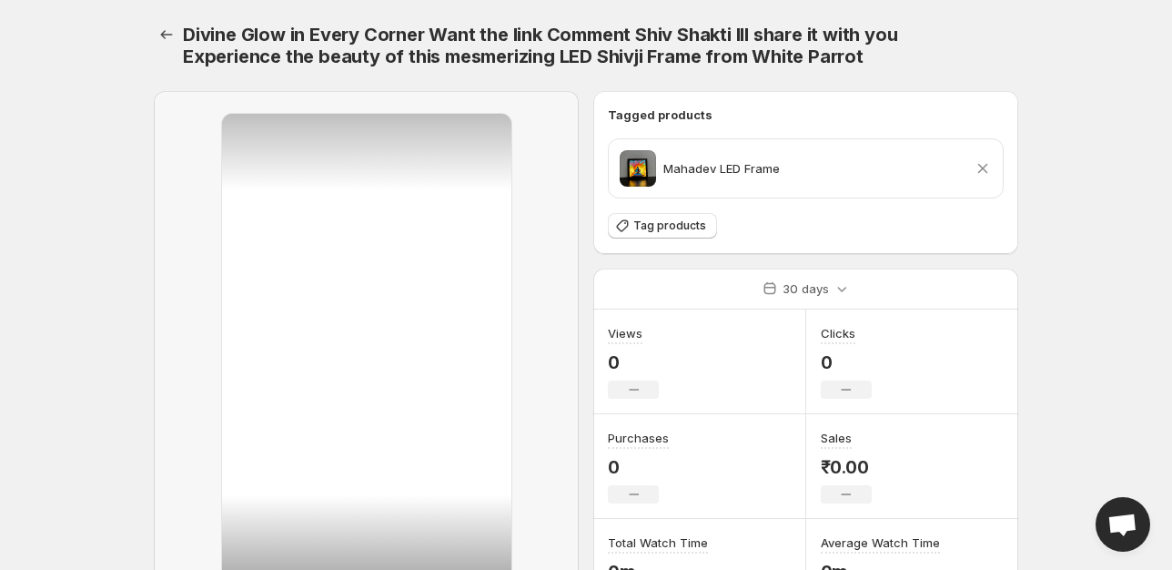
scroll to position [187, 0]
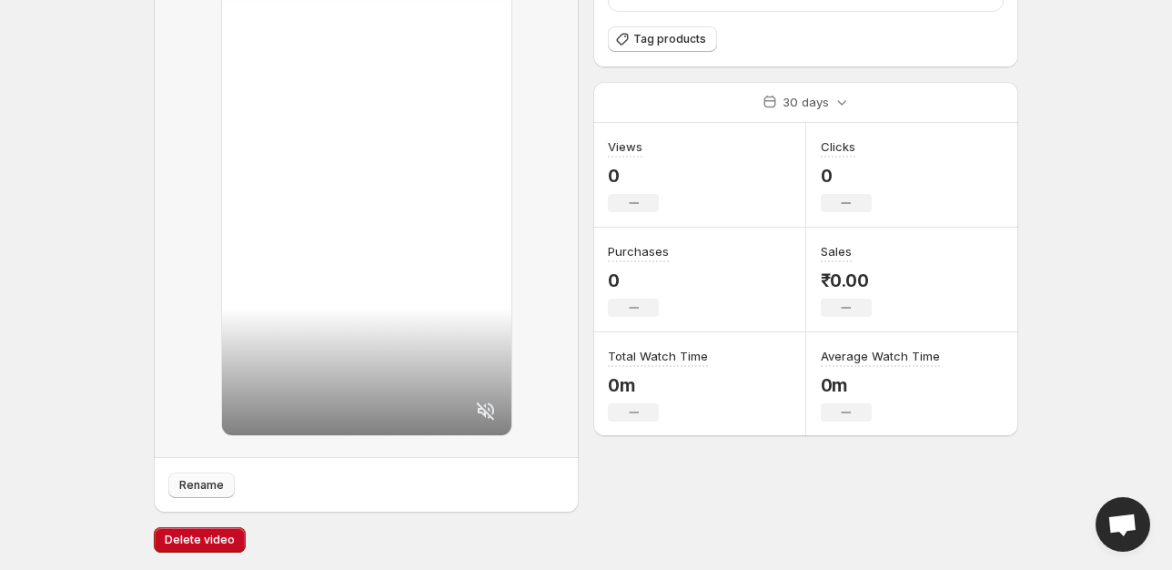
click at [213, 485] on span "Rename" at bounding box center [201, 485] width 45 height 15
type input "**********"
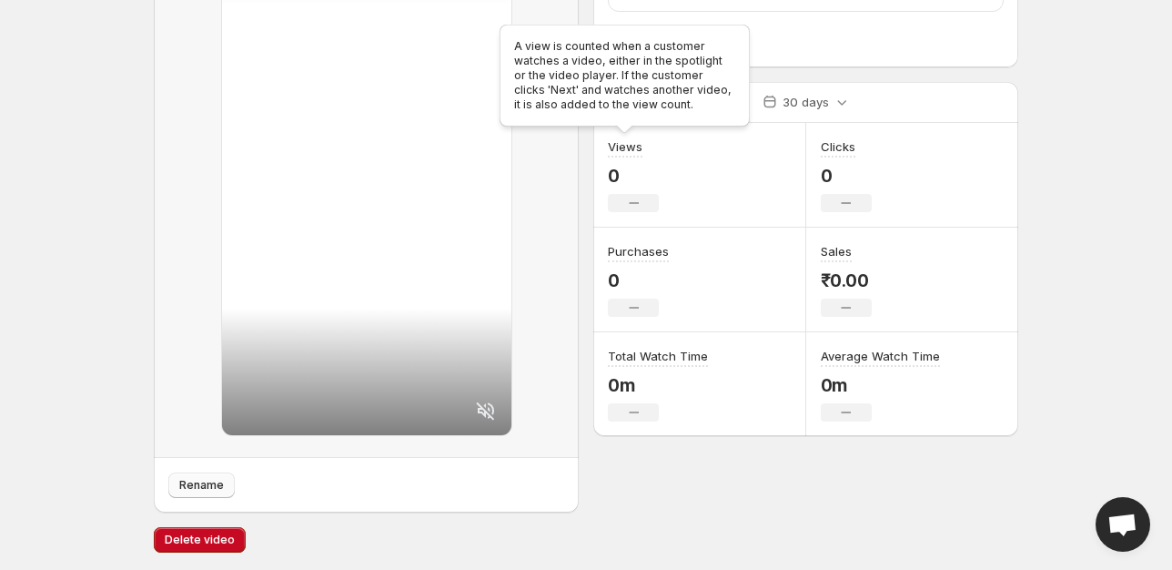
scroll to position [0, 0]
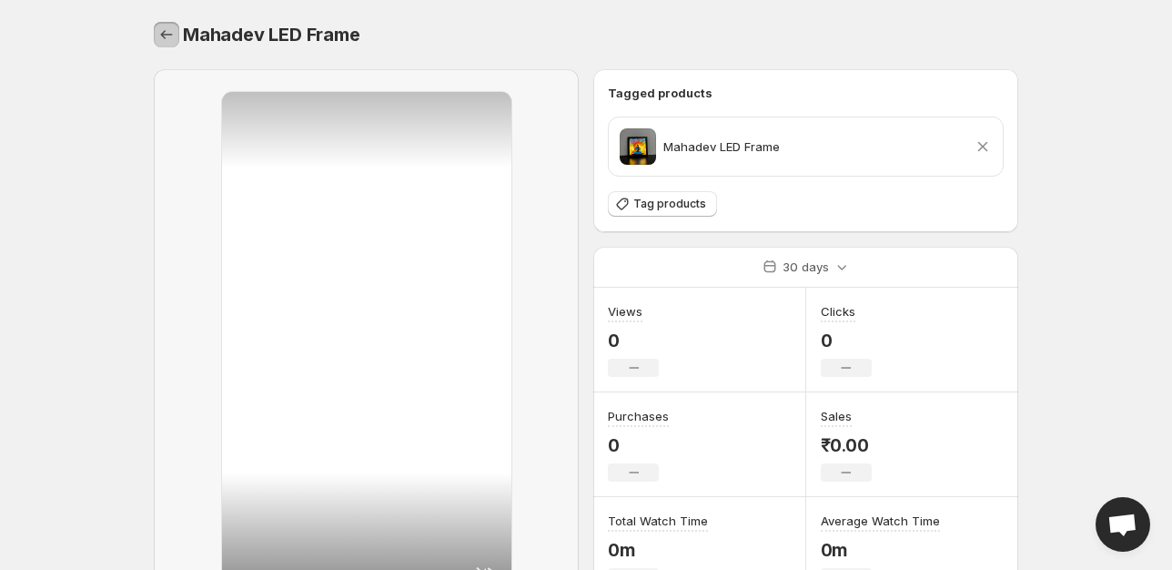
click at [157, 38] on button "Settings" at bounding box center [166, 34] width 25 height 25
